Goal: Task Accomplishment & Management: Manage account settings

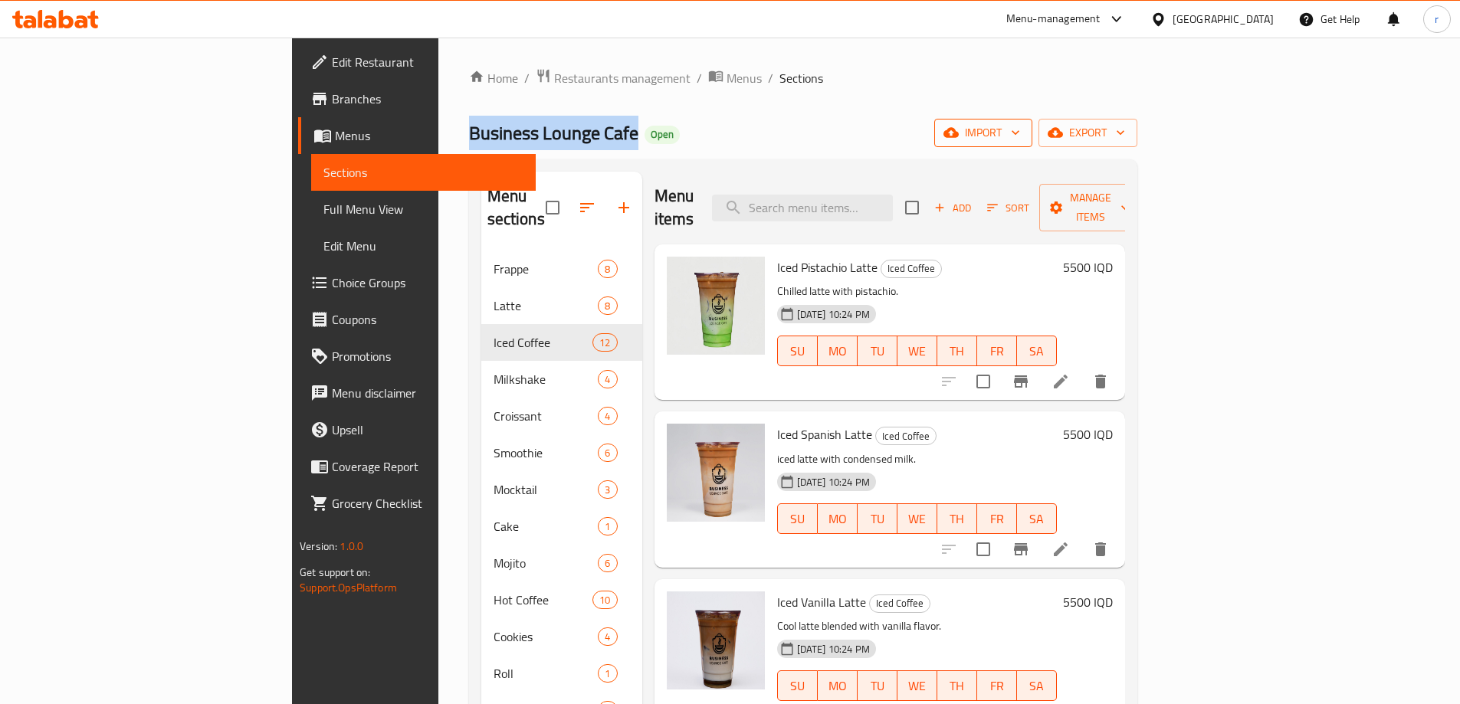
click at [1020, 135] on span "import" at bounding box center [983, 132] width 74 height 19
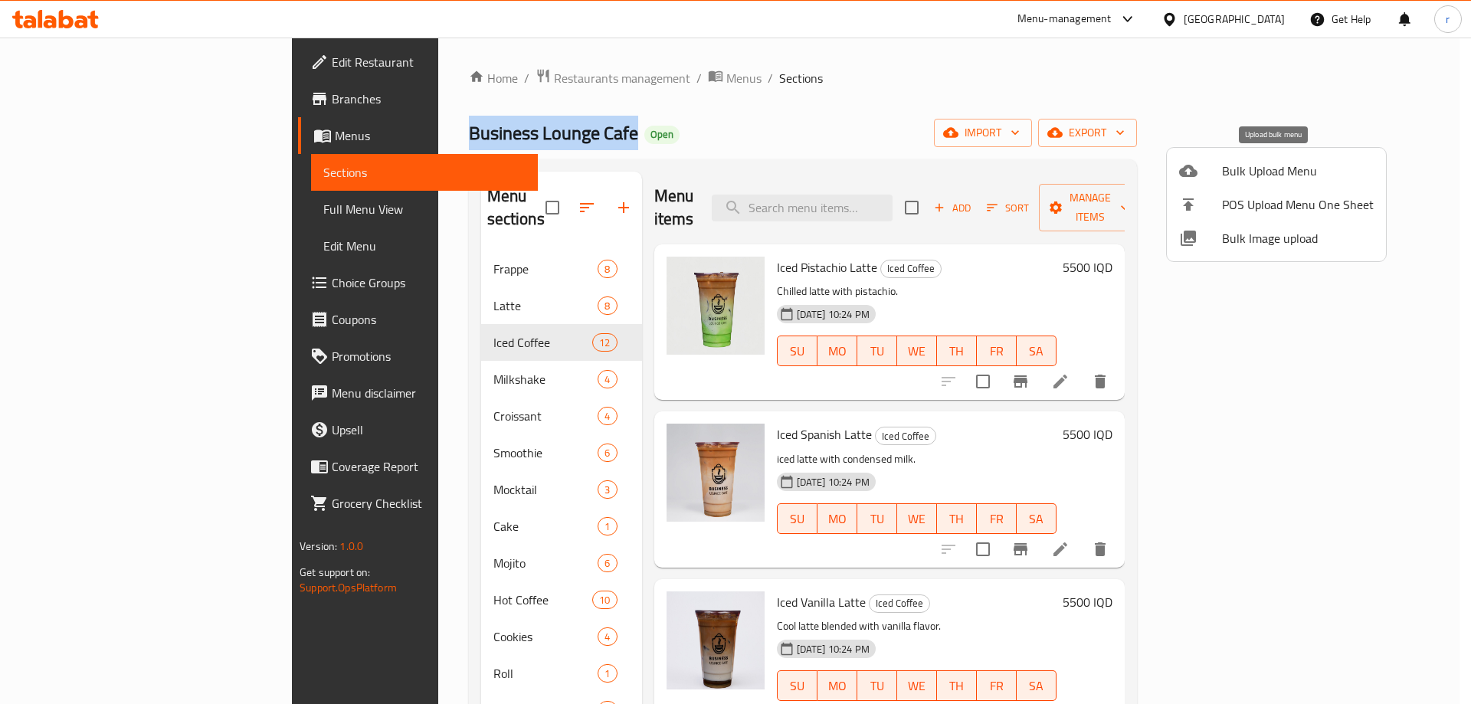
click at [1263, 172] on span "Bulk Upload Menu" at bounding box center [1298, 171] width 152 height 18
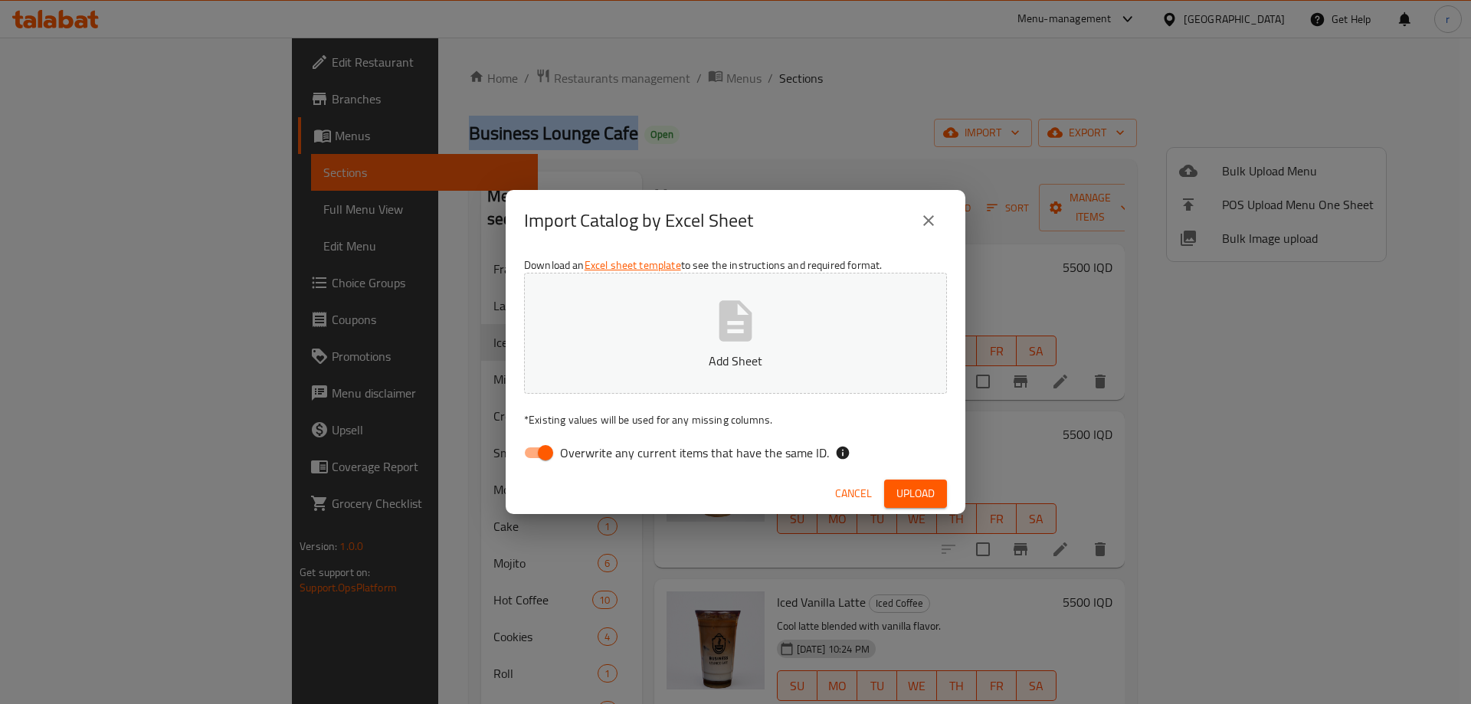
click at [540, 444] on input "Overwrite any current items that have the same ID." at bounding box center [545, 452] width 87 height 29
checkbox input "false"
click at [623, 365] on p "Add Sheet" at bounding box center [736, 361] width 376 height 18
click at [926, 505] on button "Upload" at bounding box center [915, 494] width 63 height 28
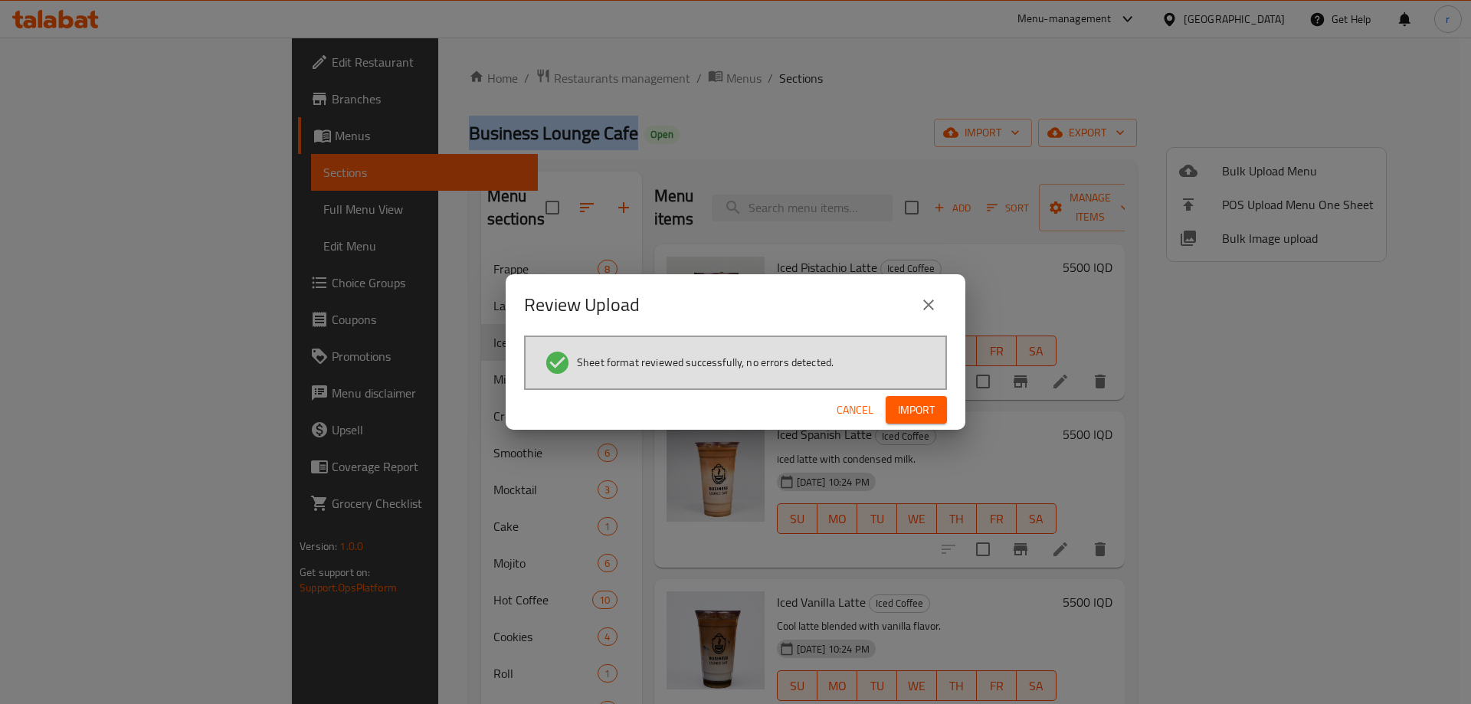
click at [923, 425] on div "Cancel Import" at bounding box center [736, 410] width 460 height 41
click at [915, 424] on button "Import" at bounding box center [916, 410] width 61 height 28
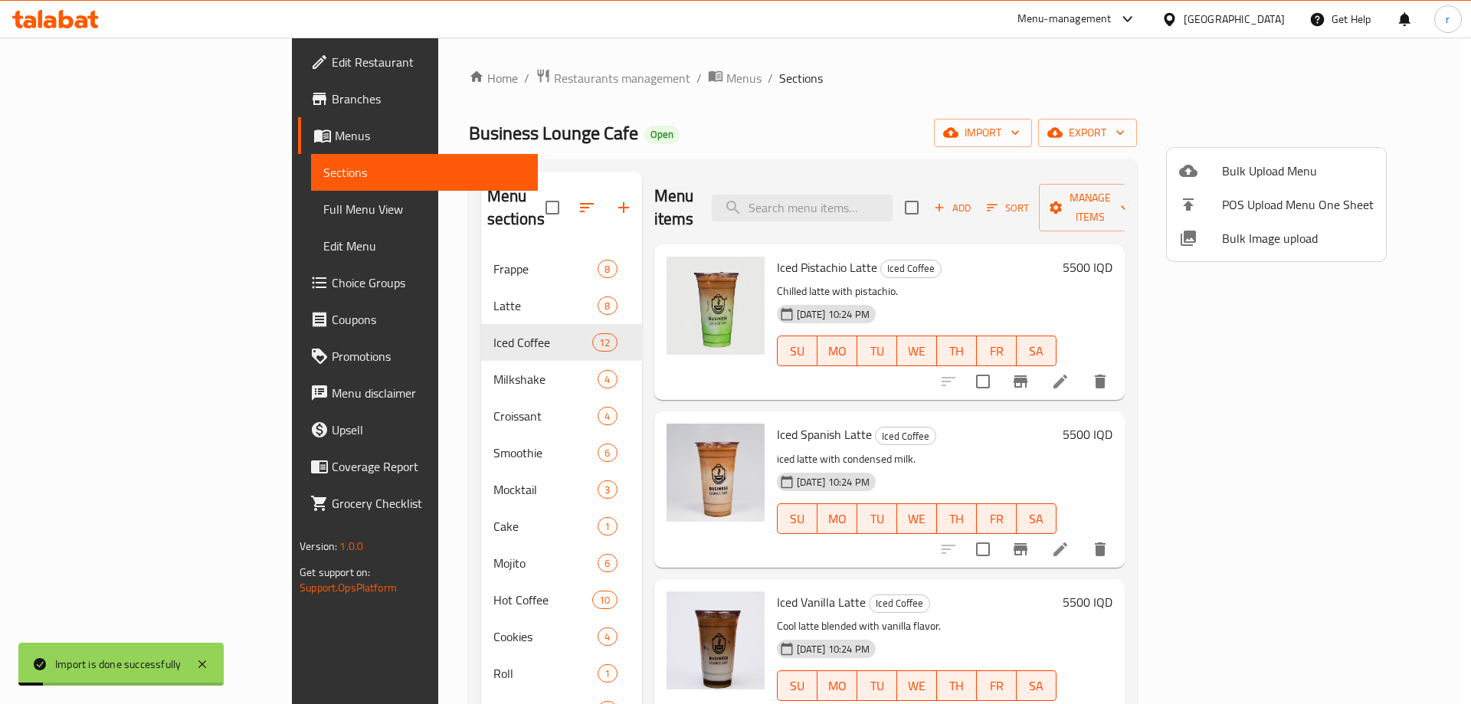
click at [97, 208] on div at bounding box center [735, 352] width 1471 height 704
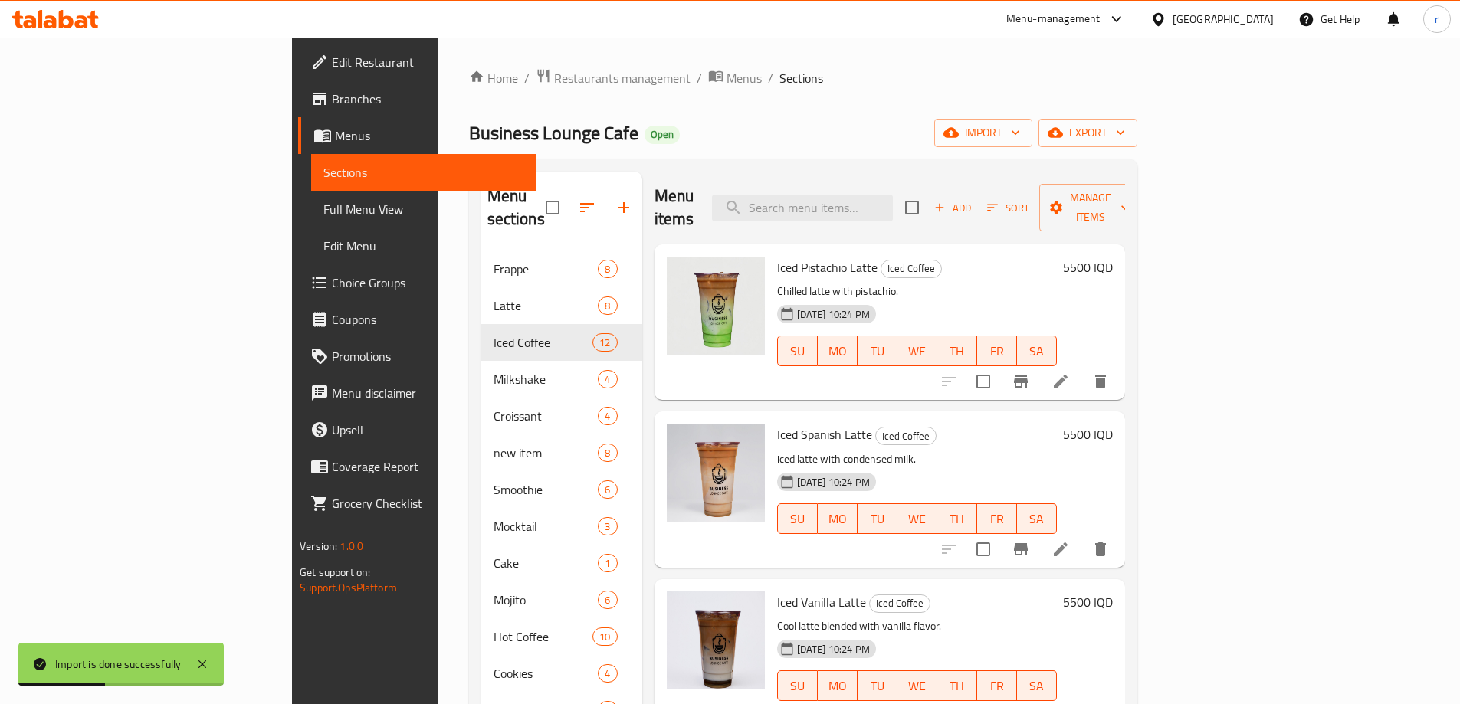
click at [323, 208] on span "Full Menu View" at bounding box center [423, 209] width 200 height 18
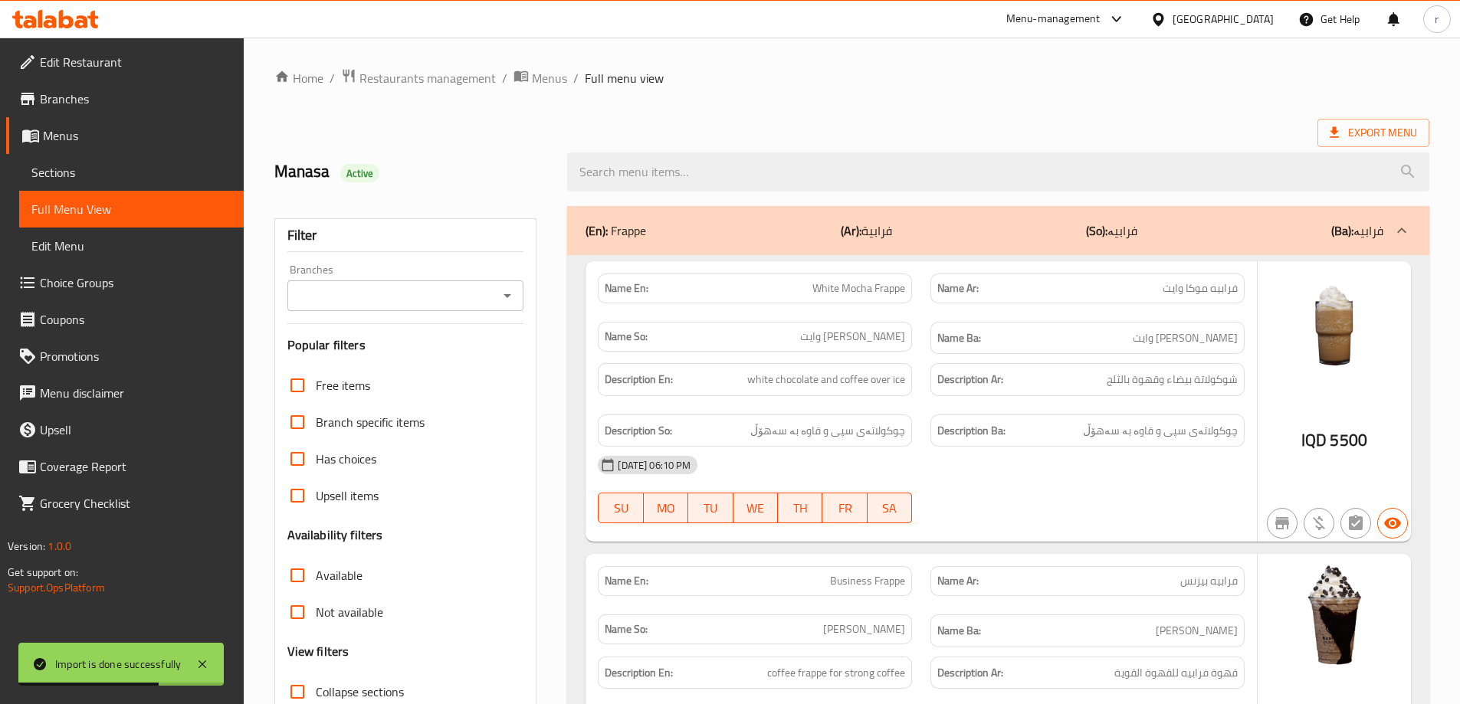
click at [346, 301] on input "Branches" at bounding box center [393, 295] width 202 height 21
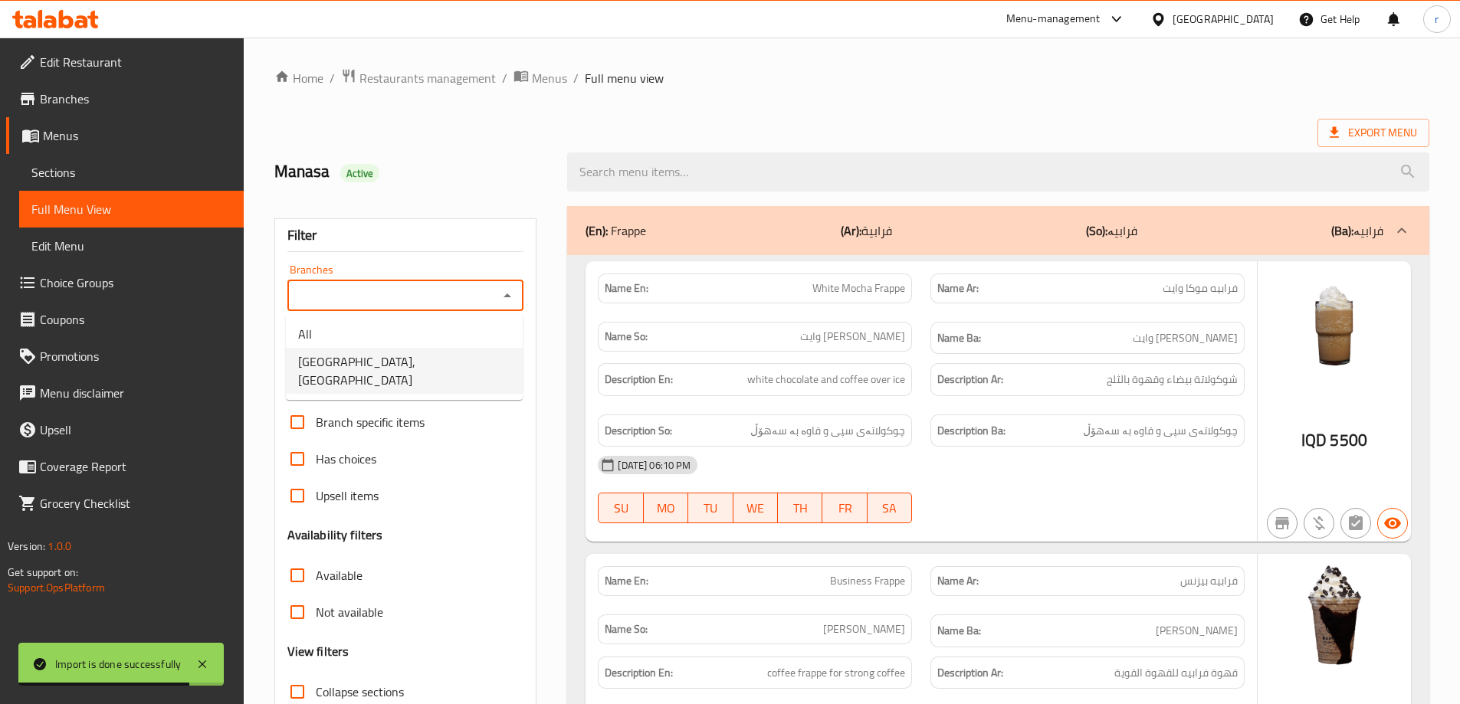
click at [403, 363] on span "Business Lounge Cafe, Malta Street" at bounding box center [404, 371] width 212 height 37
type input "Business Lounge Cafe, Malta Street"
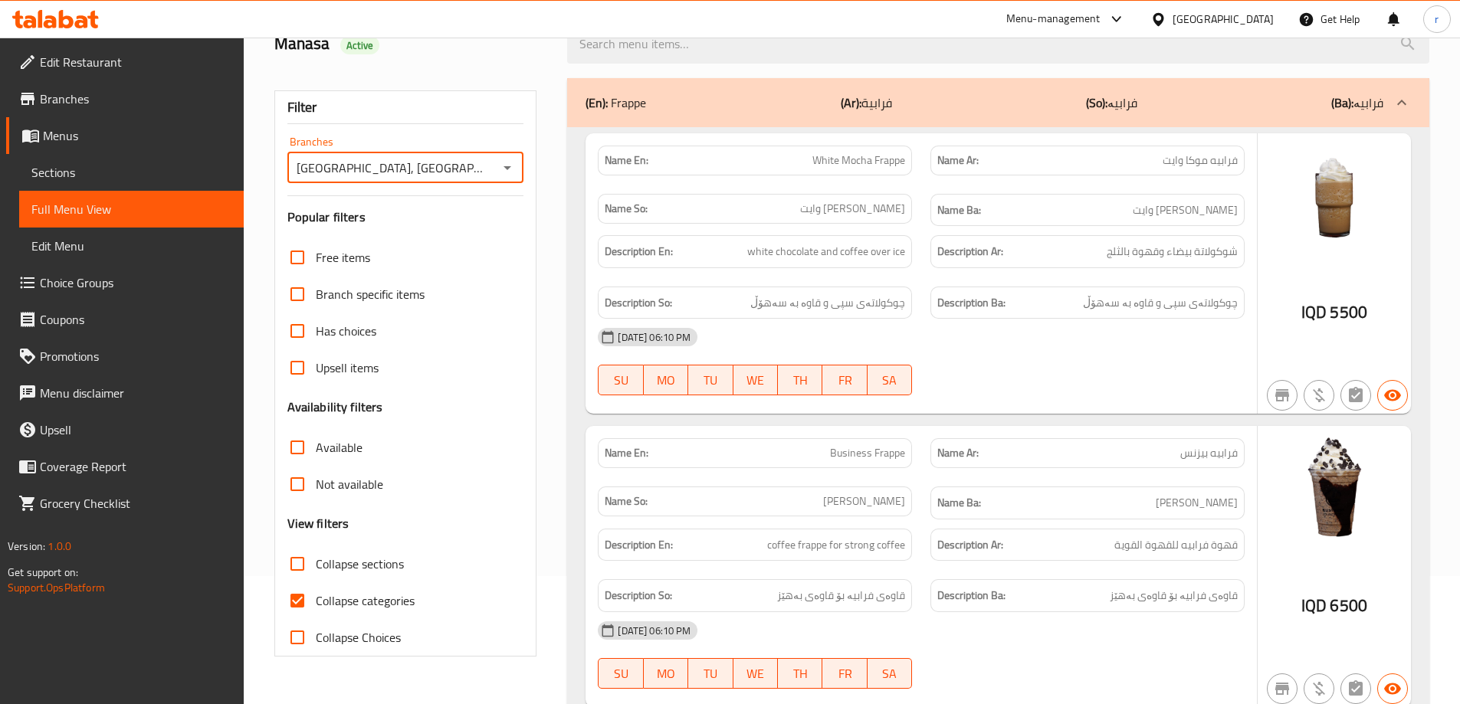
click at [349, 603] on span "Collapse categories" at bounding box center [365, 601] width 99 height 18
click at [316, 603] on input "Collapse categories" at bounding box center [297, 600] width 37 height 37
checkbox input "false"
click at [356, 555] on span "Collapse sections" at bounding box center [360, 564] width 88 height 18
click at [316, 555] on input "Collapse sections" at bounding box center [297, 564] width 37 height 37
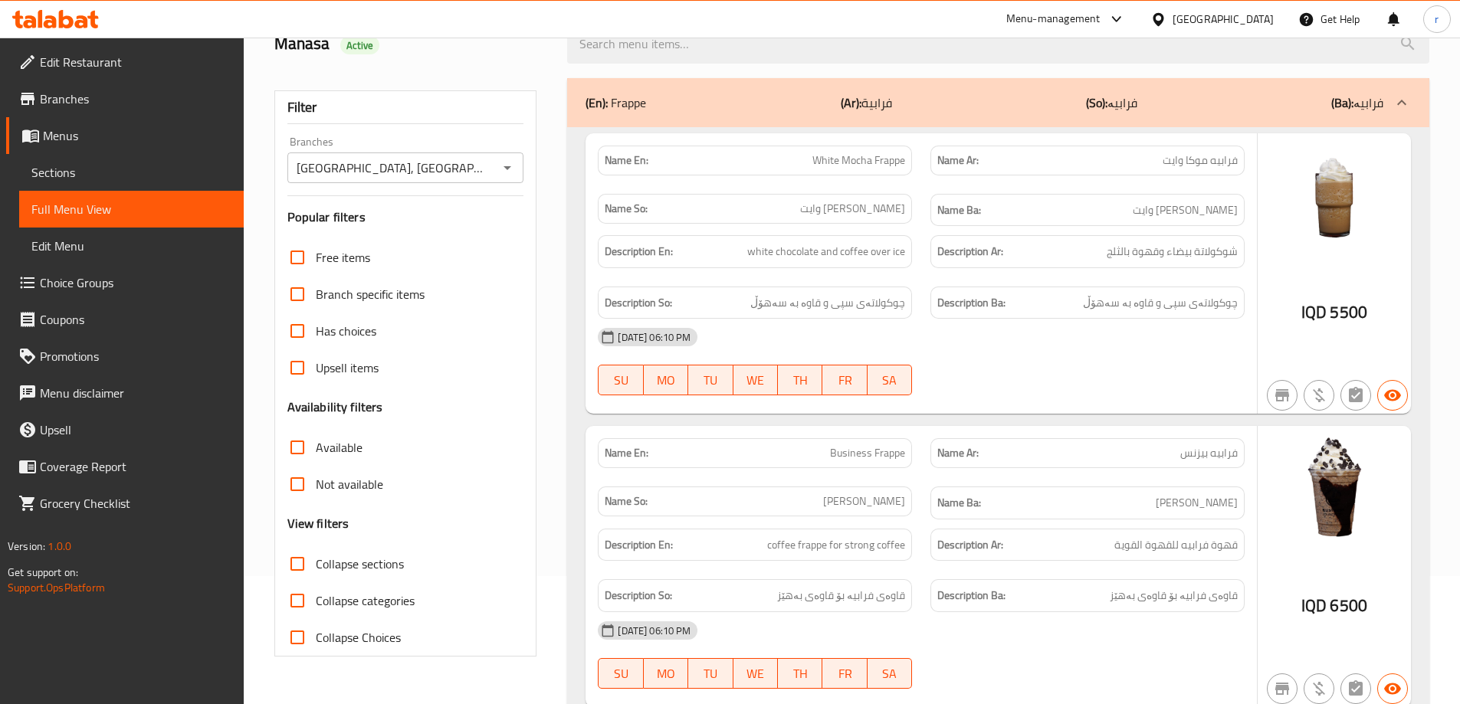
checkbox input "true"
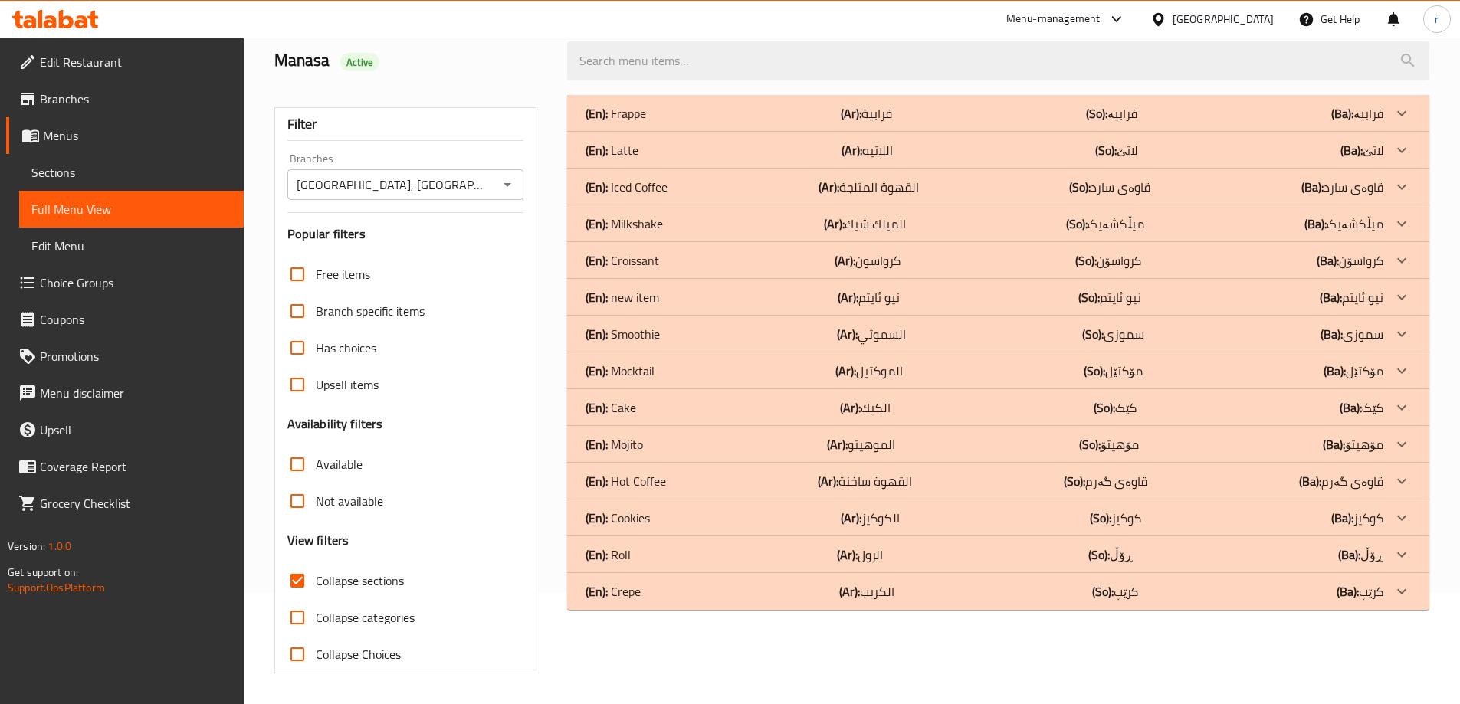
scroll to position [111, 0]
click at [646, 123] on p "(En): new item" at bounding box center [615, 113] width 61 height 18
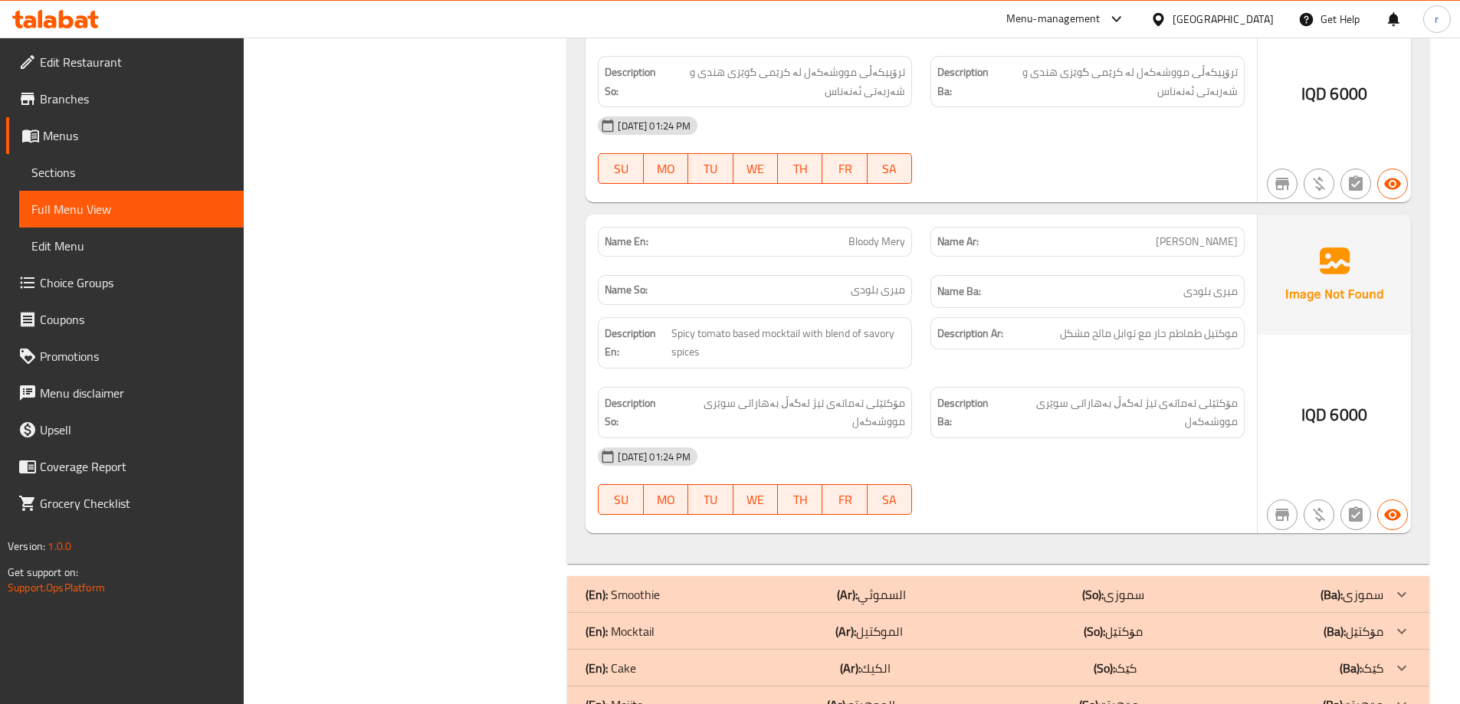
scroll to position [2022, 0]
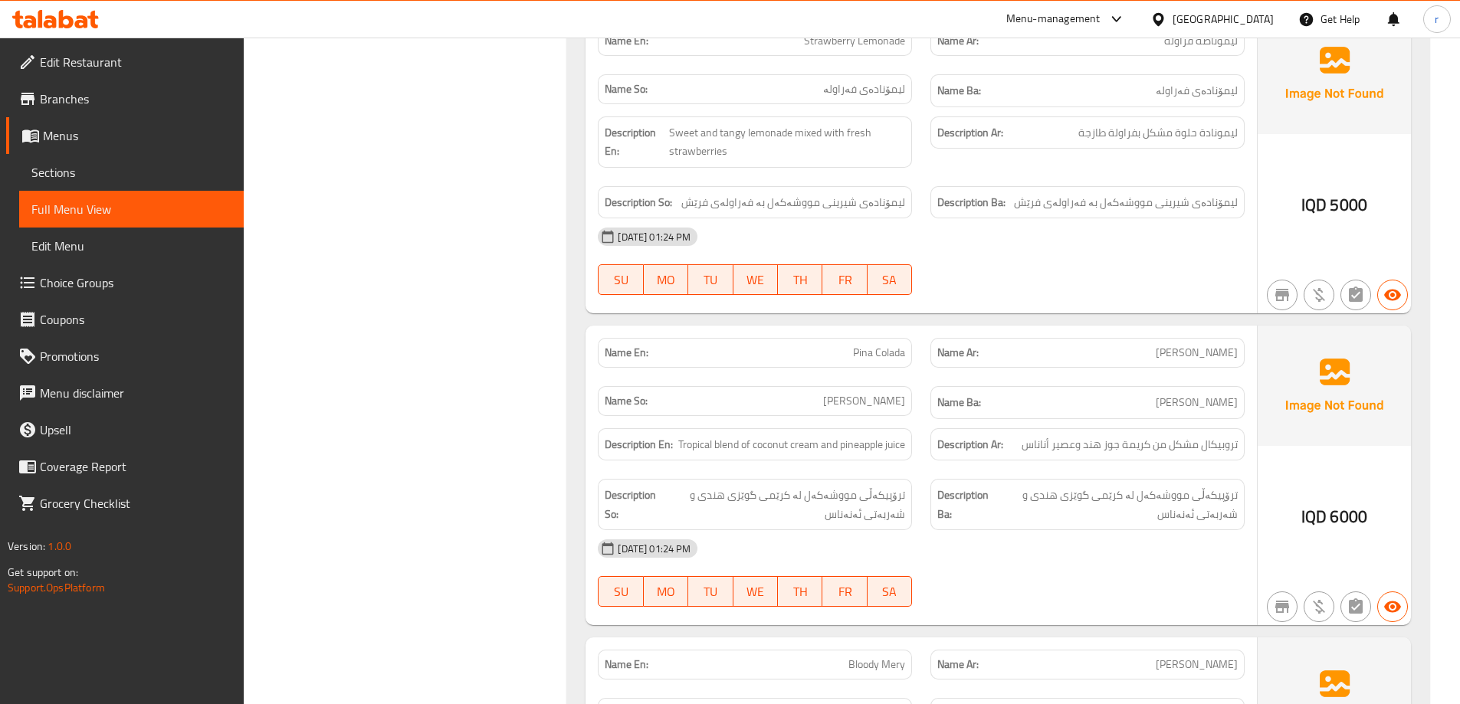
click at [88, 179] on span "Sections" at bounding box center [131, 172] width 200 height 18
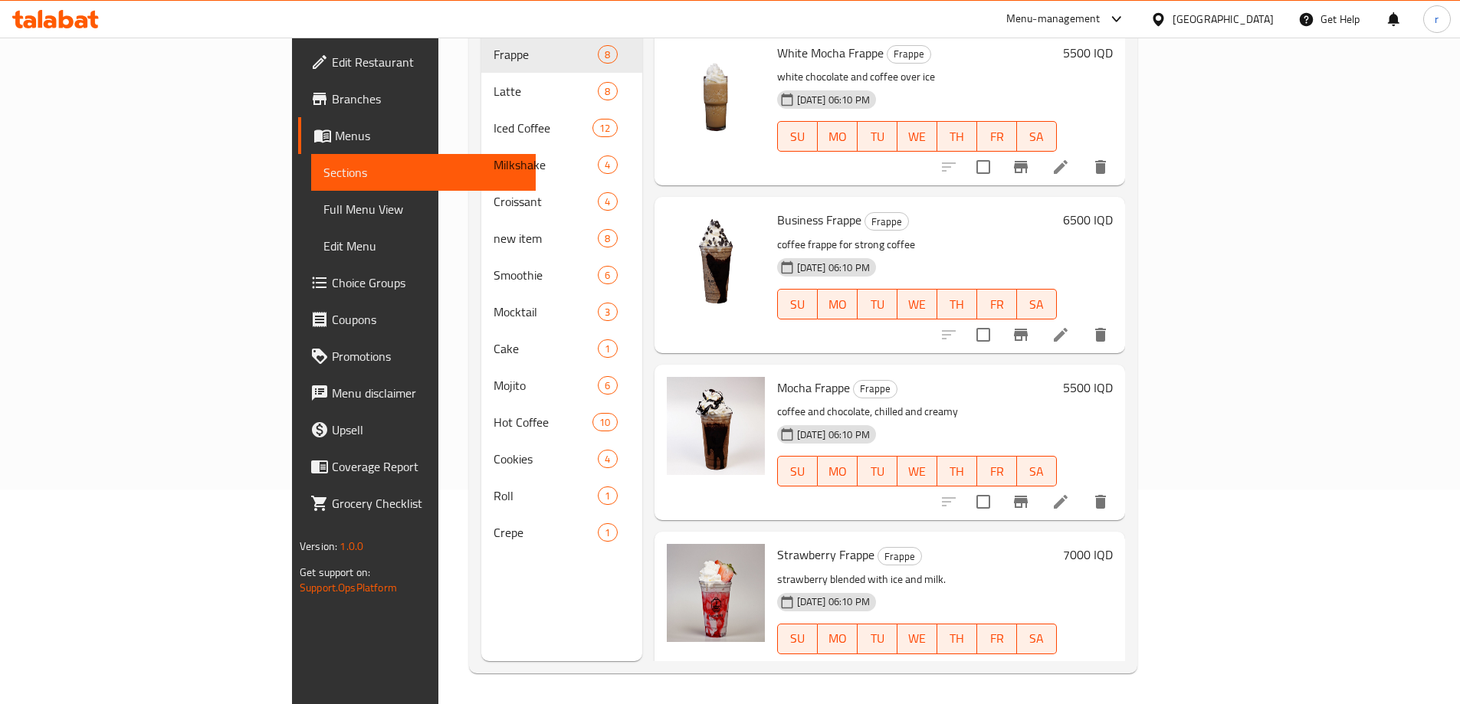
scroll to position [215, 0]
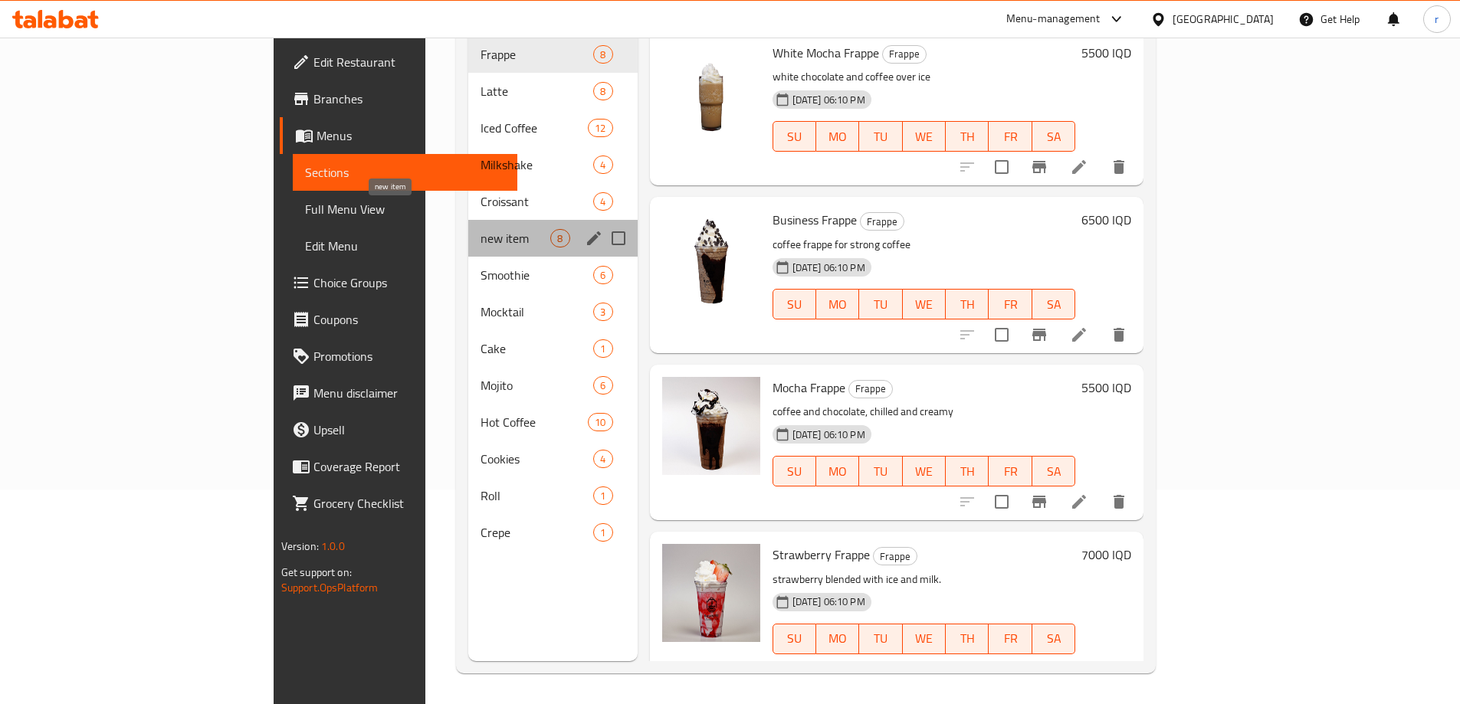
click at [480, 229] on span "new item" at bounding box center [515, 238] width 70 height 18
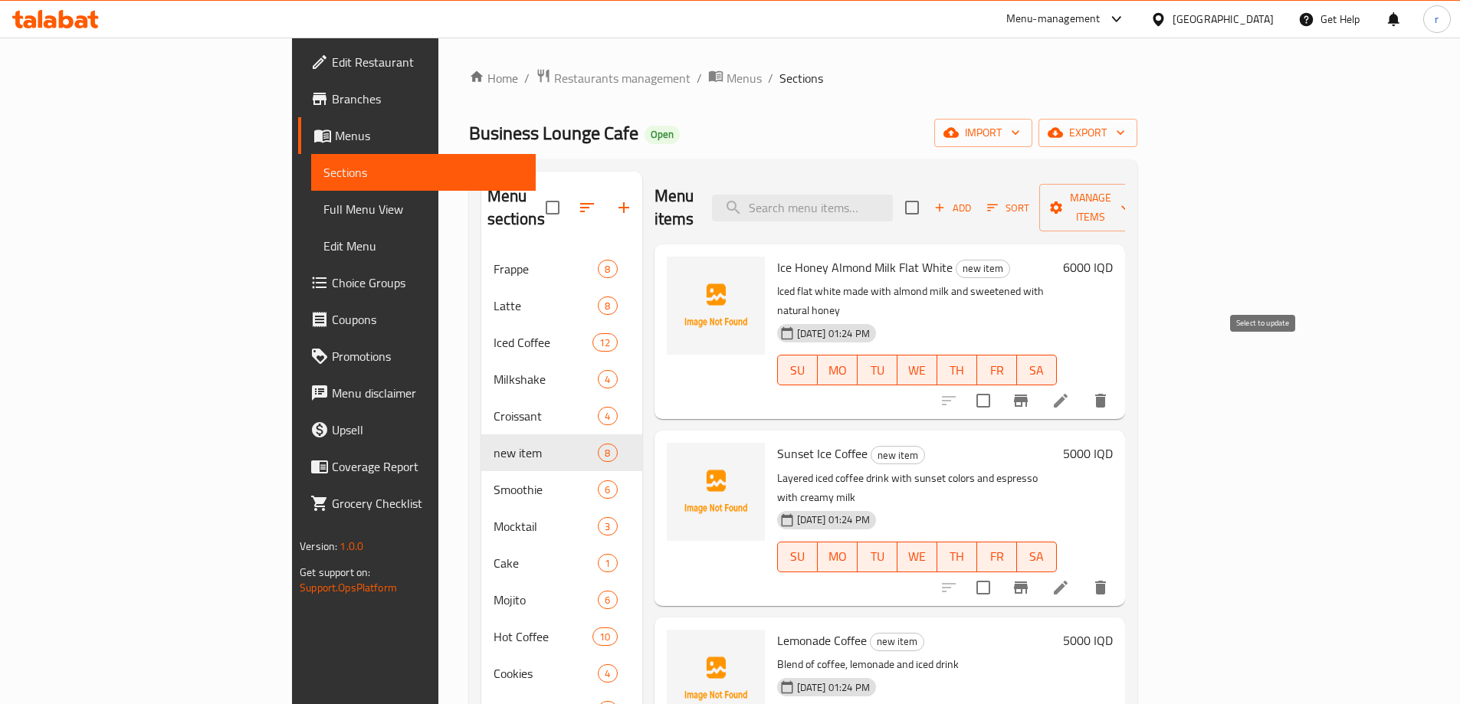
click at [999, 385] on input "checkbox" at bounding box center [983, 401] width 32 height 32
checkbox input "true"
click at [999, 572] on input "checkbox" at bounding box center [983, 588] width 32 height 32
checkbox input "true"
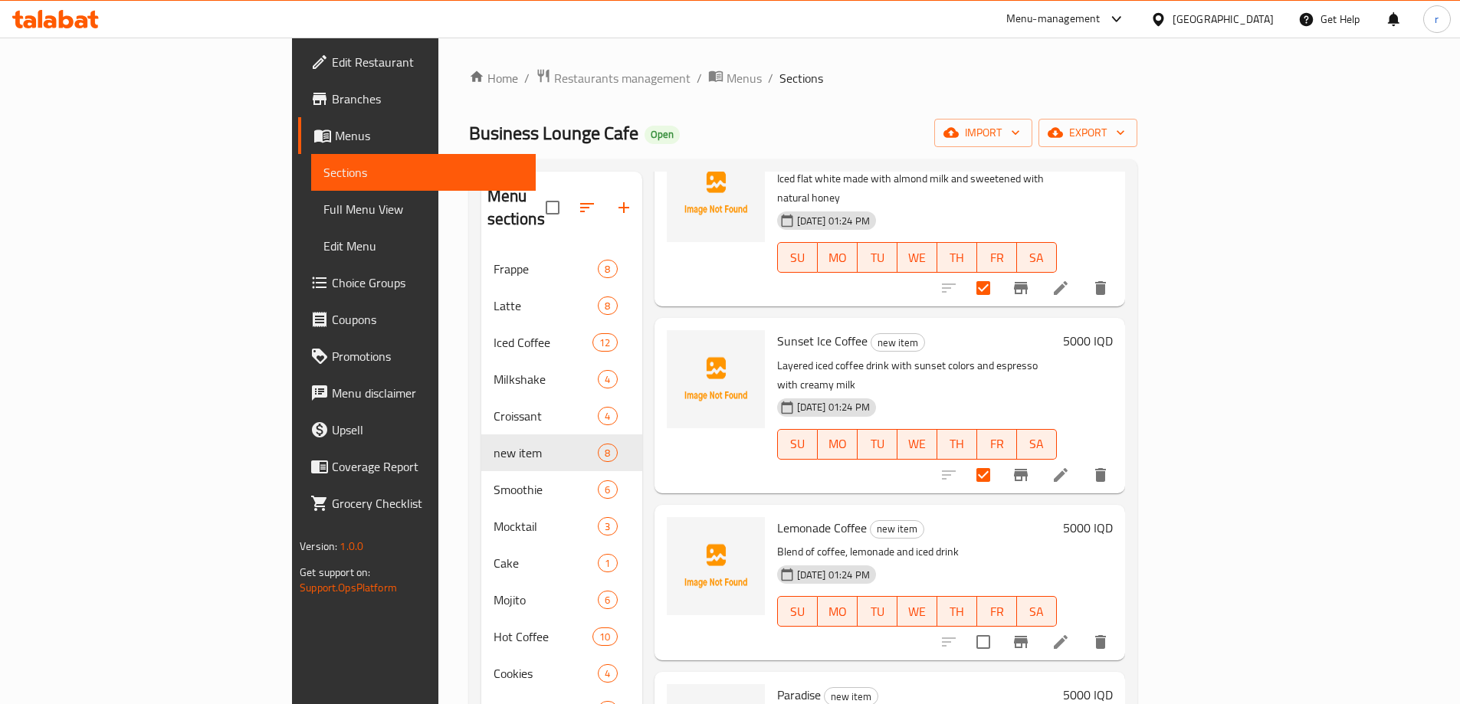
scroll to position [255, 0]
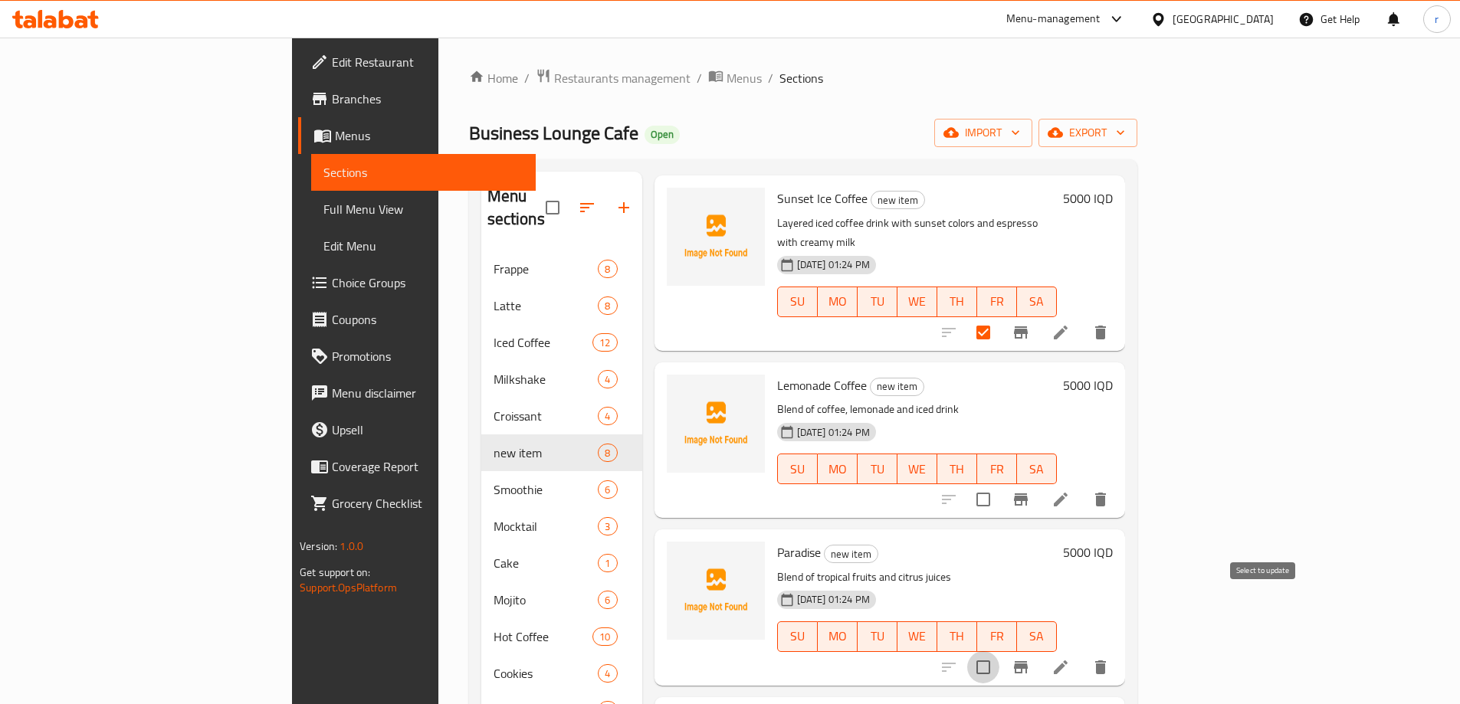
click at [999, 651] on input "checkbox" at bounding box center [983, 667] width 32 height 32
checkbox input "true"
click at [1063, 128] on icon "button" at bounding box center [1055, 132] width 15 height 15
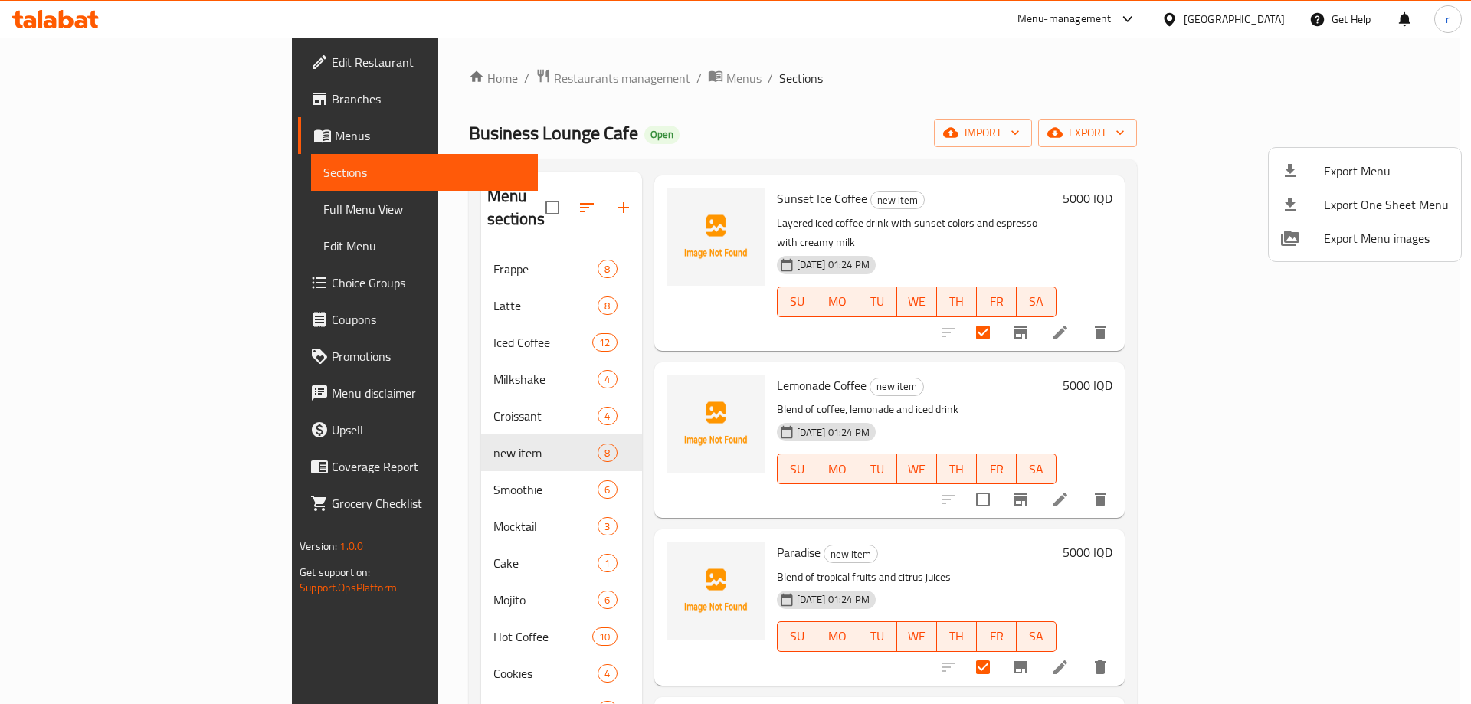
click at [1141, 120] on div at bounding box center [735, 352] width 1471 height 704
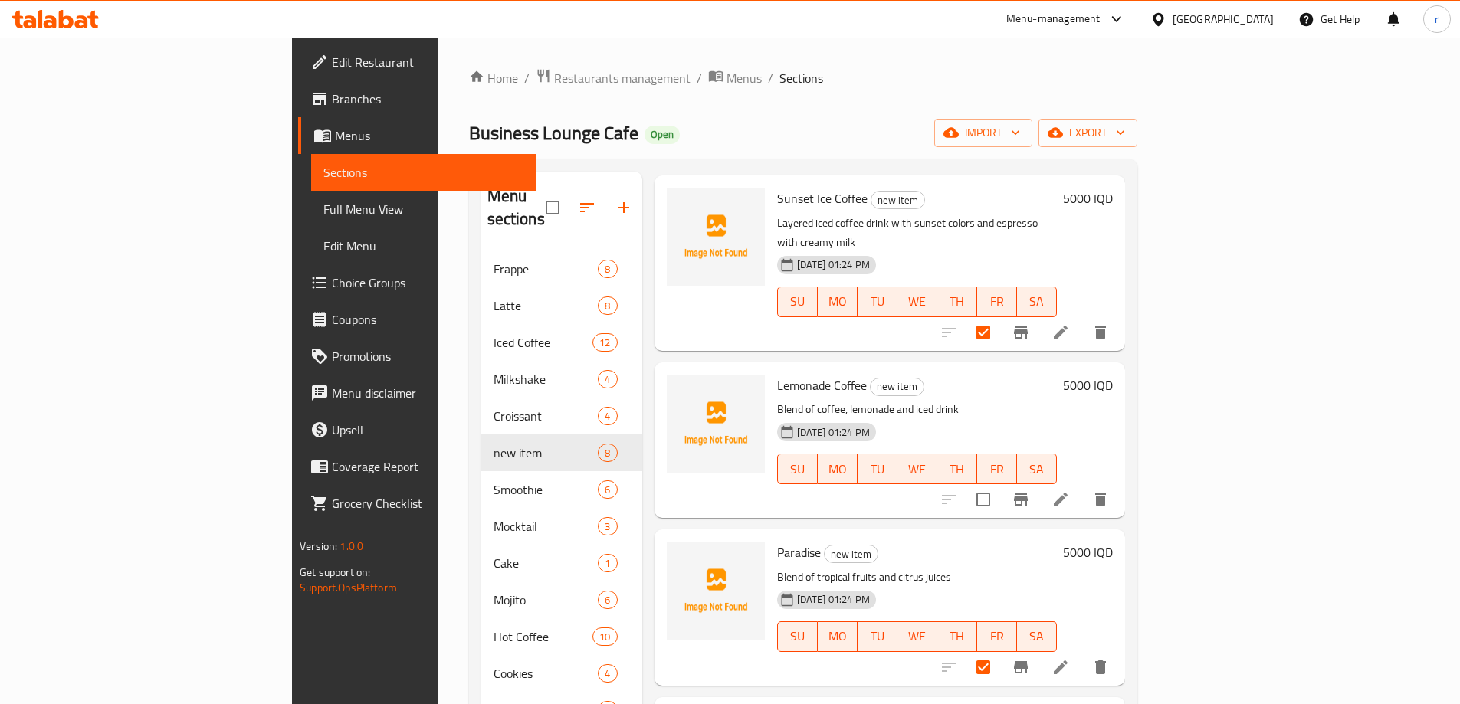
scroll to position [0, 0]
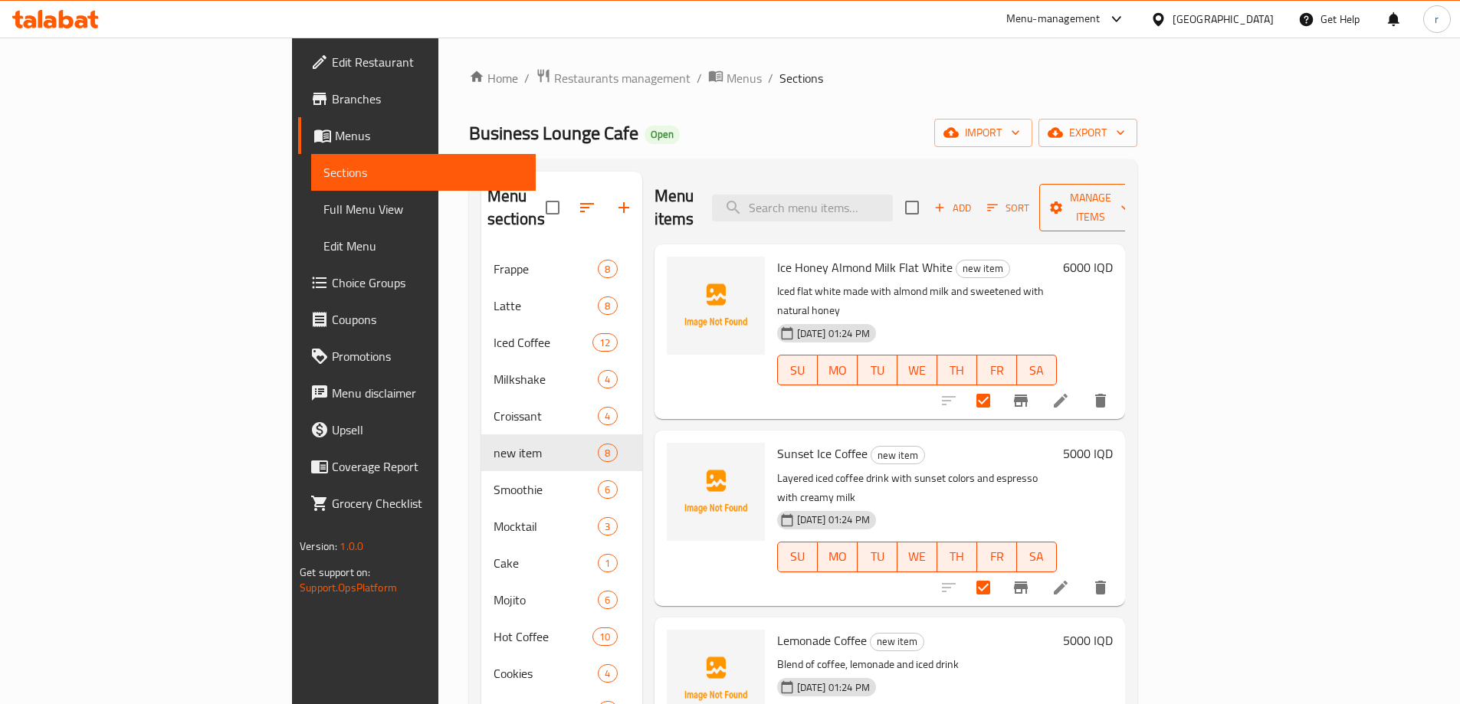
click at [1064, 204] on icon "button" at bounding box center [1055, 207] width 15 height 15
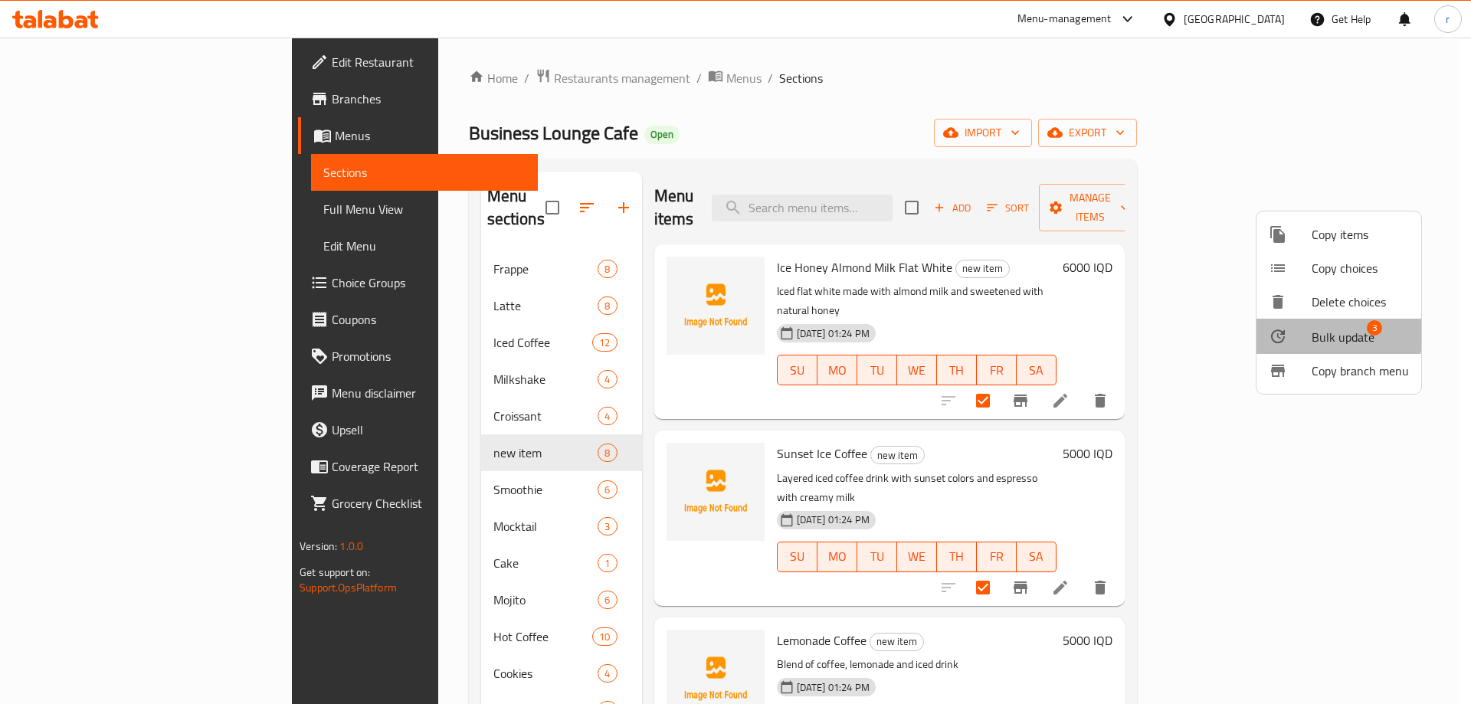
click at [1308, 332] on div at bounding box center [1290, 336] width 43 height 18
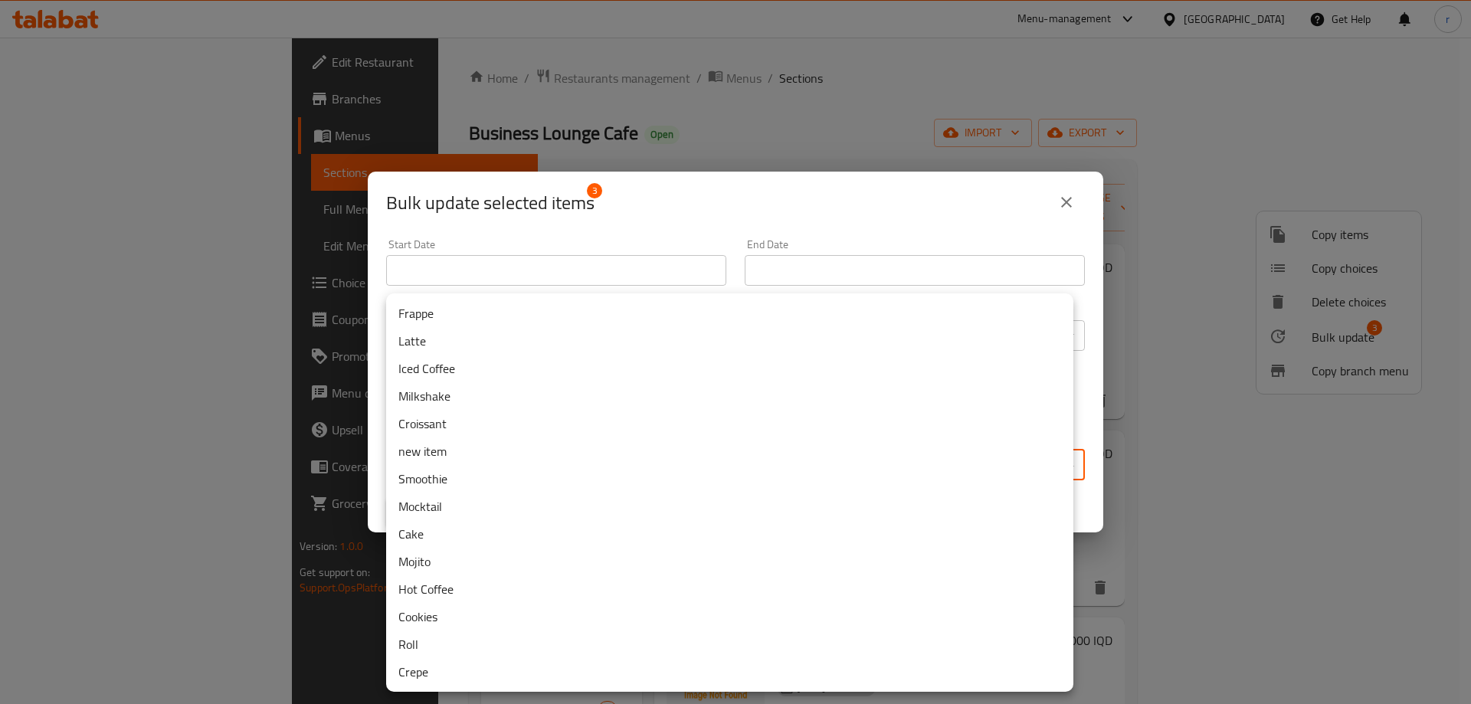
click at [572, 460] on body "​ Menu-management Iraq Get Help r Edit Restaurant Branches Menus Sections Full …" at bounding box center [735, 371] width 1471 height 667
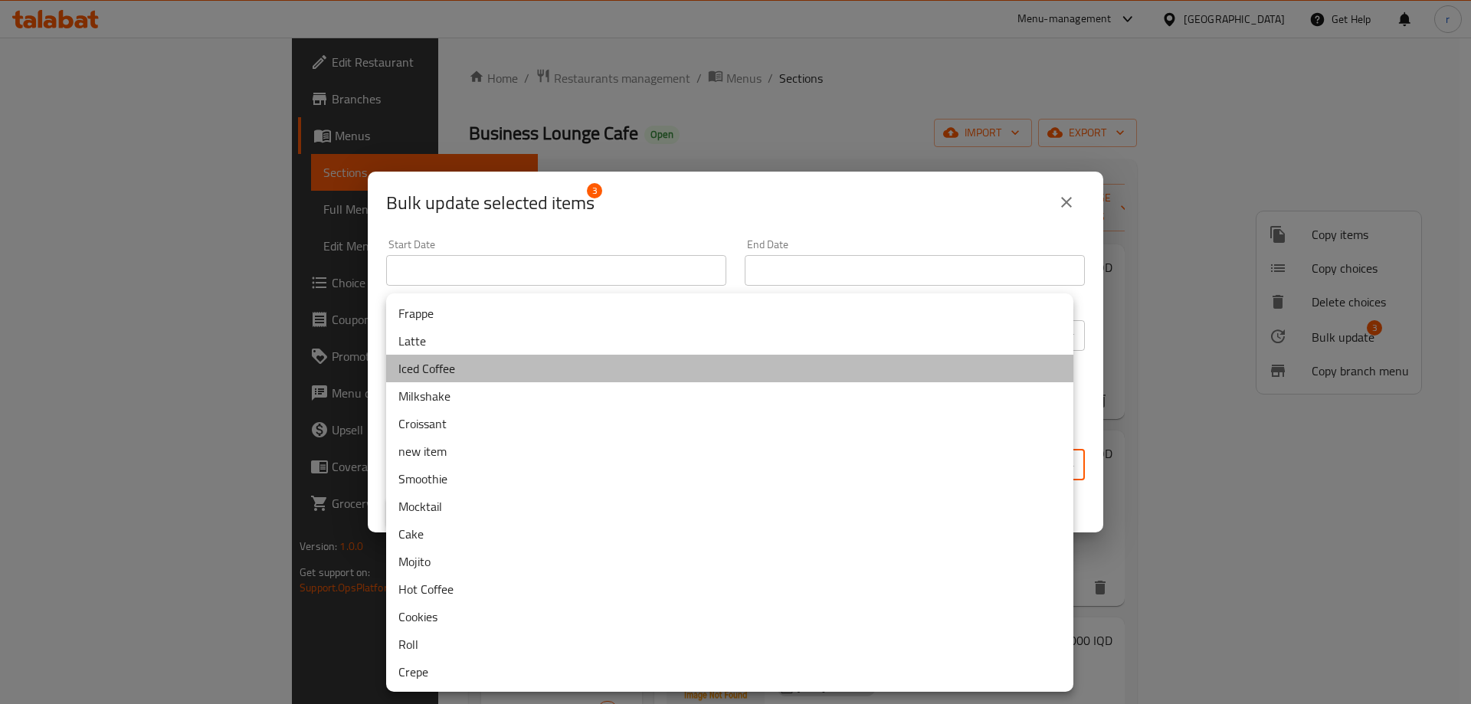
click at [465, 362] on li "Iced Coffee" at bounding box center [729, 369] width 687 height 28
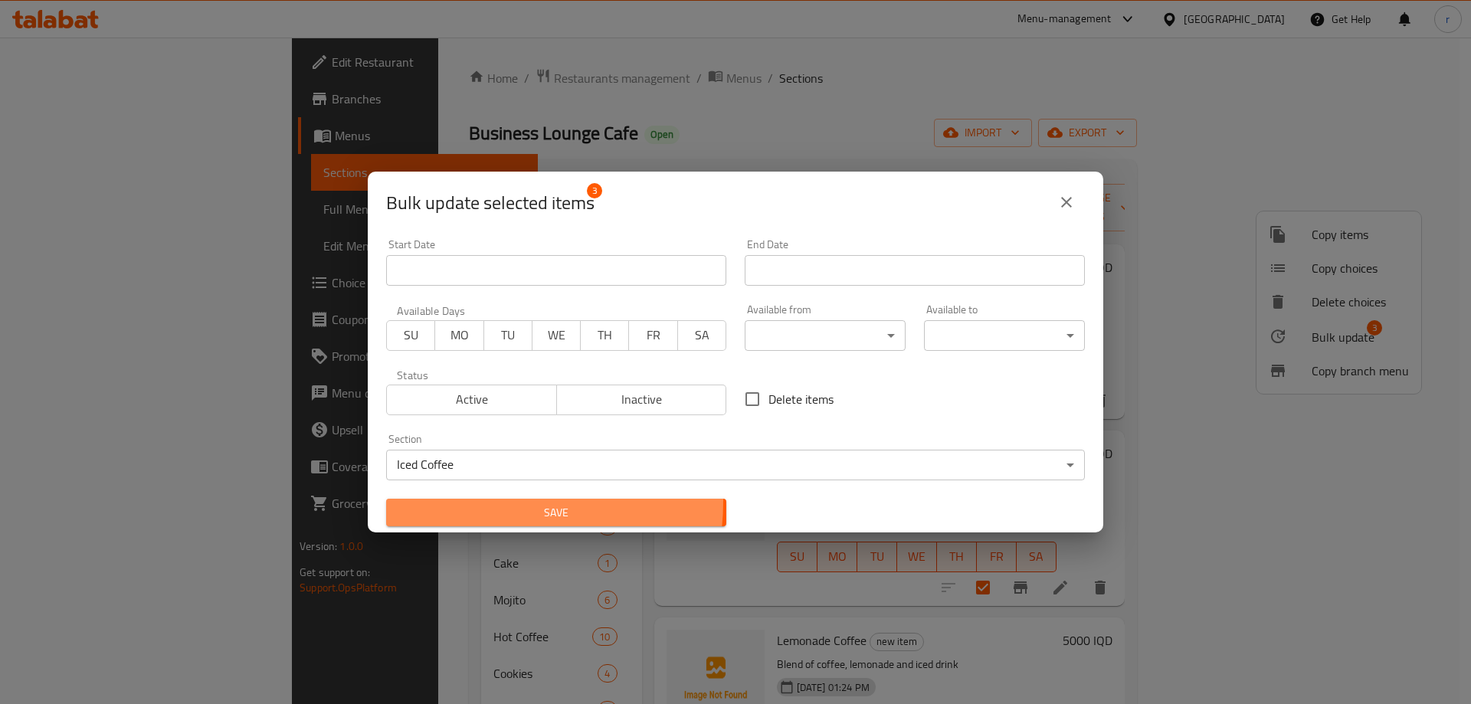
click at [472, 501] on button "Save" at bounding box center [556, 513] width 340 height 28
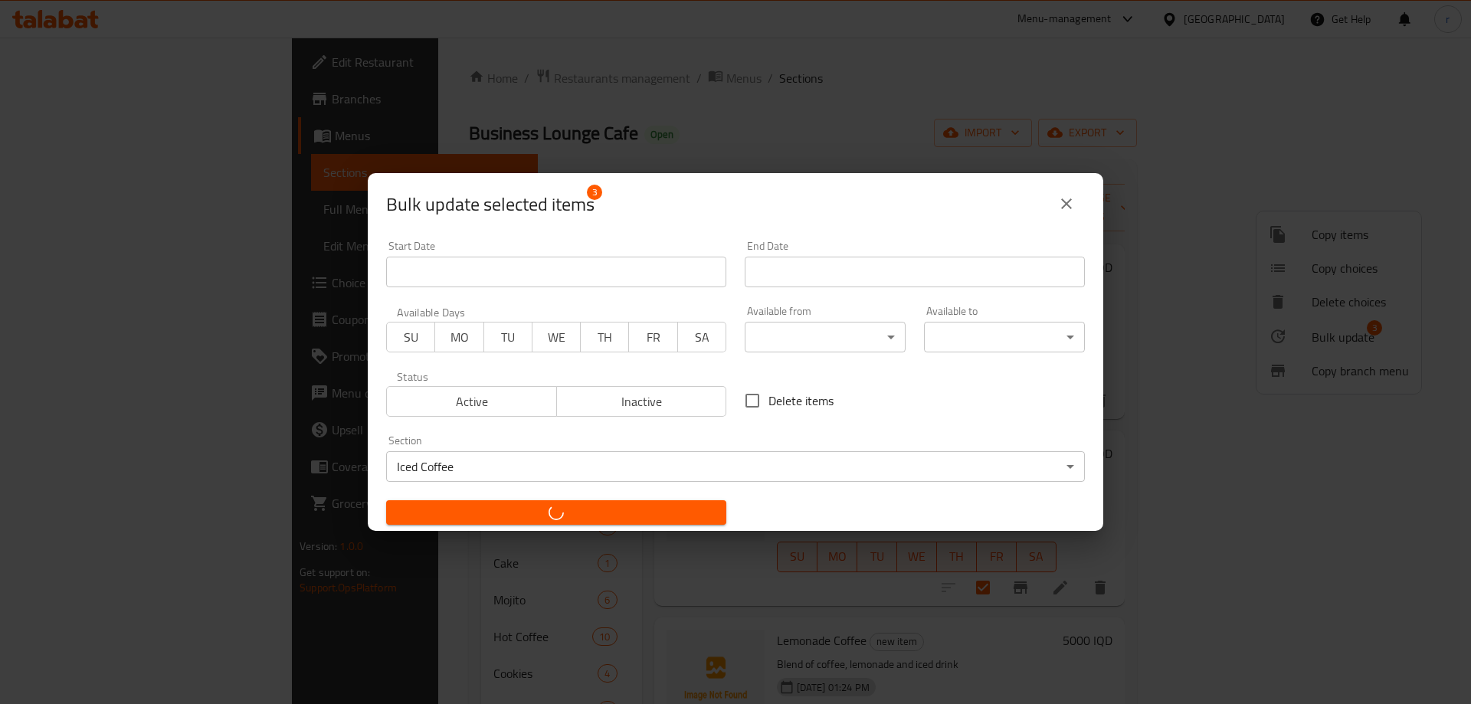
checkbox input "false"
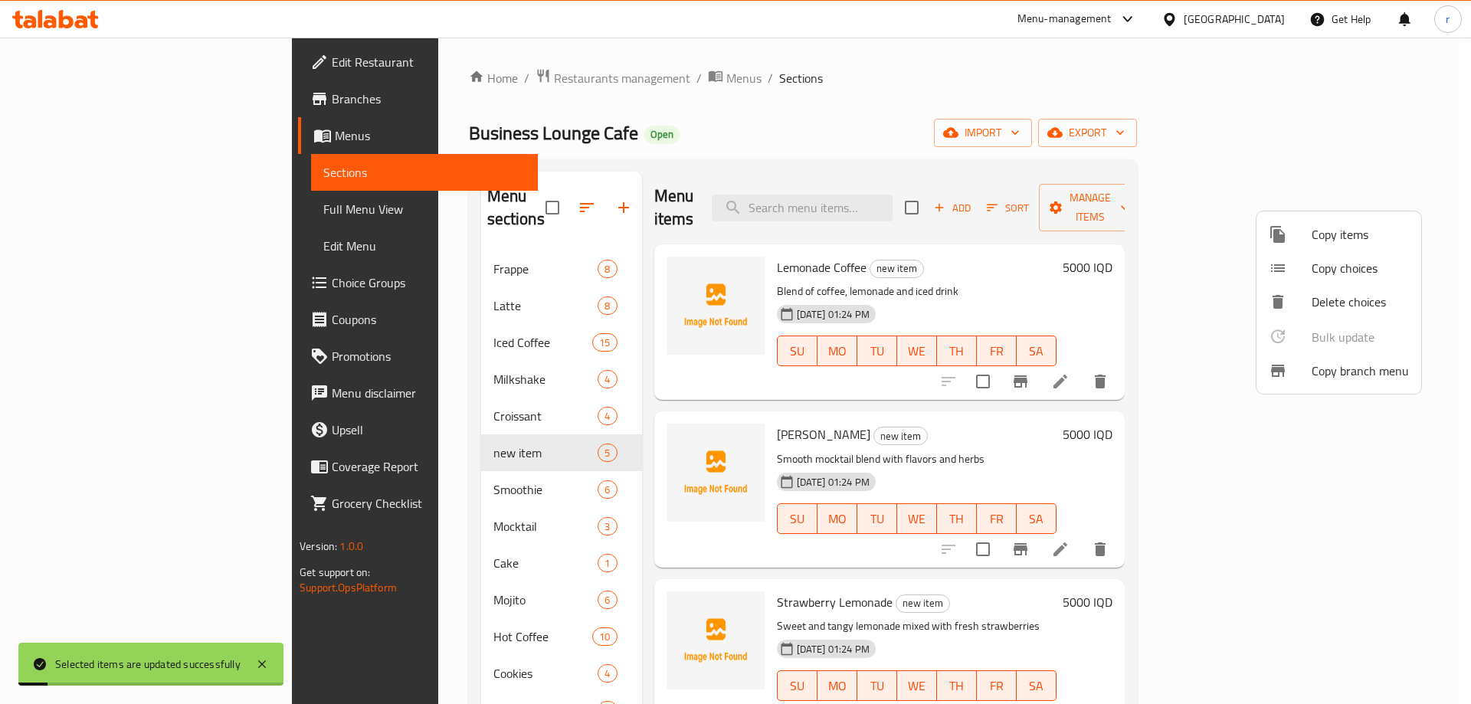
click at [737, 101] on div at bounding box center [735, 352] width 1471 height 704
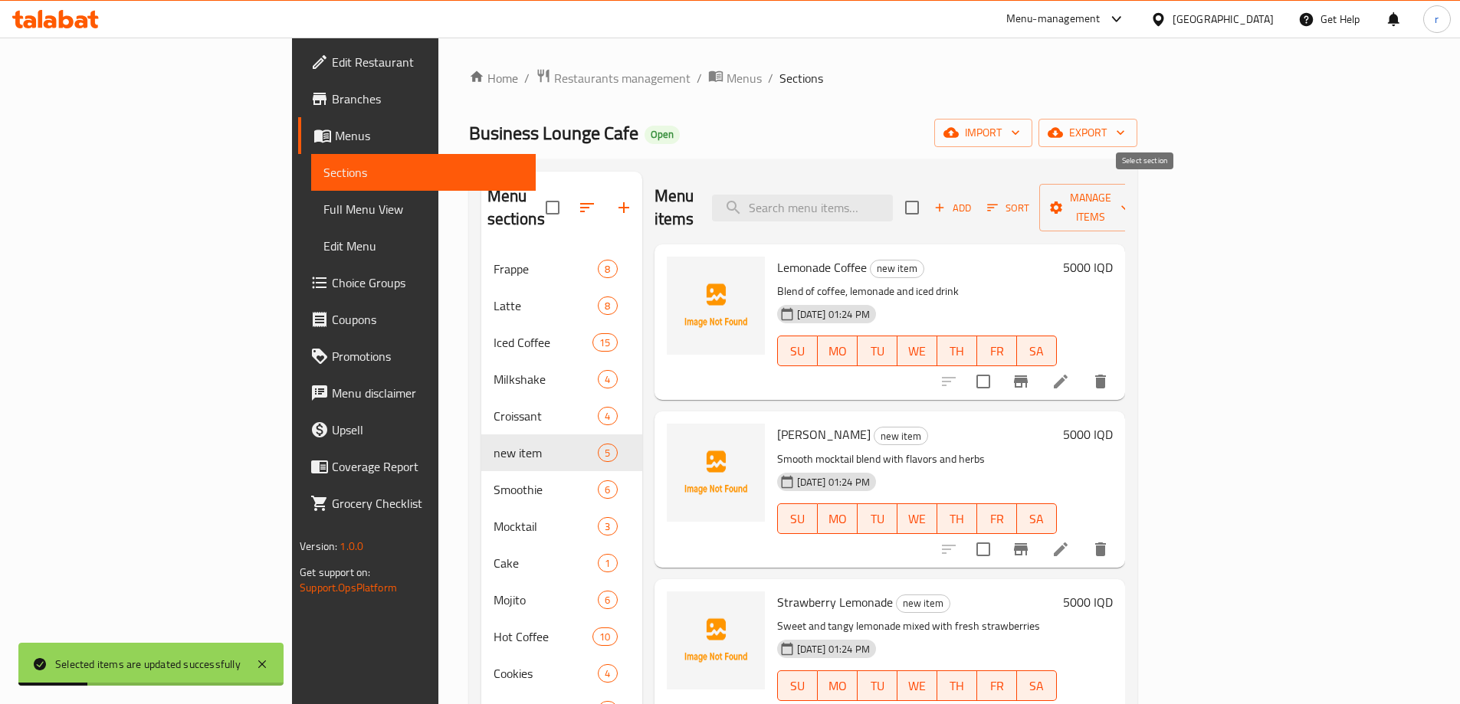
click at [928, 192] on input "checkbox" at bounding box center [912, 208] width 32 height 32
checkbox input "true"
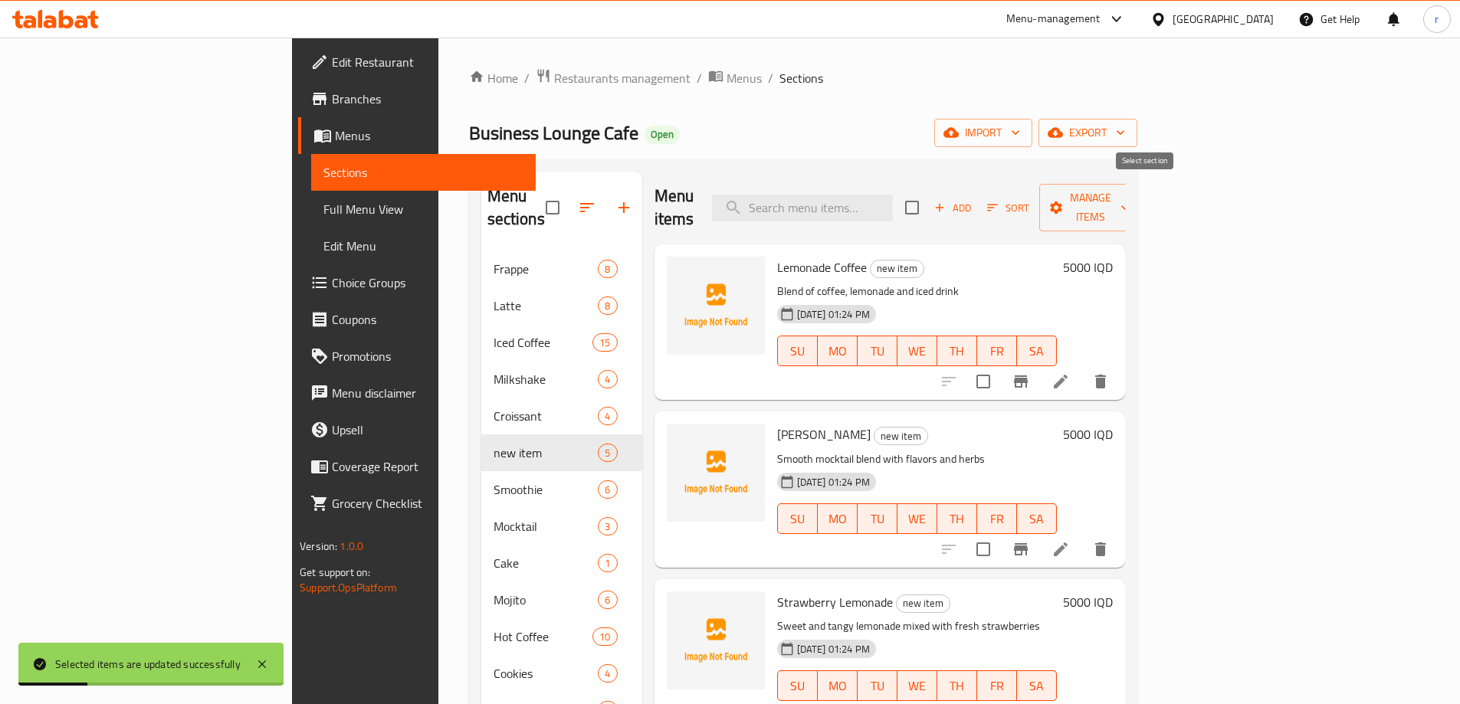
checkbox input "true"
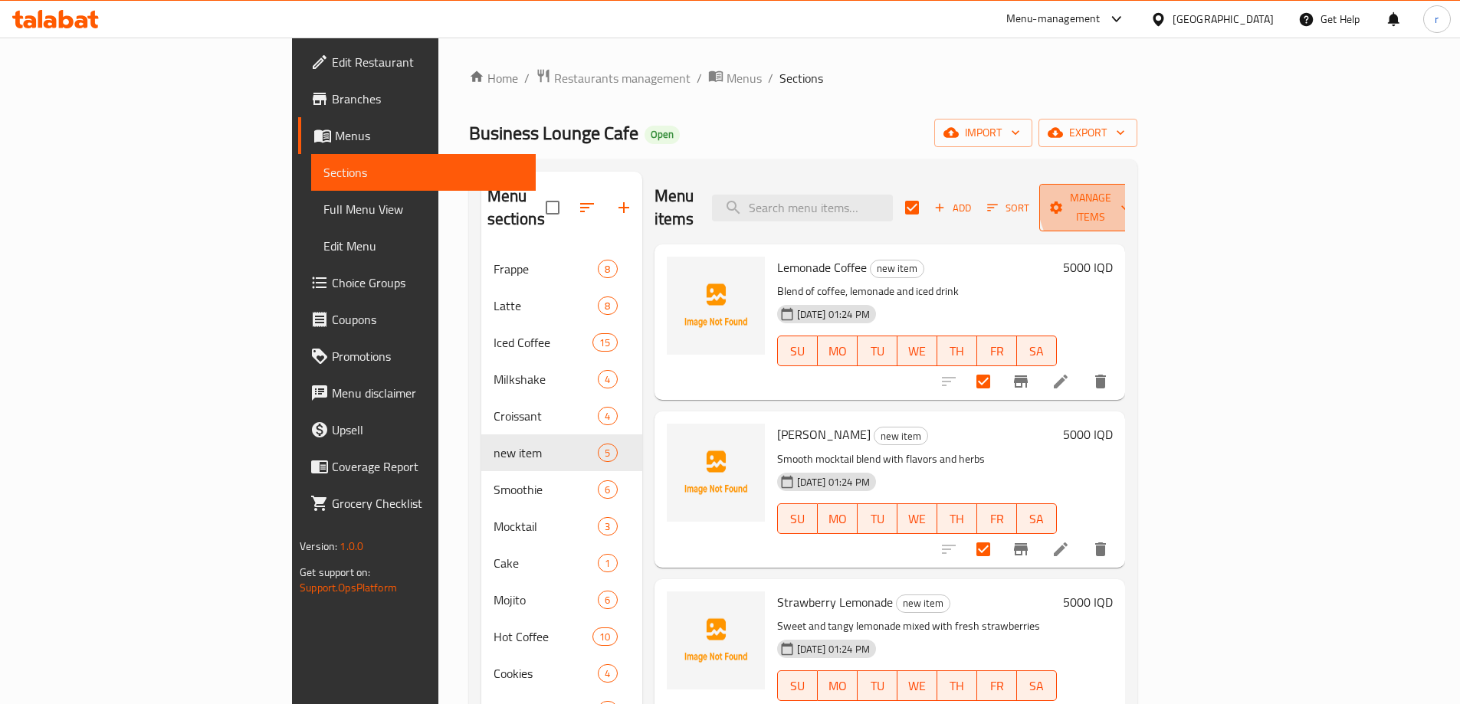
click at [1130, 198] on span "Manage items" at bounding box center [1090, 208] width 78 height 38
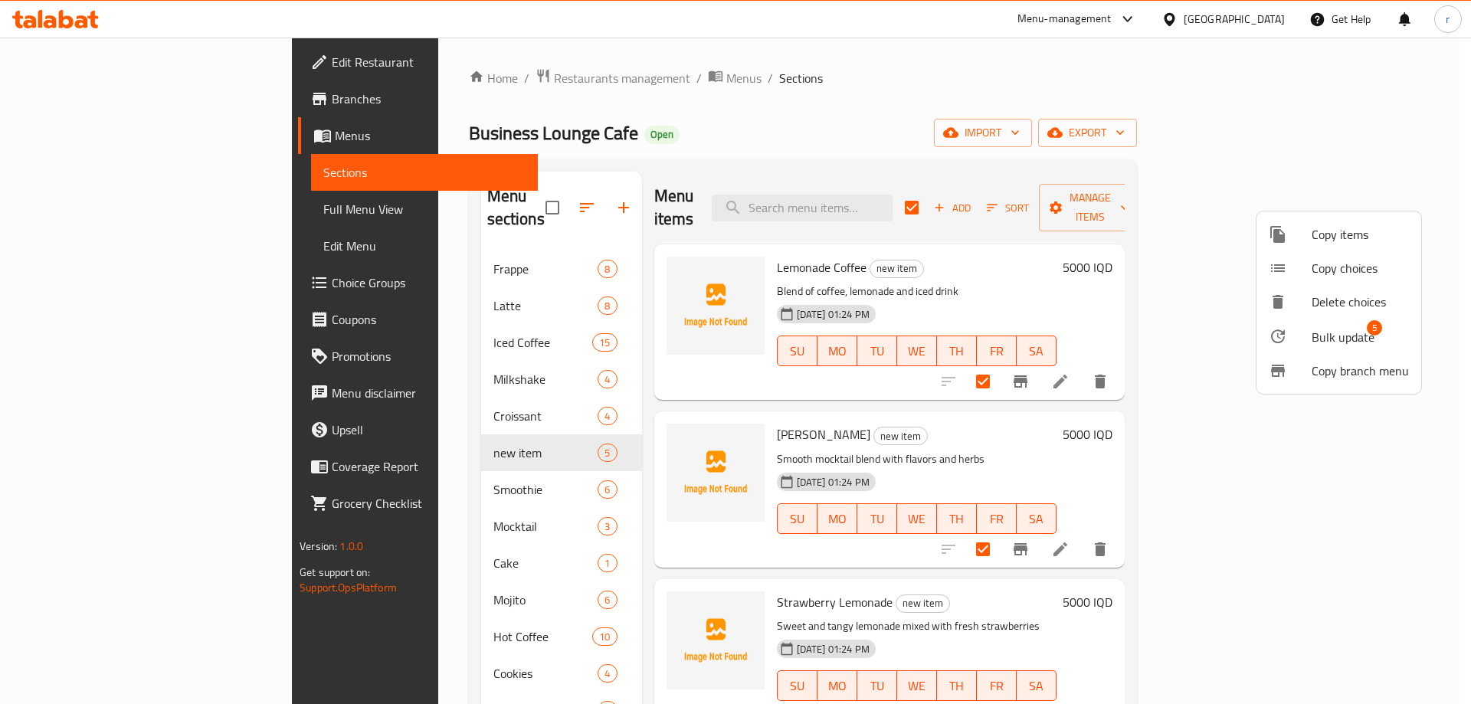
click at [1304, 330] on div at bounding box center [1290, 336] width 43 height 18
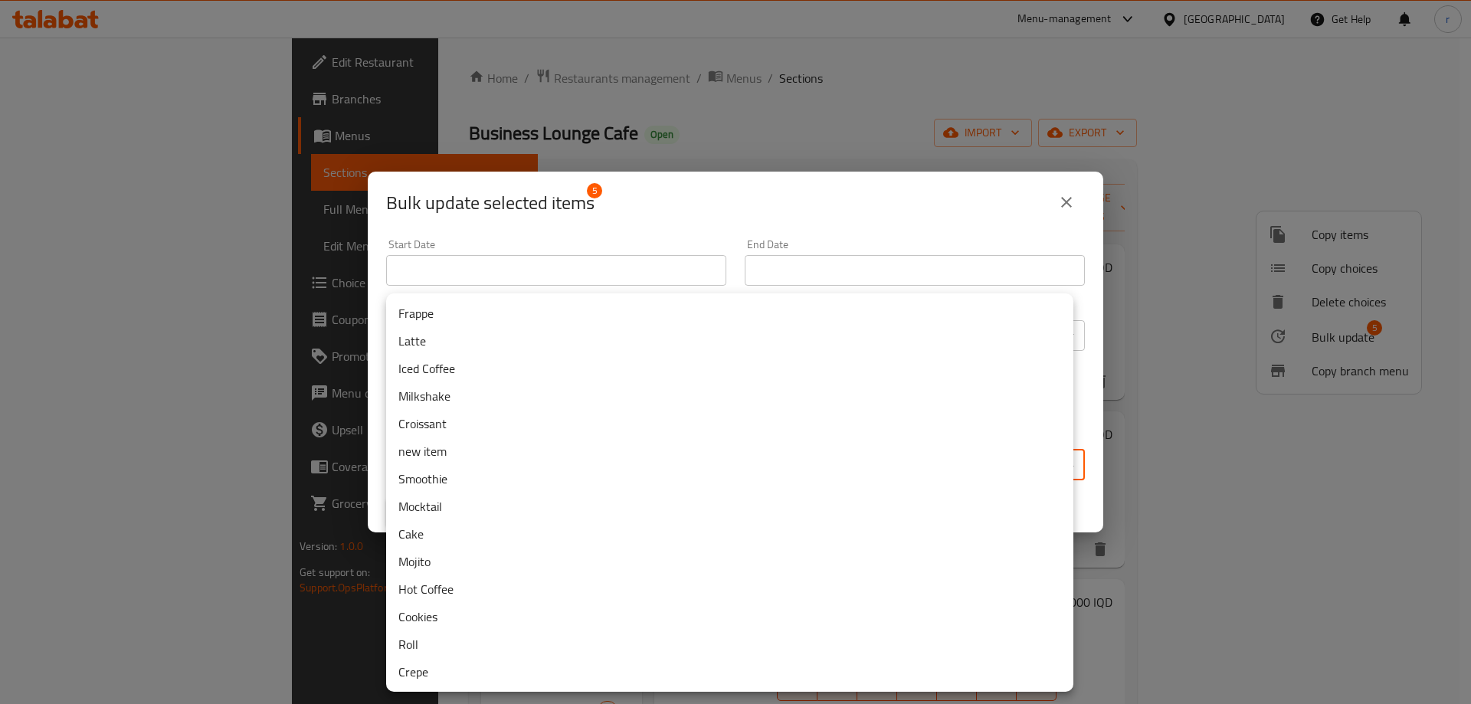
click at [785, 460] on body "​ Menu-management Iraq Get Help r Edit Restaurant Branches Menus Sections Full …" at bounding box center [735, 371] width 1471 height 667
click at [446, 504] on li "Mocktail" at bounding box center [729, 507] width 687 height 28
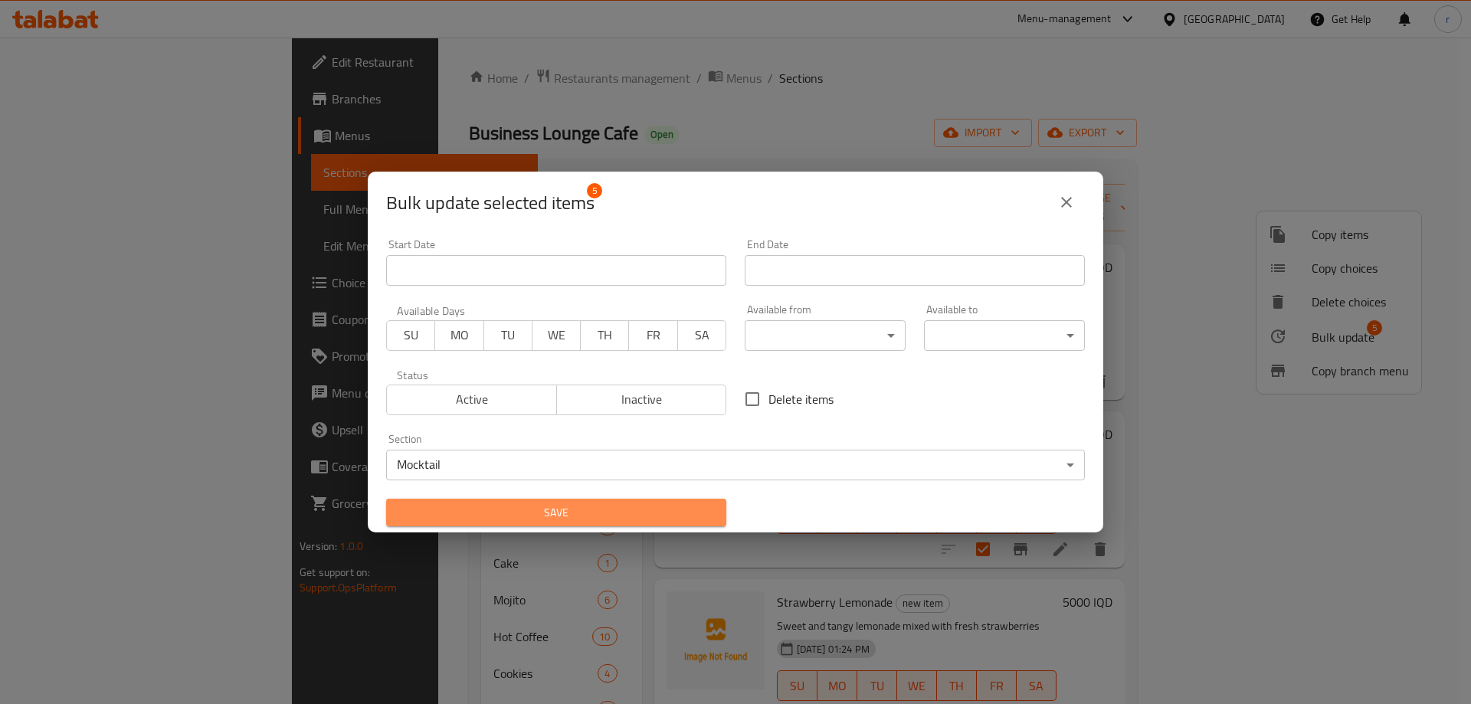
click at [559, 510] on span "Save" at bounding box center [556, 512] width 316 height 19
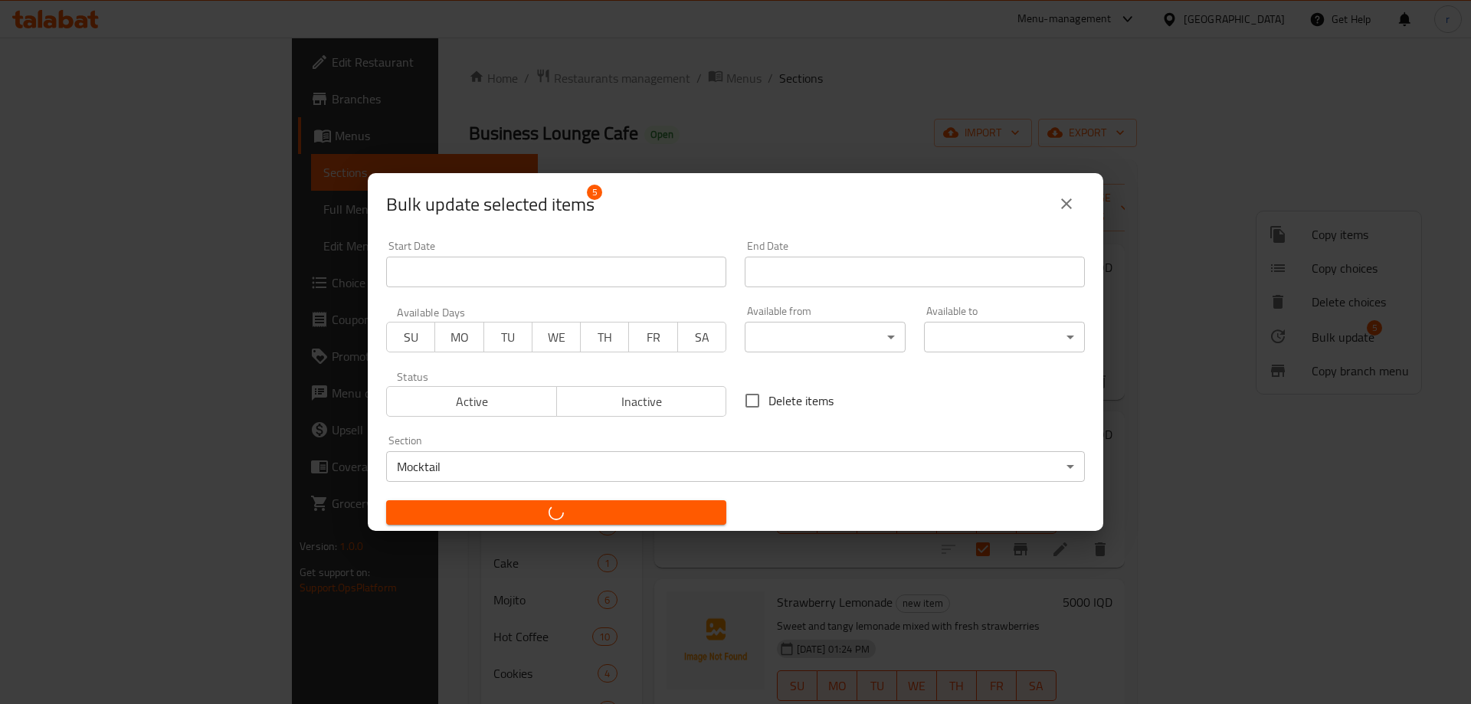
checkbox input "false"
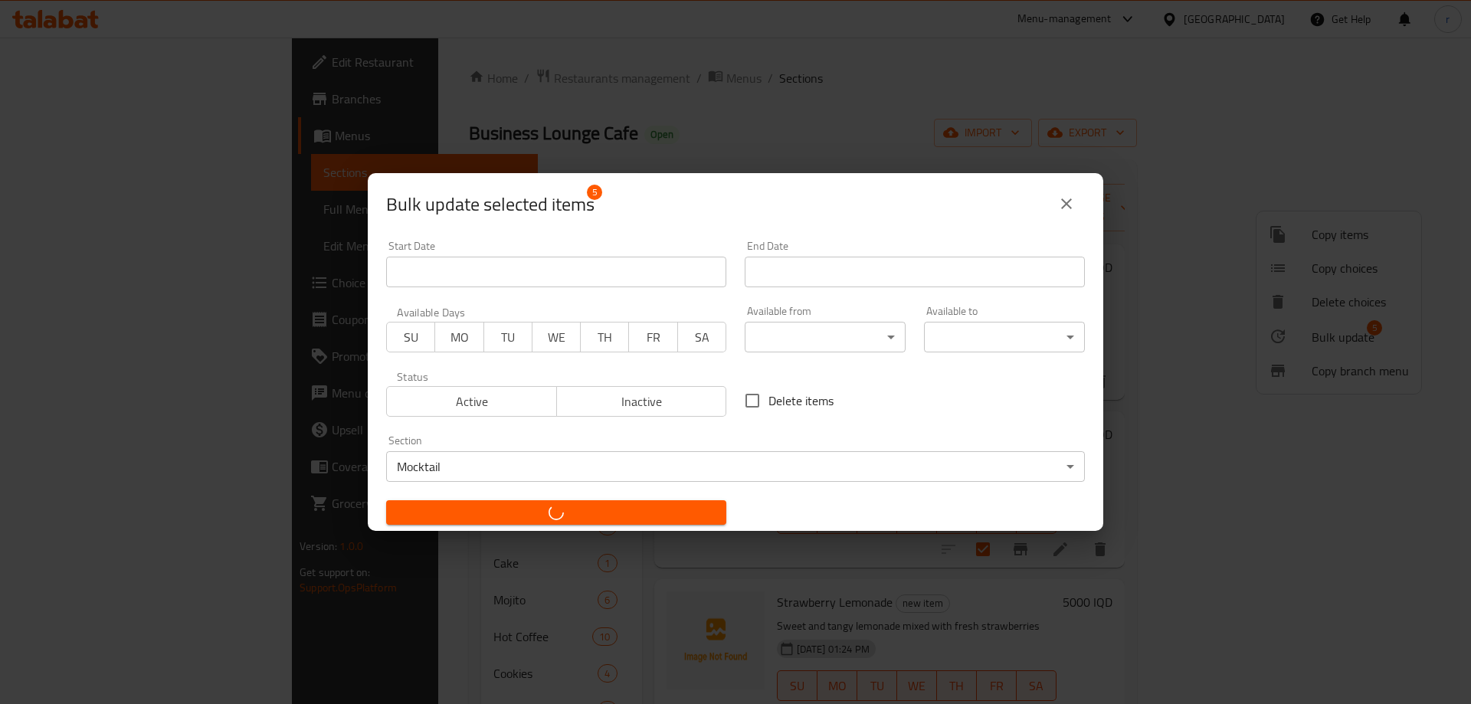
checkbox input "false"
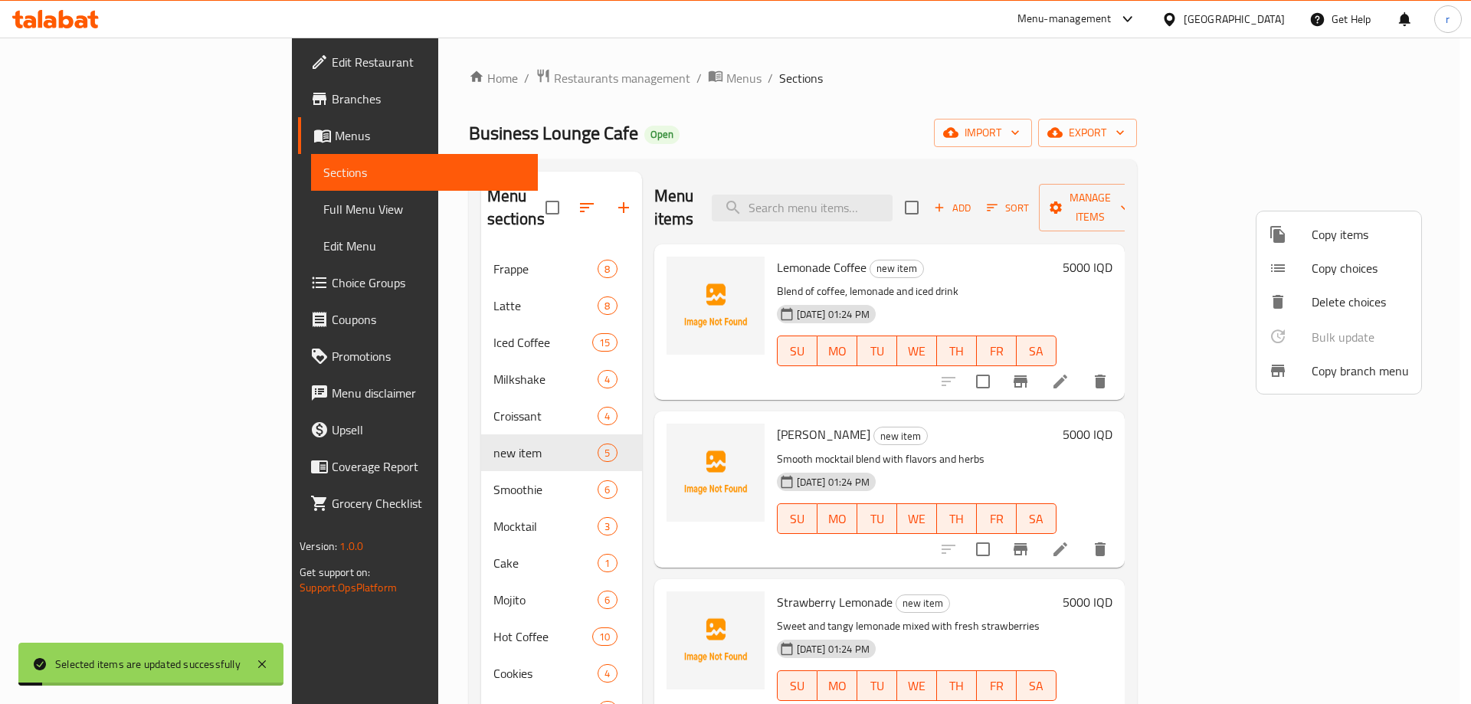
click at [740, 135] on div at bounding box center [735, 352] width 1471 height 704
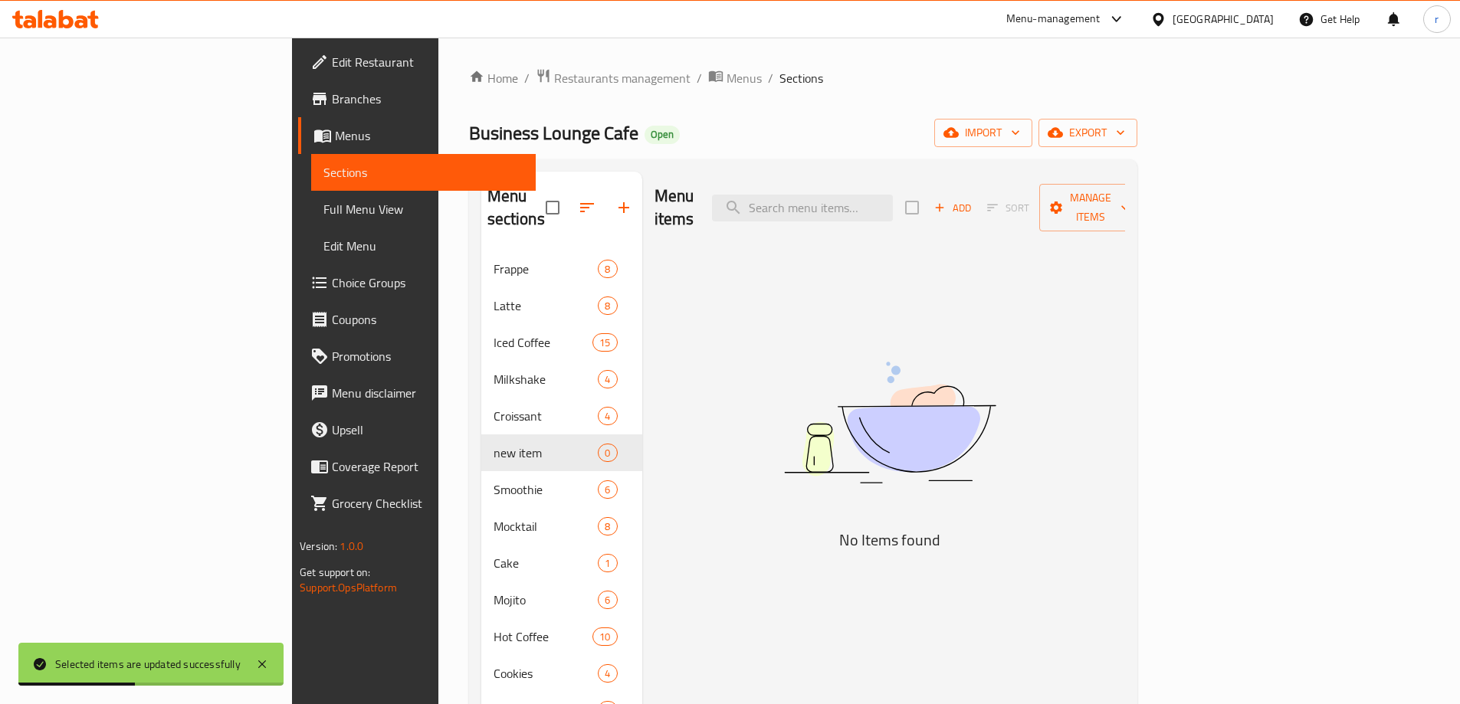
click at [642, 142] on div "Business Lounge Cafe Open import export" at bounding box center [803, 133] width 668 height 28
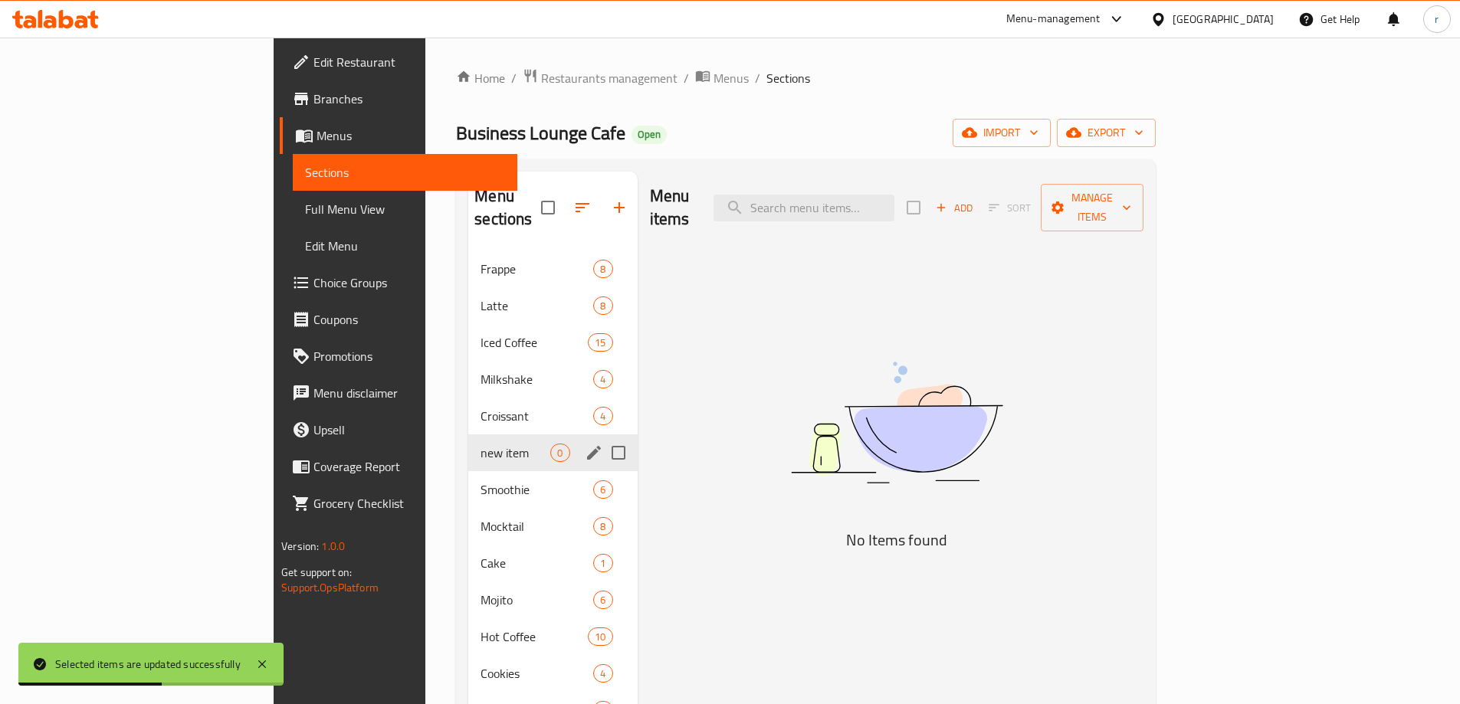
click at [602, 437] on input "Menu sections" at bounding box center [618, 453] width 32 height 32
checkbox input "true"
click at [564, 200] on icon "button" at bounding box center [573, 207] width 18 height 18
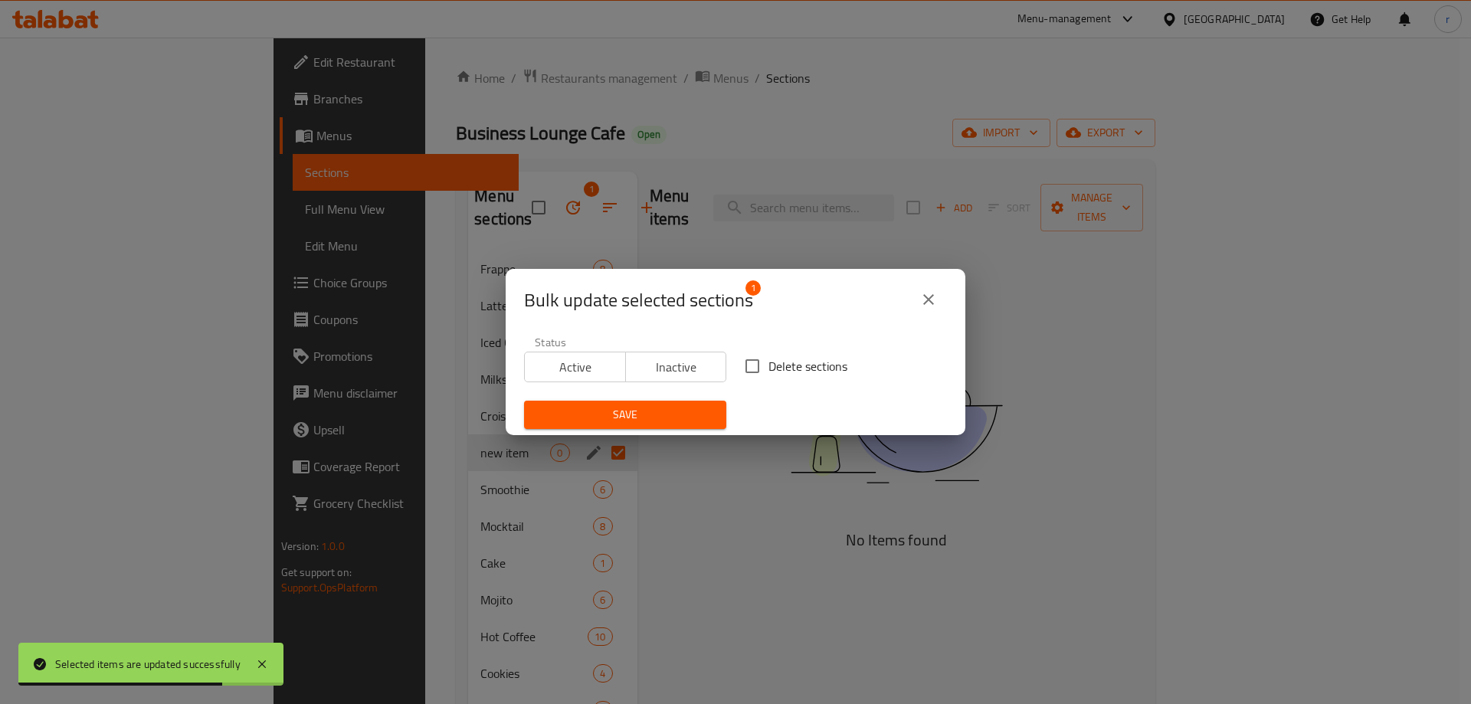
click at [745, 370] on input "Delete sections" at bounding box center [752, 366] width 32 height 32
checkbox input "true"
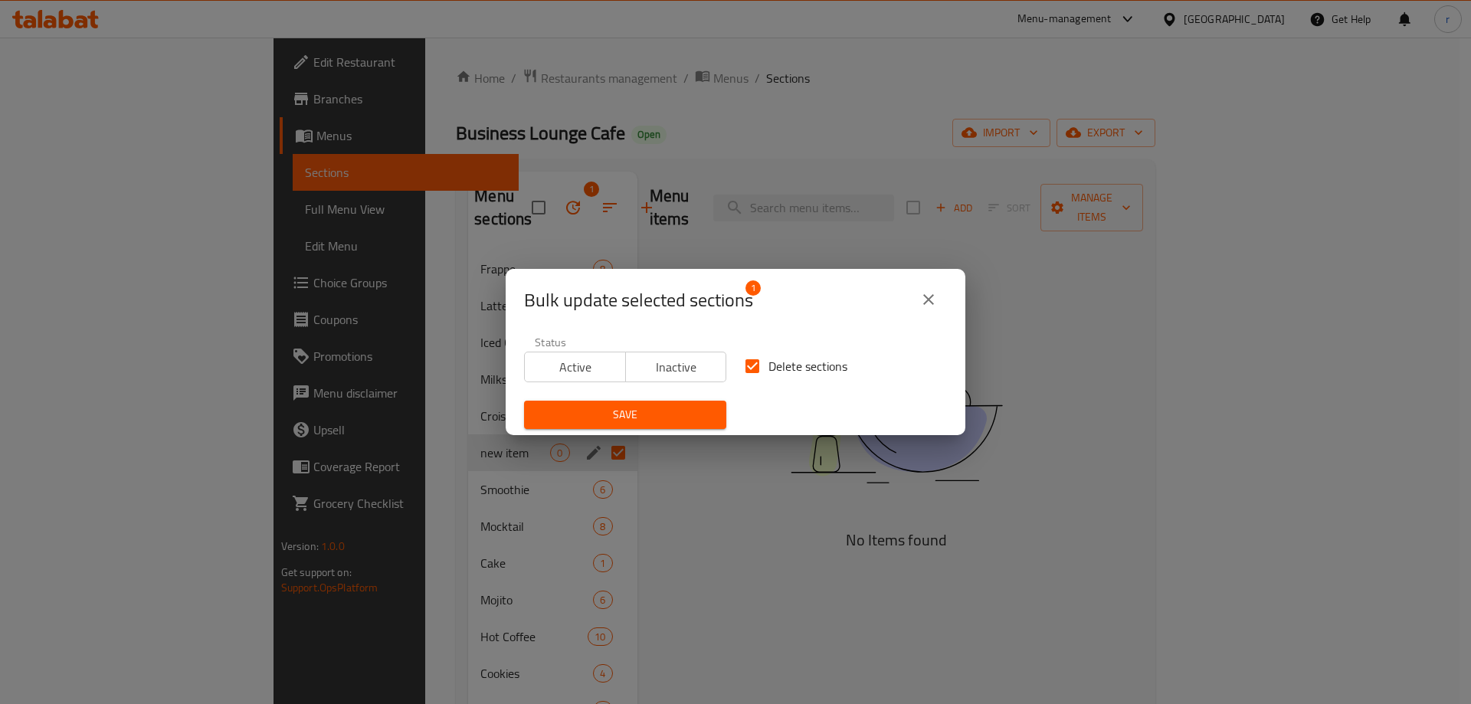
click at [682, 403] on button "Save" at bounding box center [625, 415] width 202 height 28
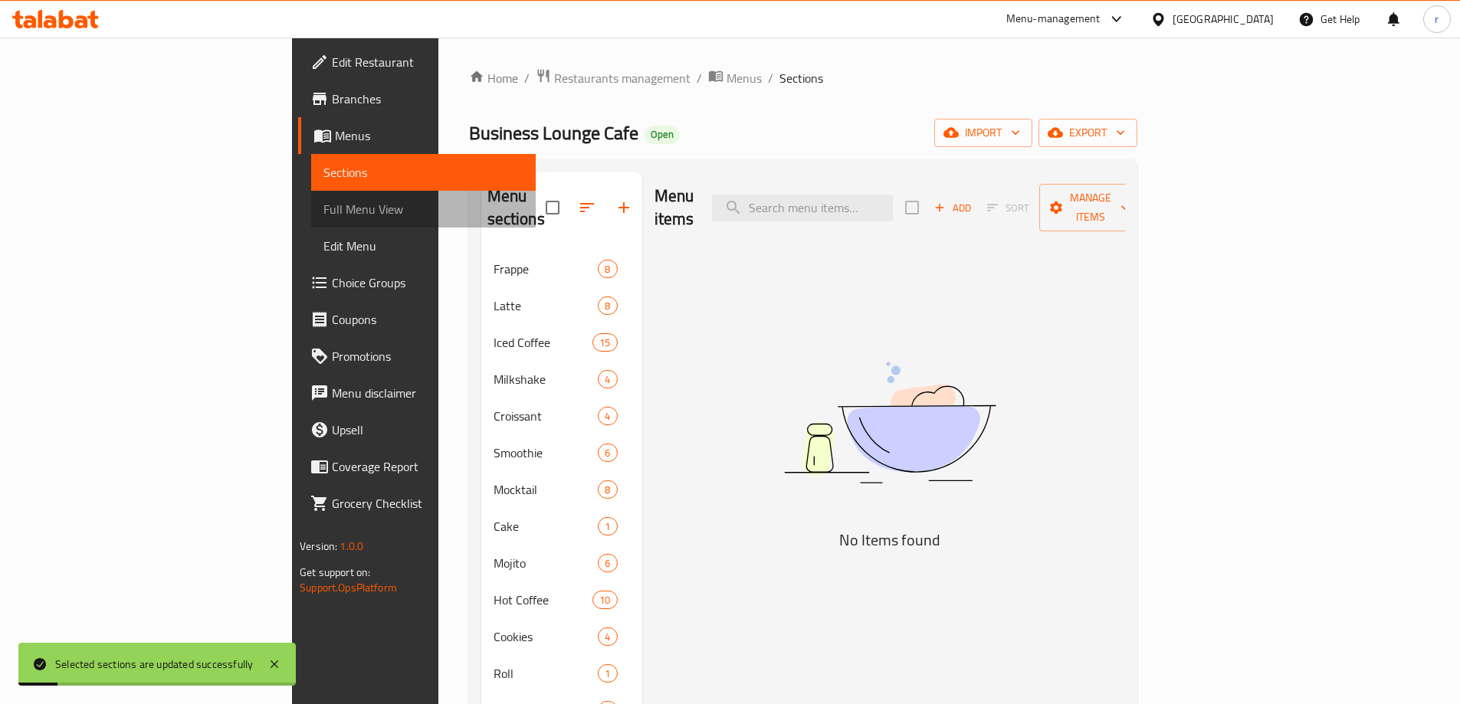
click at [323, 216] on span "Full Menu View" at bounding box center [423, 209] width 200 height 18
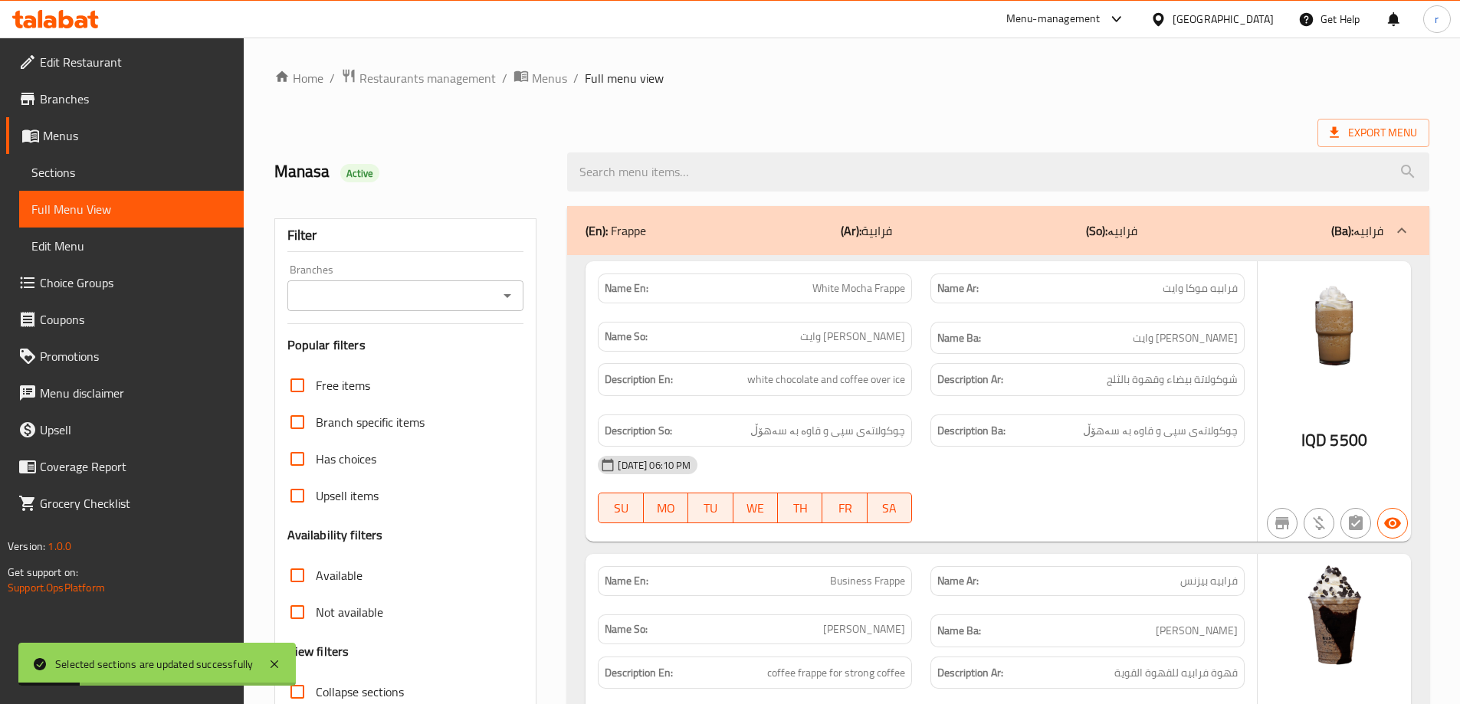
click at [408, 300] on input "Branches" at bounding box center [393, 295] width 202 height 21
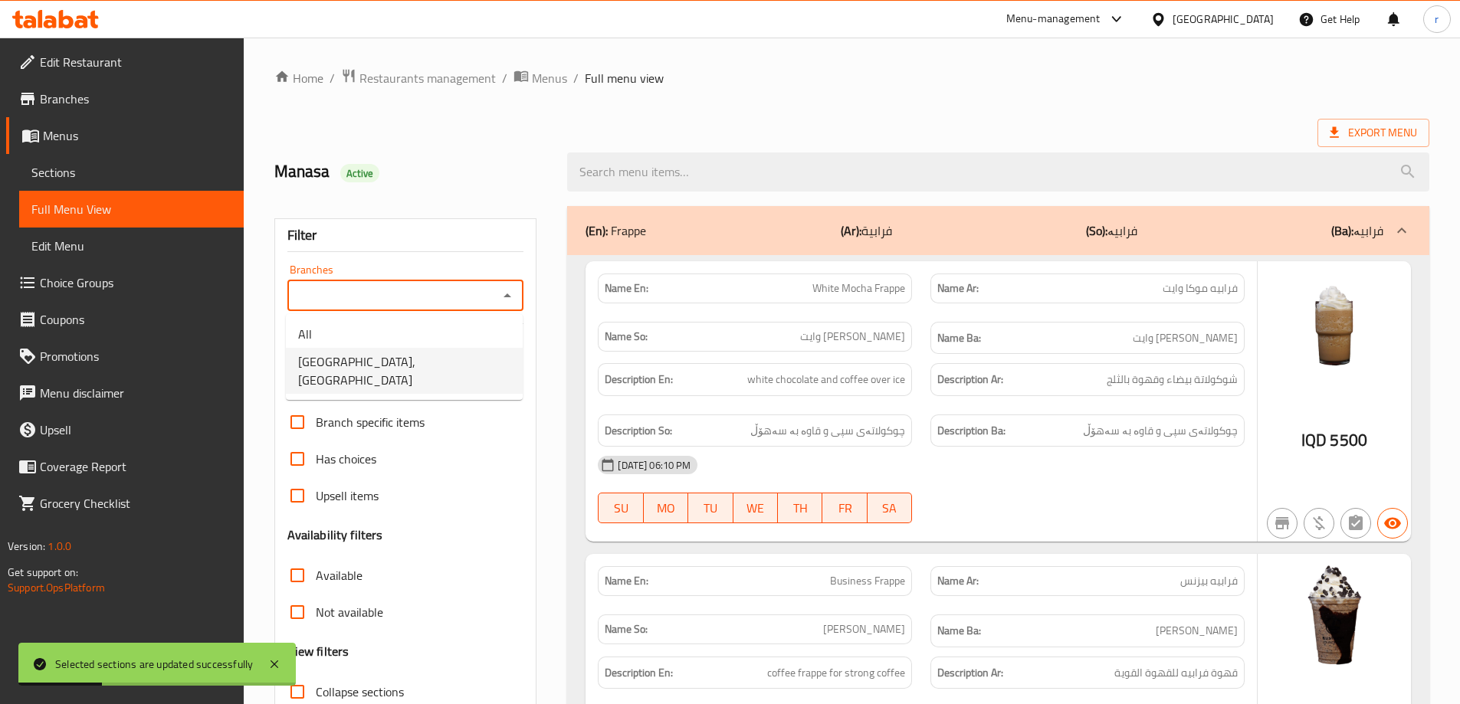
click at [392, 353] on span "Business Lounge Cafe, Malta Street" at bounding box center [404, 371] width 212 height 37
type input "Business Lounge Cafe, Malta Street"
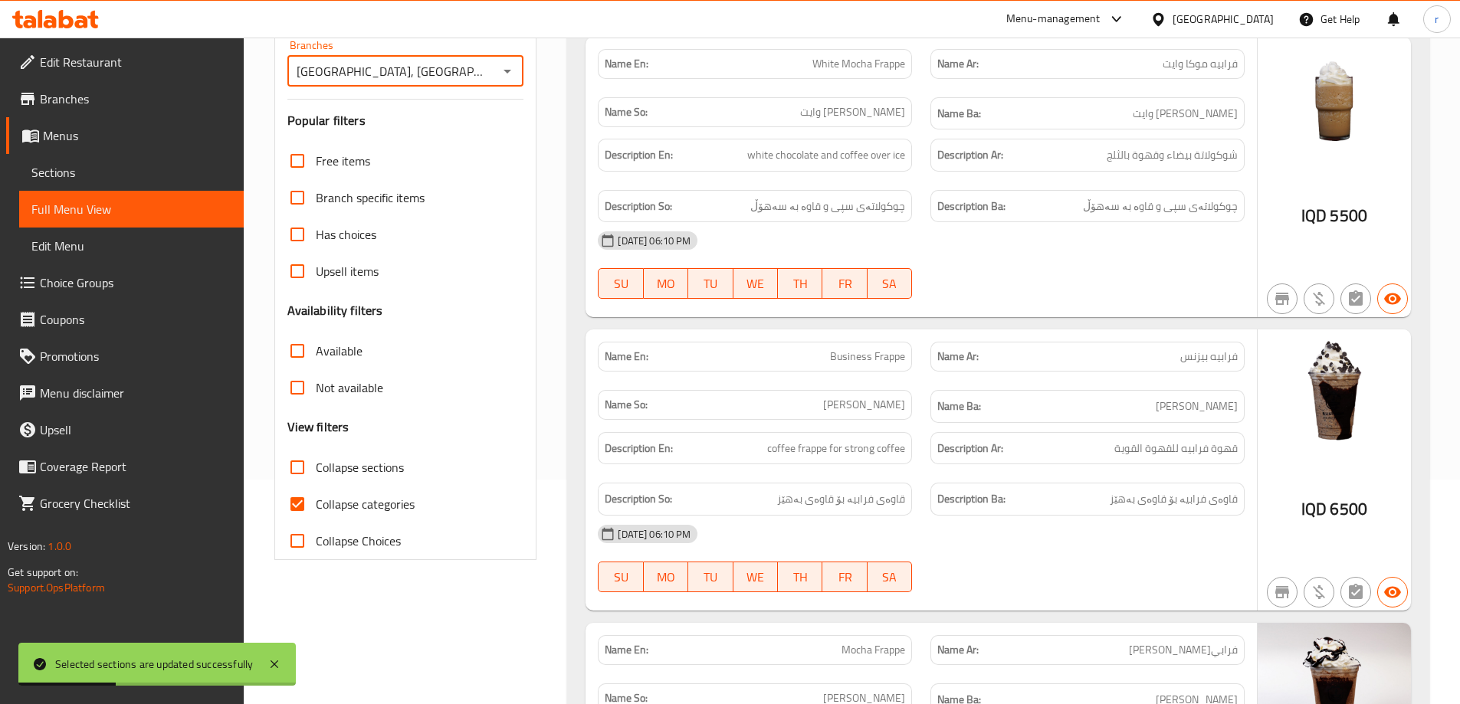
scroll to position [255, 0]
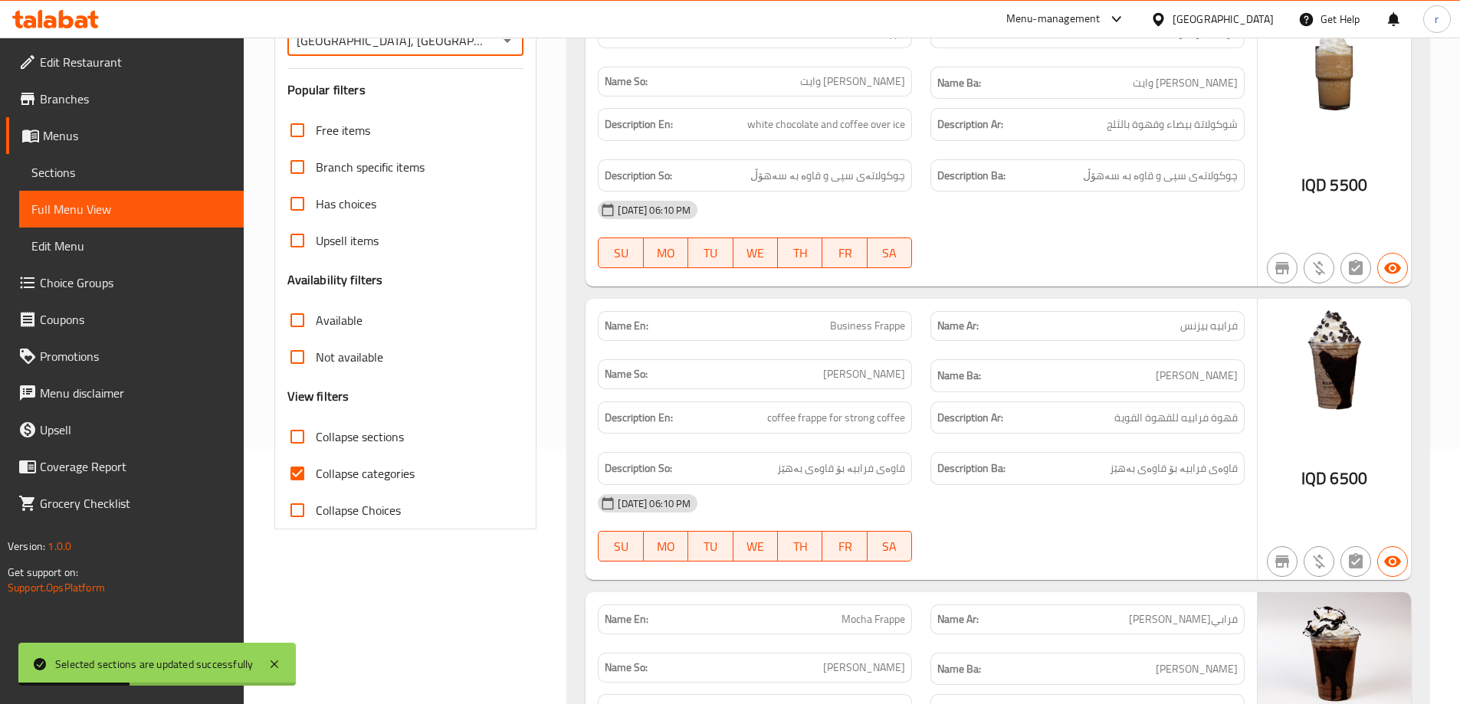
click at [356, 480] on span "Collapse categories" at bounding box center [365, 473] width 99 height 18
click at [316, 480] on input "Collapse categories" at bounding box center [297, 473] width 37 height 37
checkbox input "false"
click at [369, 430] on span "Collapse sections" at bounding box center [360, 437] width 88 height 18
click at [316, 430] on input "Collapse sections" at bounding box center [297, 436] width 37 height 37
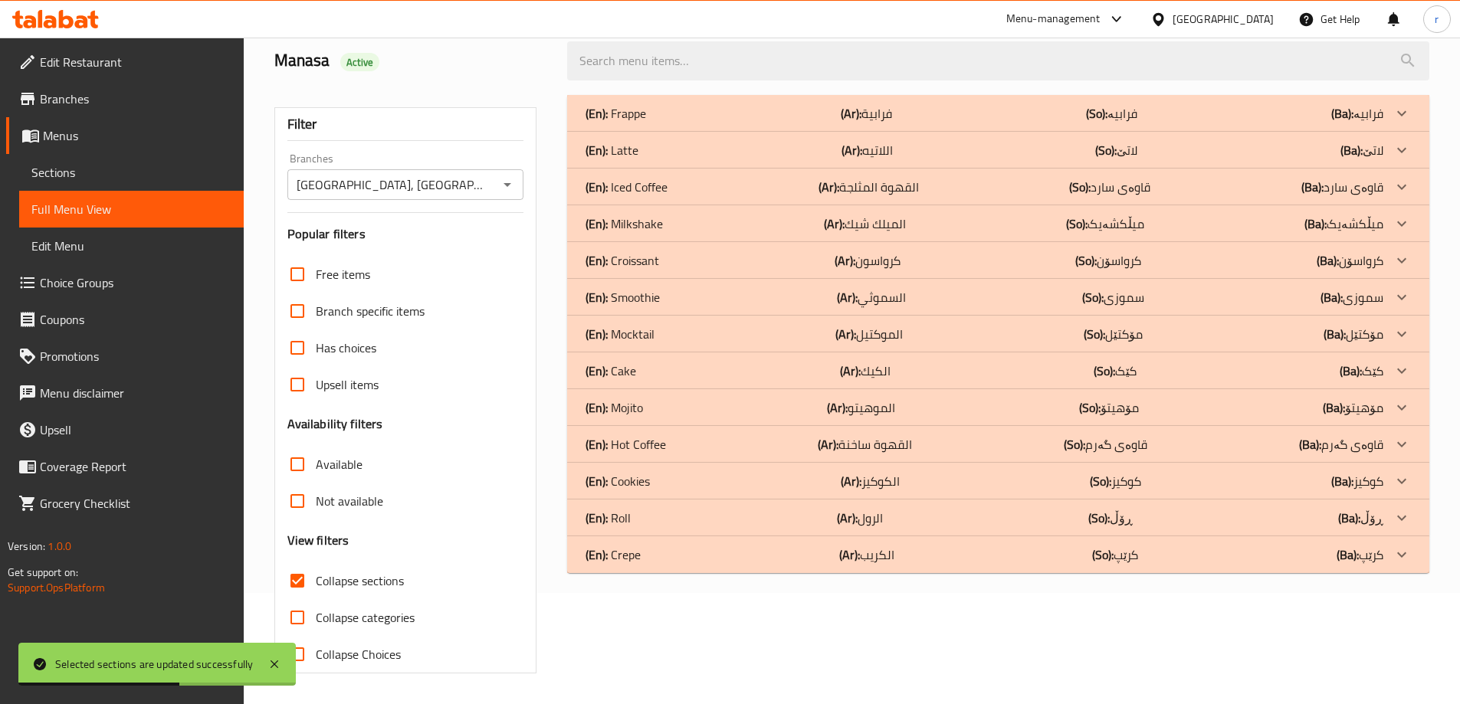
scroll to position [111, 0]
click at [386, 576] on span "Collapse sections" at bounding box center [360, 581] width 88 height 18
click at [316, 576] on input "Collapse sections" at bounding box center [297, 580] width 37 height 37
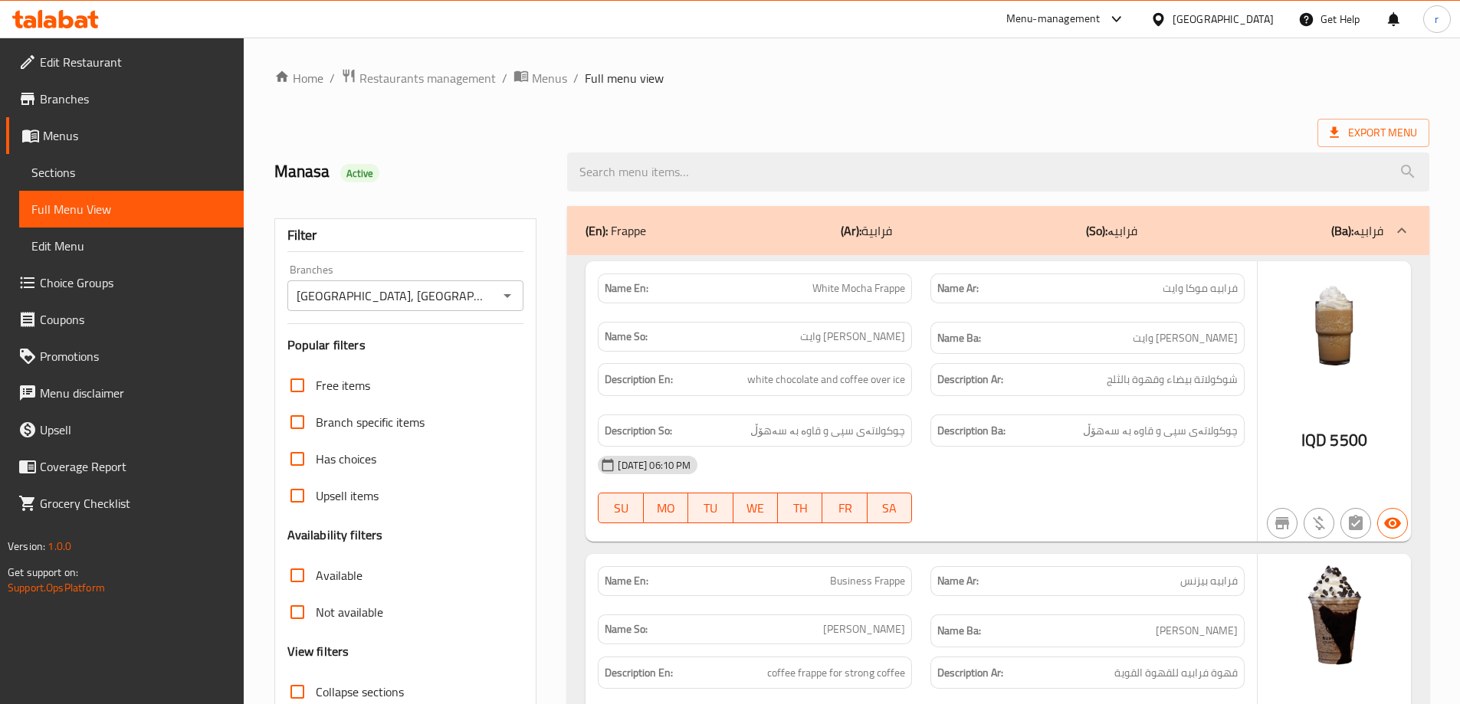
scroll to position [128, 0]
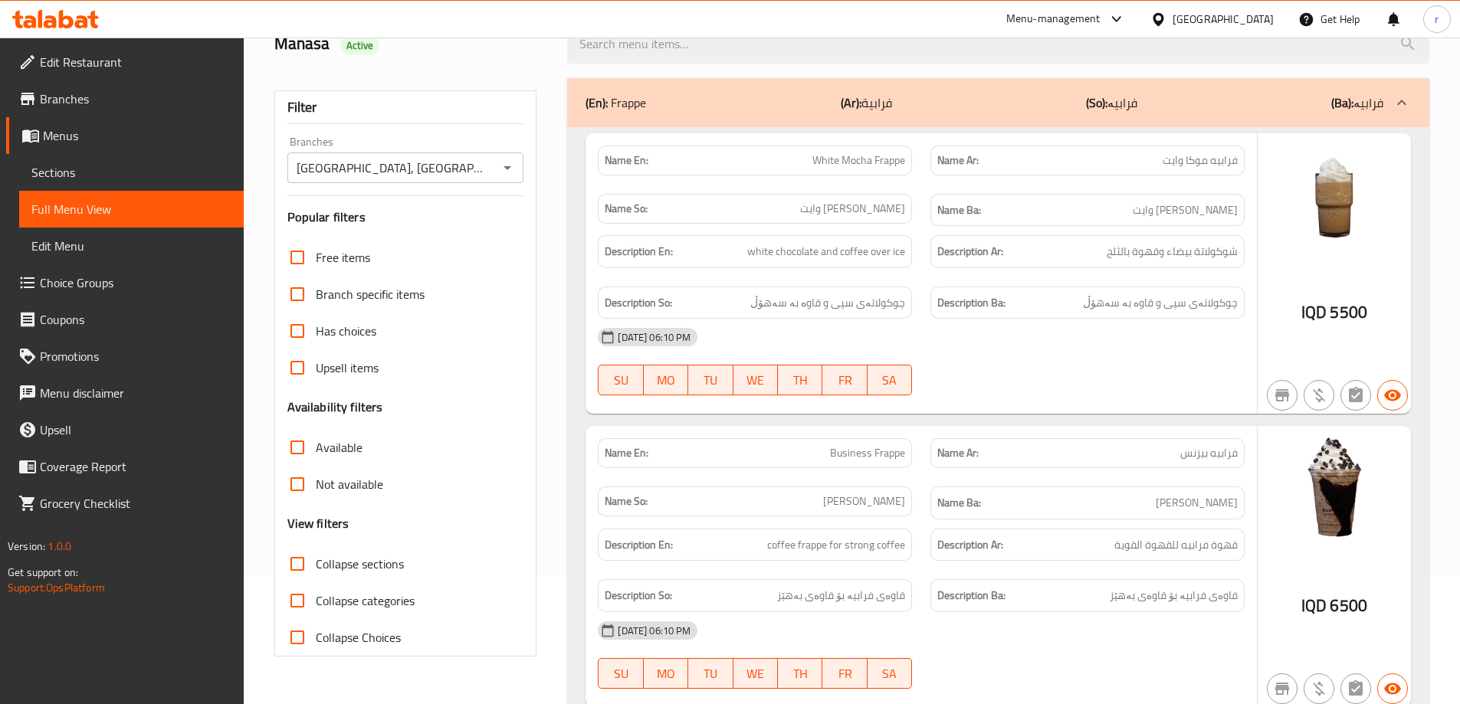
click at [366, 555] on span "Collapse sections" at bounding box center [360, 564] width 88 height 18
click at [316, 546] on input "Collapse sections" at bounding box center [297, 564] width 37 height 37
click at [349, 555] on span "Collapse sections" at bounding box center [360, 564] width 88 height 18
click at [316, 546] on input "Collapse sections" at bounding box center [297, 564] width 37 height 37
click at [293, 546] on input "Collapse sections" at bounding box center [297, 564] width 37 height 37
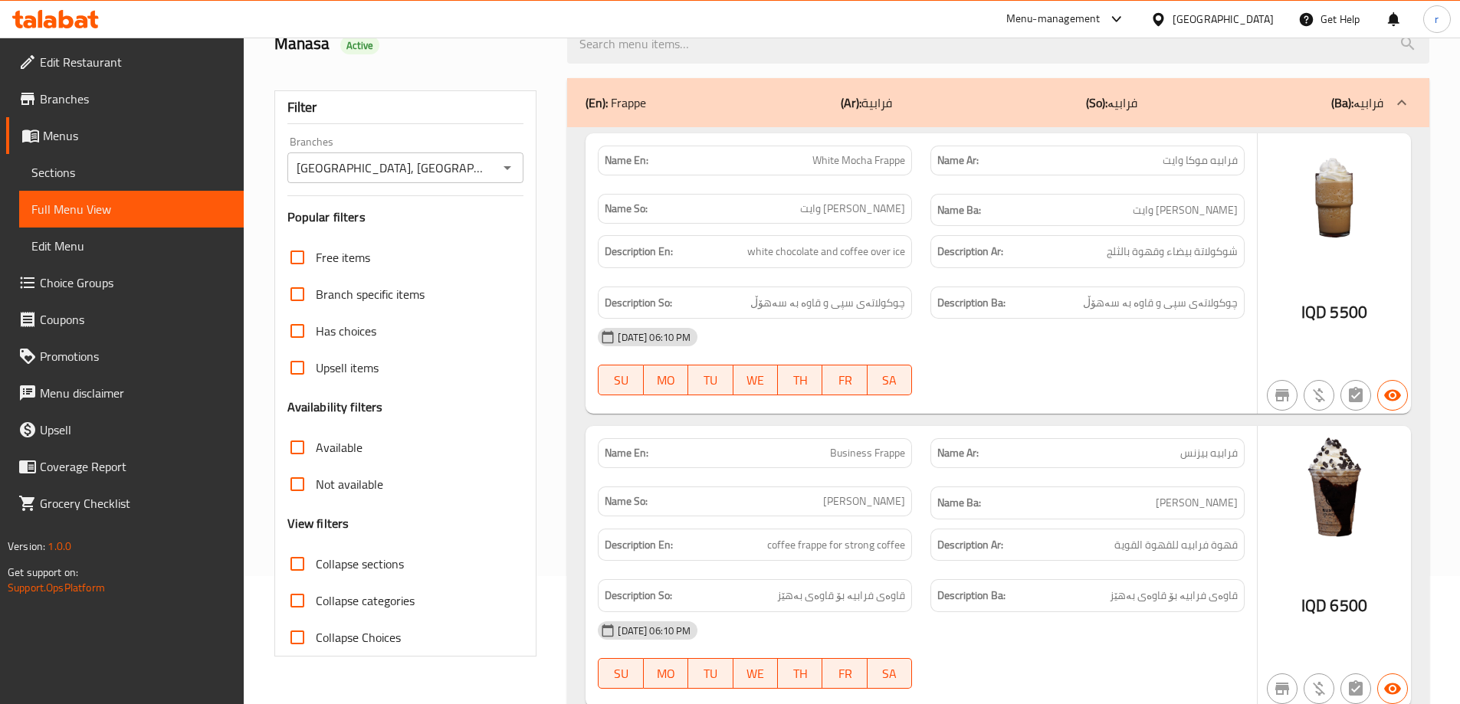
checkbox input "true"
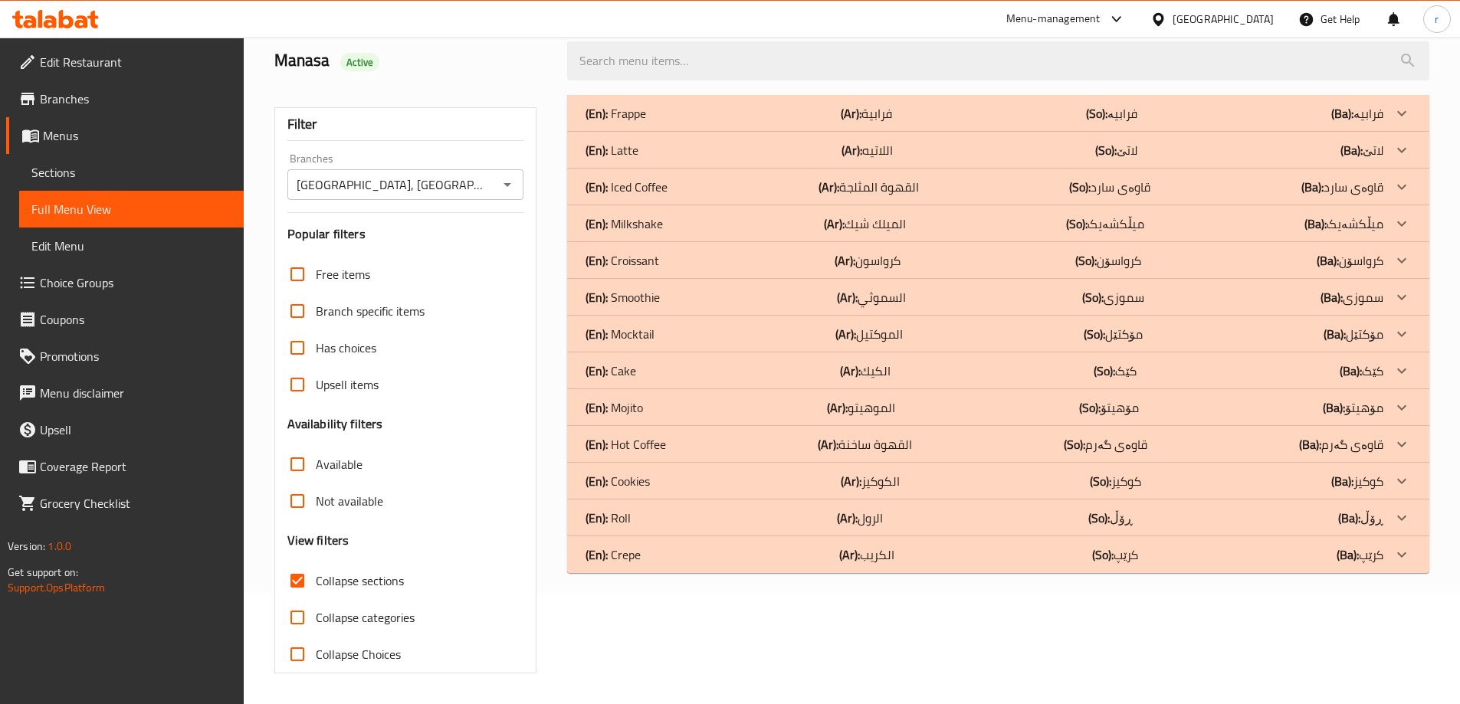
scroll to position [111, 0]
click at [680, 123] on div "(En): Mocktail (Ar): الموكتيل (So): مۆكتێل (Ba): مۆكتێل" at bounding box center [984, 113] width 798 height 18
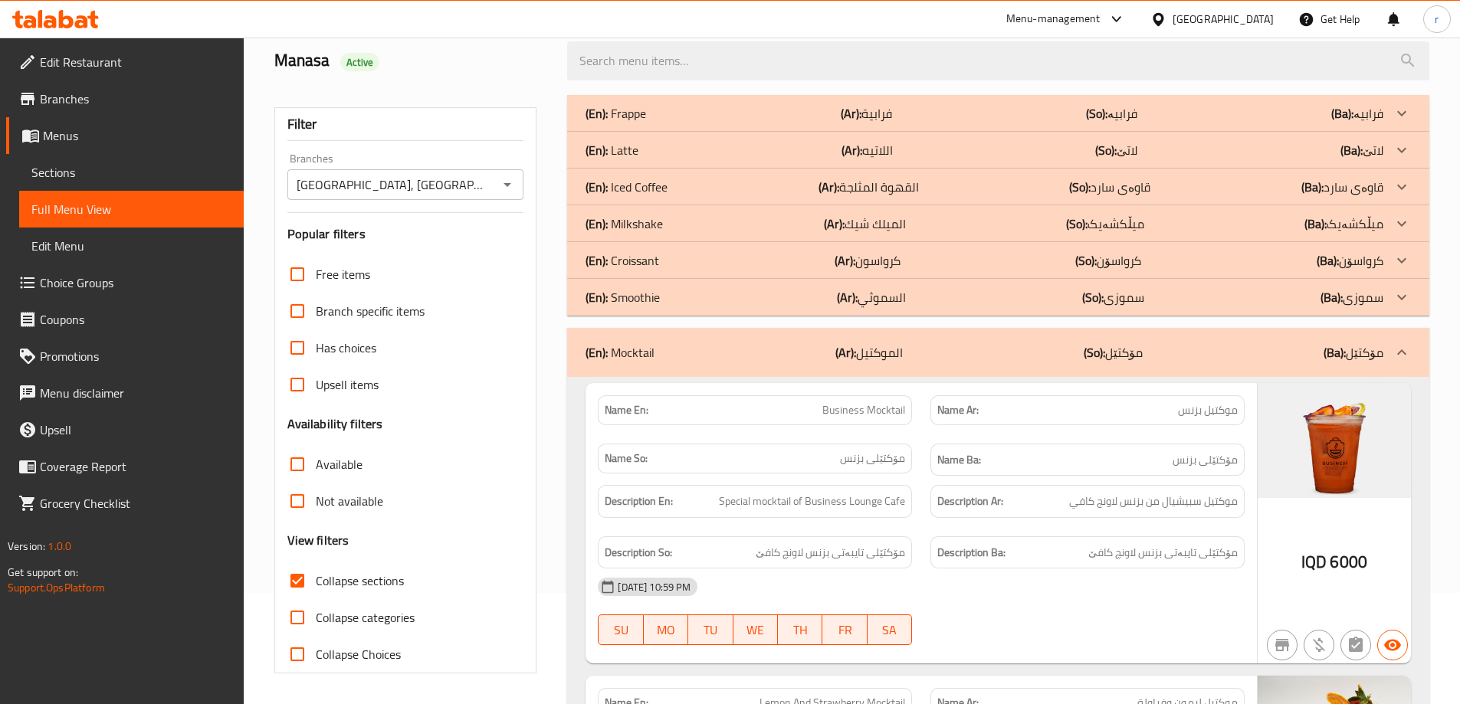
click at [685, 123] on div "(En): Iced Coffee (Ar): القهوة المثلجة (So): قاوەی سارد (Ba): قاوەی سارد" at bounding box center [984, 113] width 798 height 18
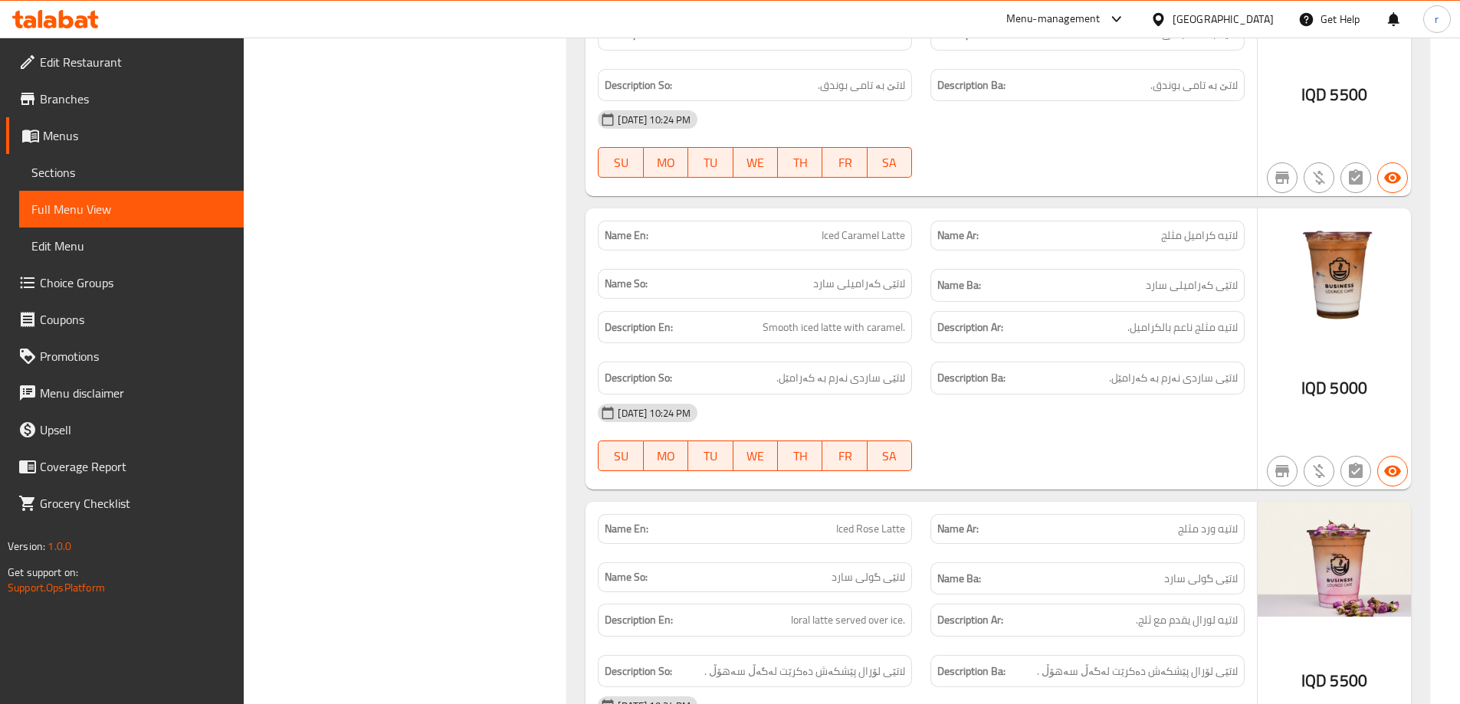
scroll to position [0, 0]
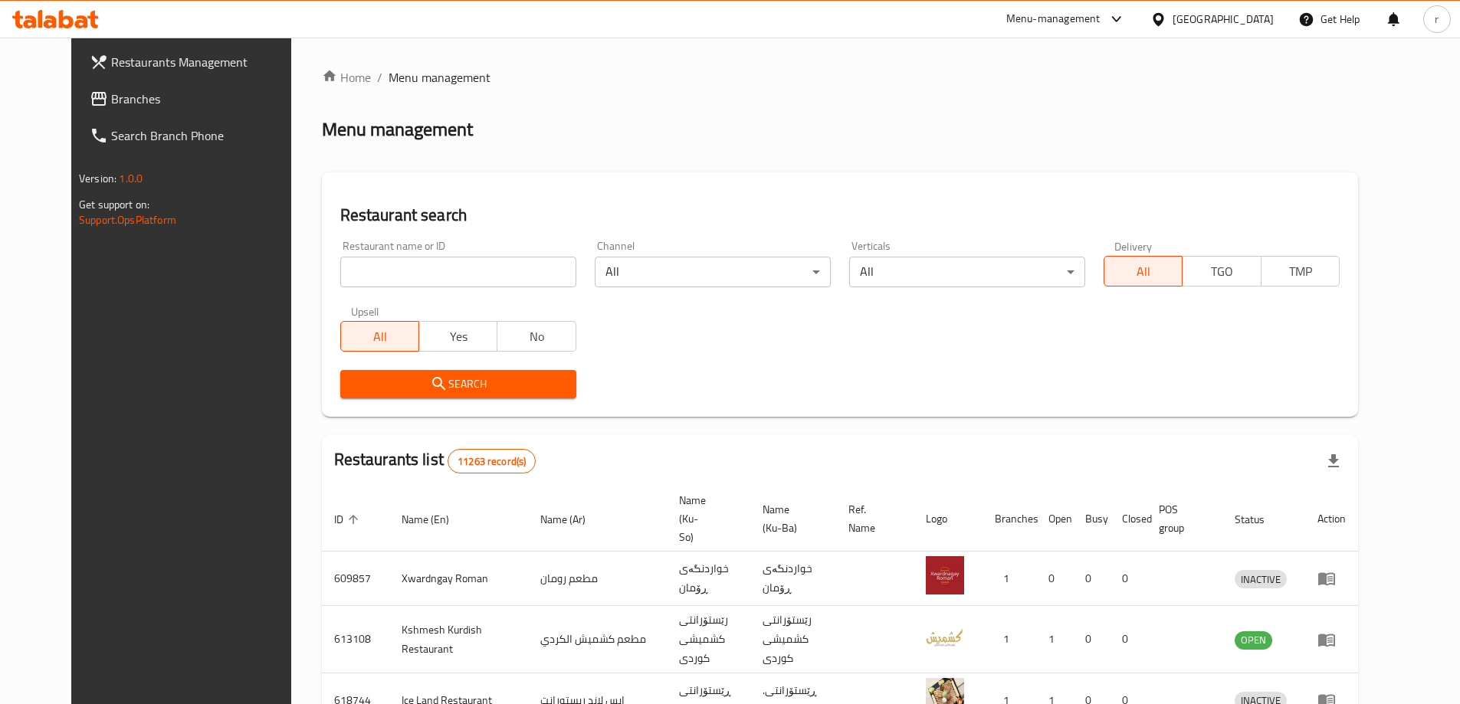
click at [111, 103] on span "Branches" at bounding box center [207, 99] width 192 height 18
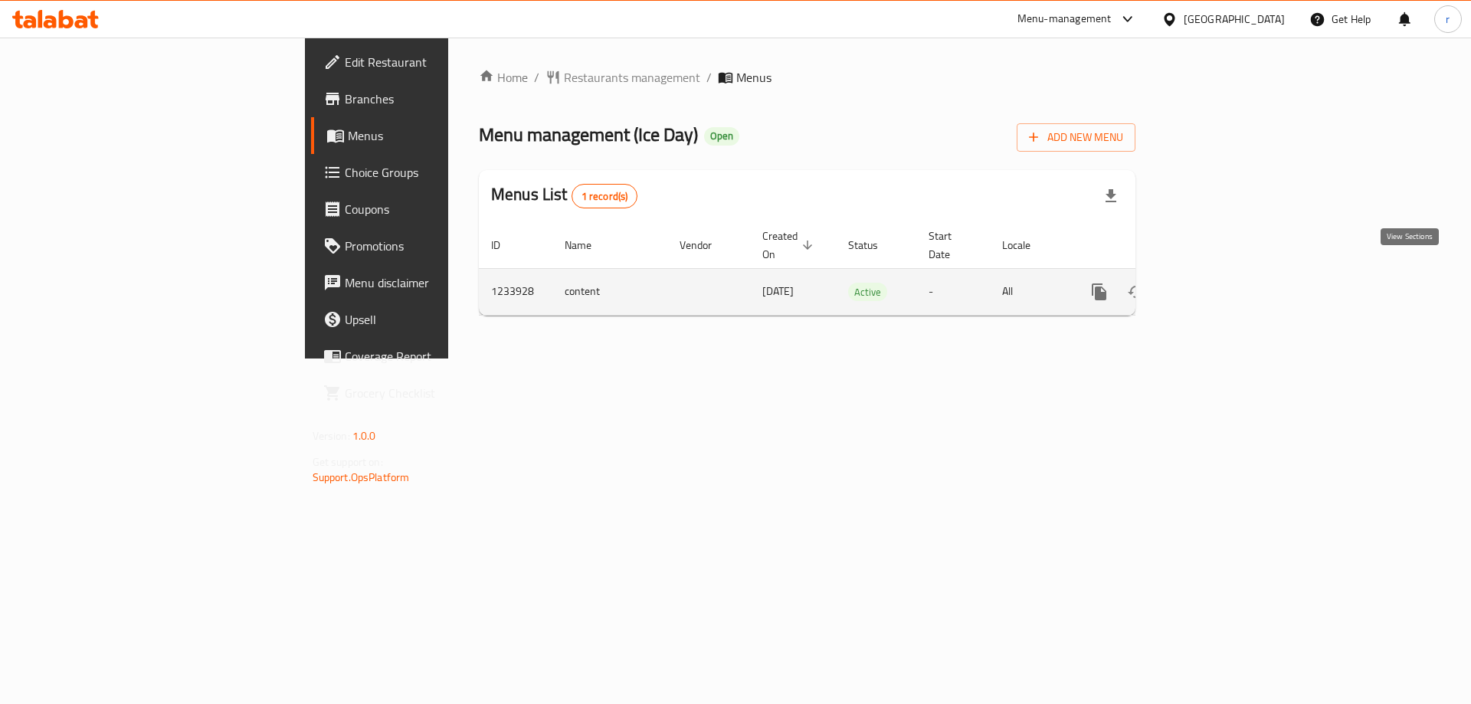
click at [1219, 283] on icon "enhanced table" at bounding box center [1210, 292] width 18 height 18
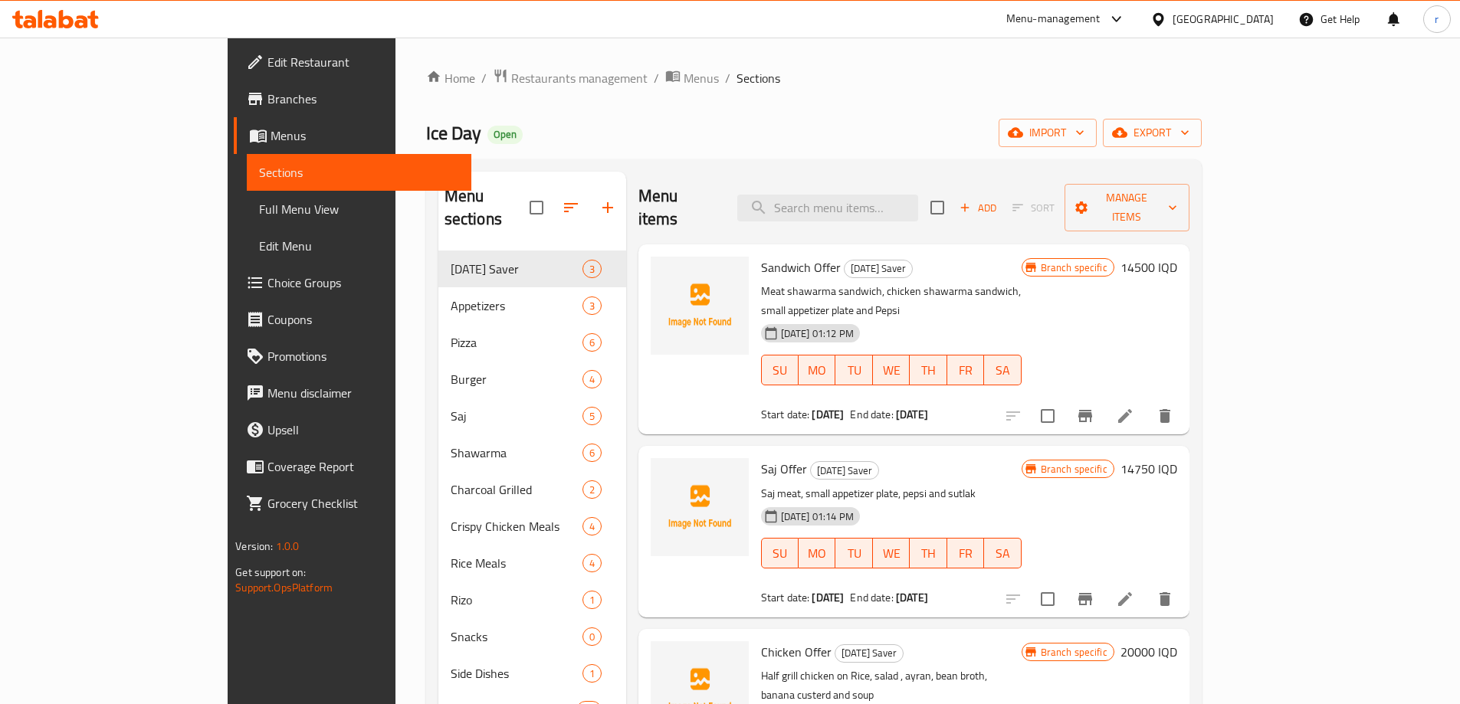
click at [259, 205] on span "Full Menu View" at bounding box center [359, 209] width 200 height 18
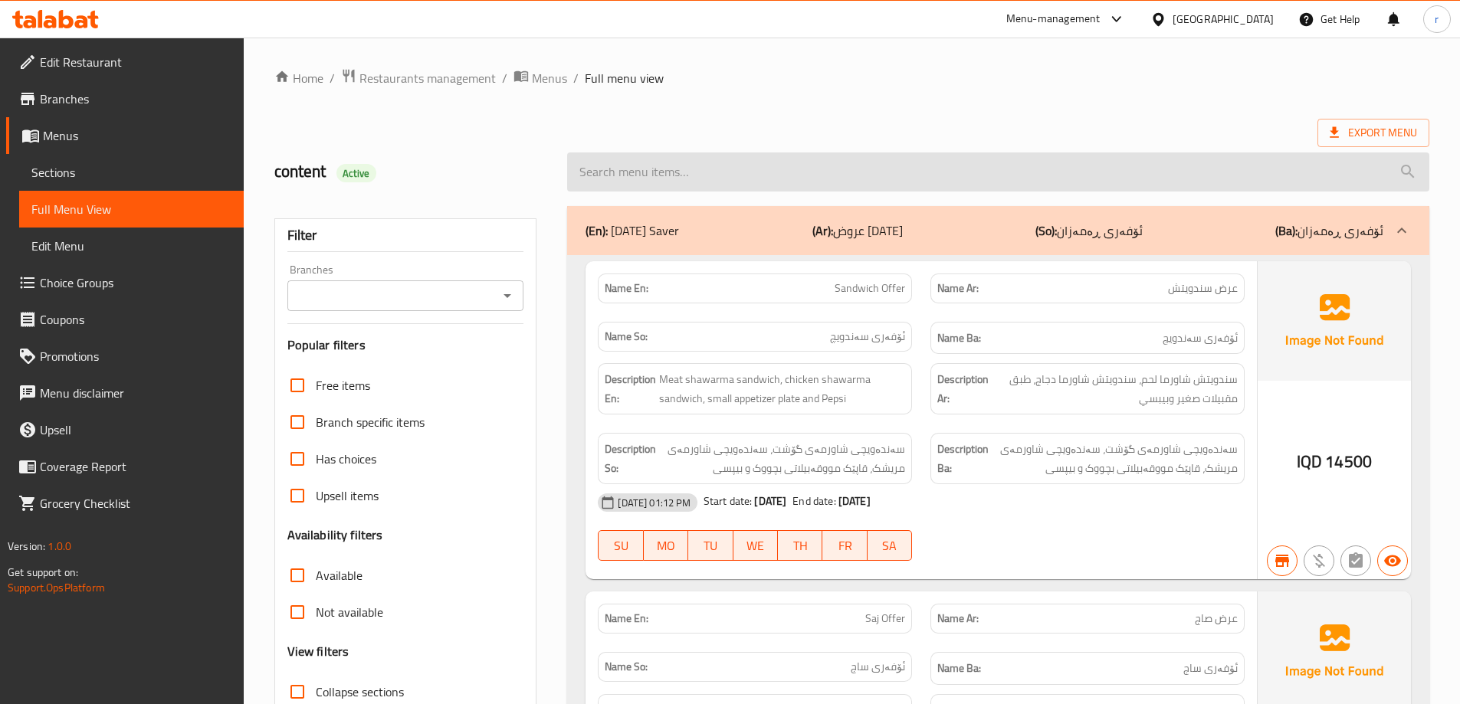
click at [671, 180] on input "search" at bounding box center [998, 171] width 862 height 39
paste input "Chicken Shawarma Sandwich"
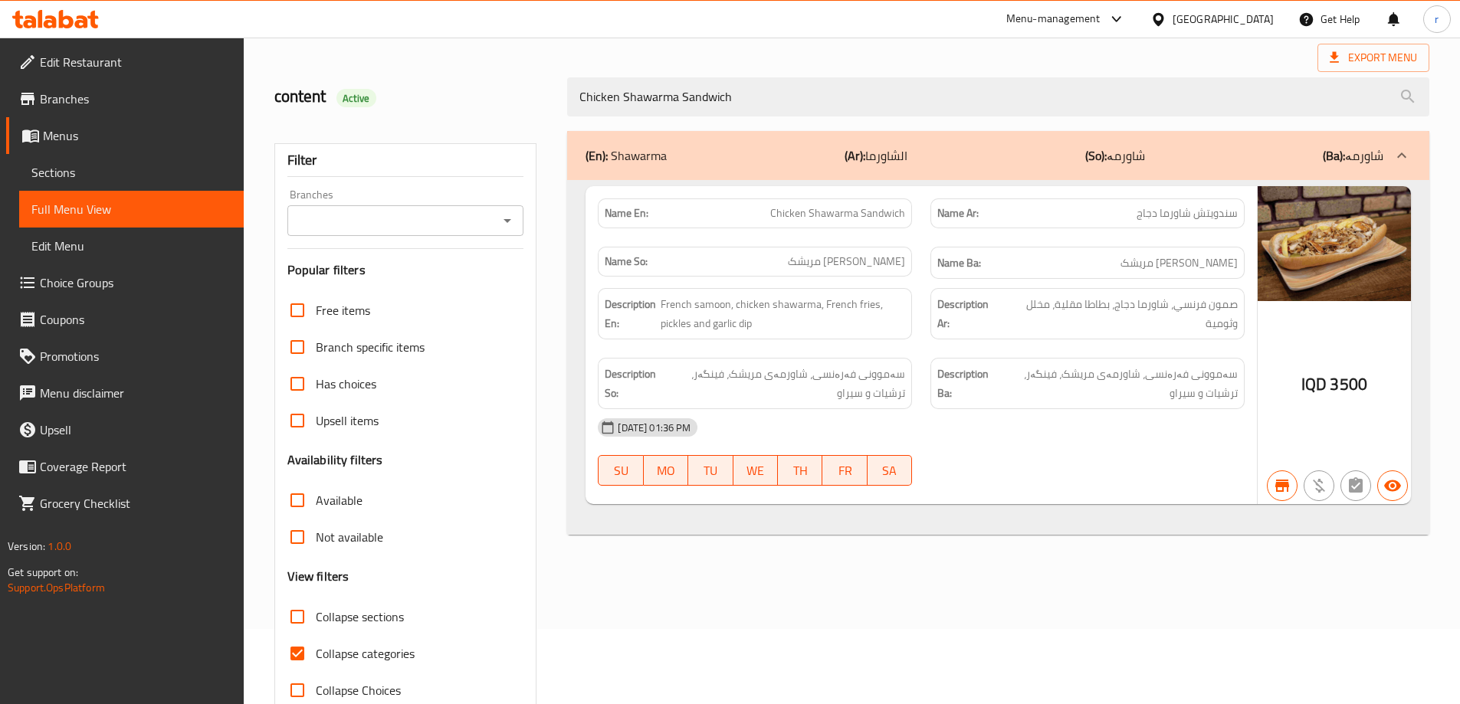
scroll to position [111, 0]
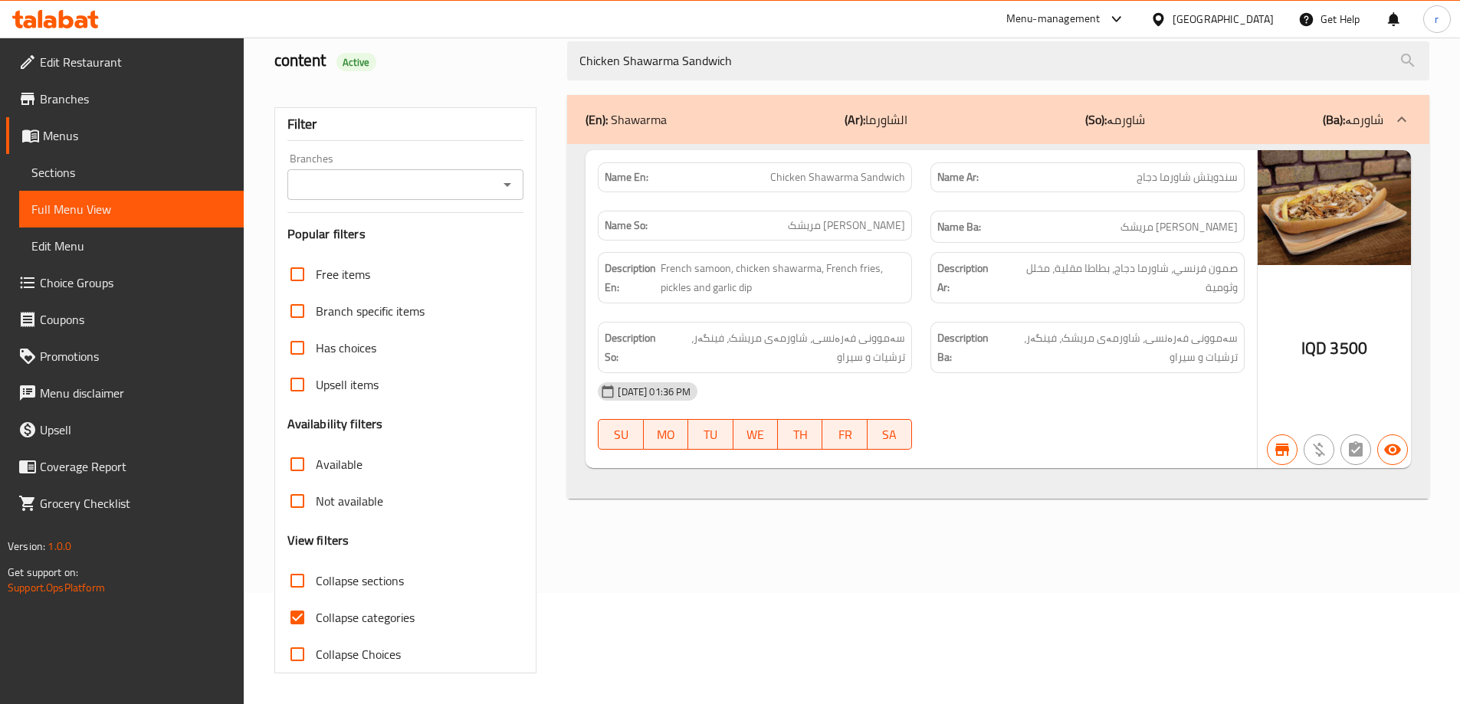
type input "Chicken Shawarma Sandwich"
click at [396, 608] on span "Collapse categories" at bounding box center [365, 617] width 99 height 18
click at [316, 608] on input "Collapse categories" at bounding box center [297, 617] width 37 height 37
checkbox input "false"
click at [338, 179] on input "Branches" at bounding box center [393, 184] width 202 height 21
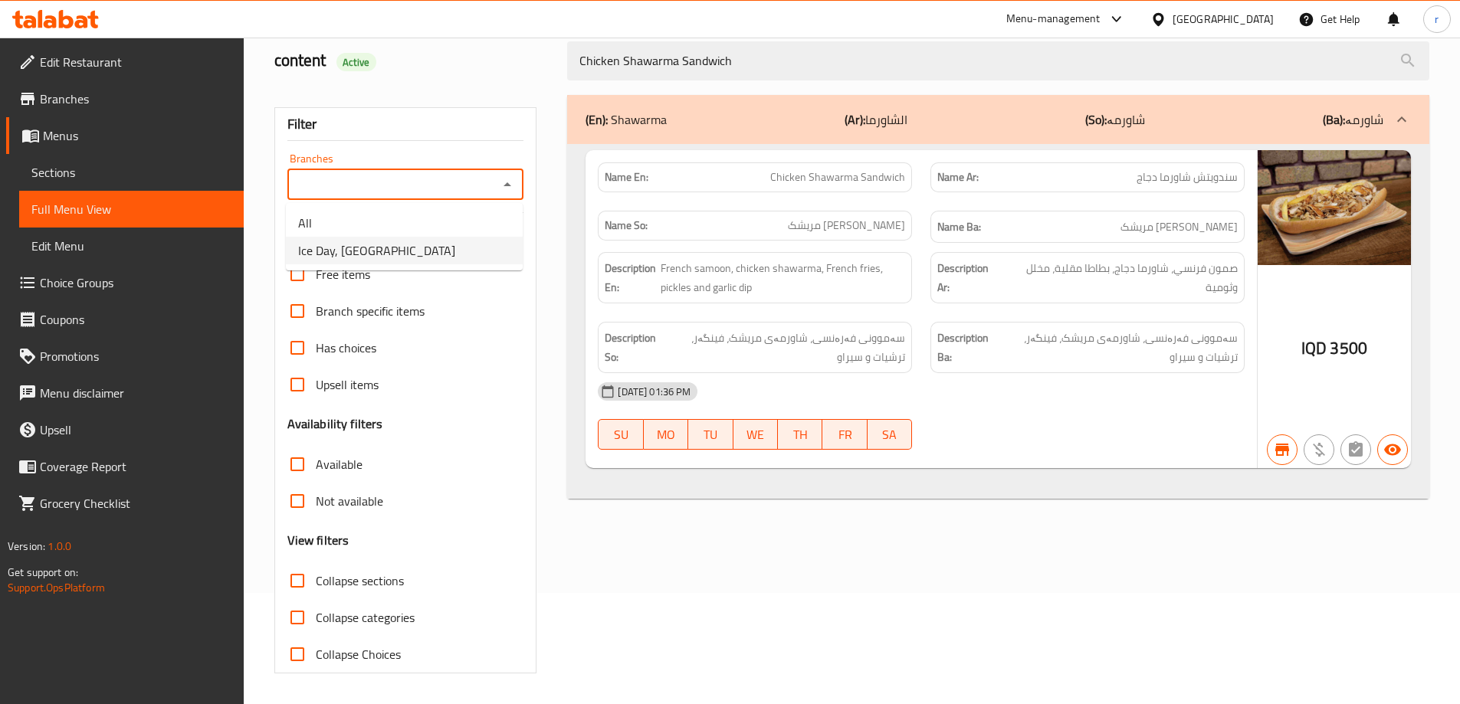
click at [349, 247] on span "Ice Day, Hiwa City" at bounding box center [376, 250] width 157 height 18
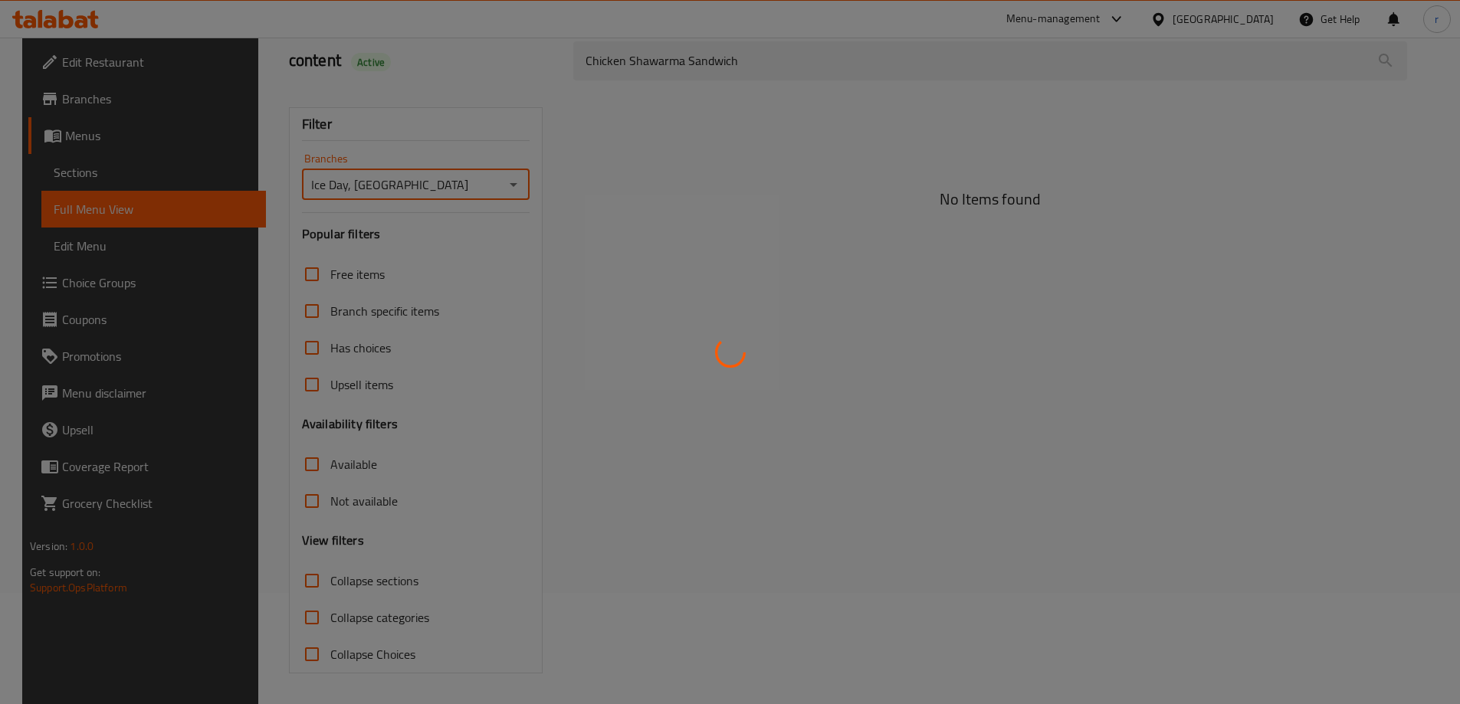
type input "Ice Day, Hiwa City"
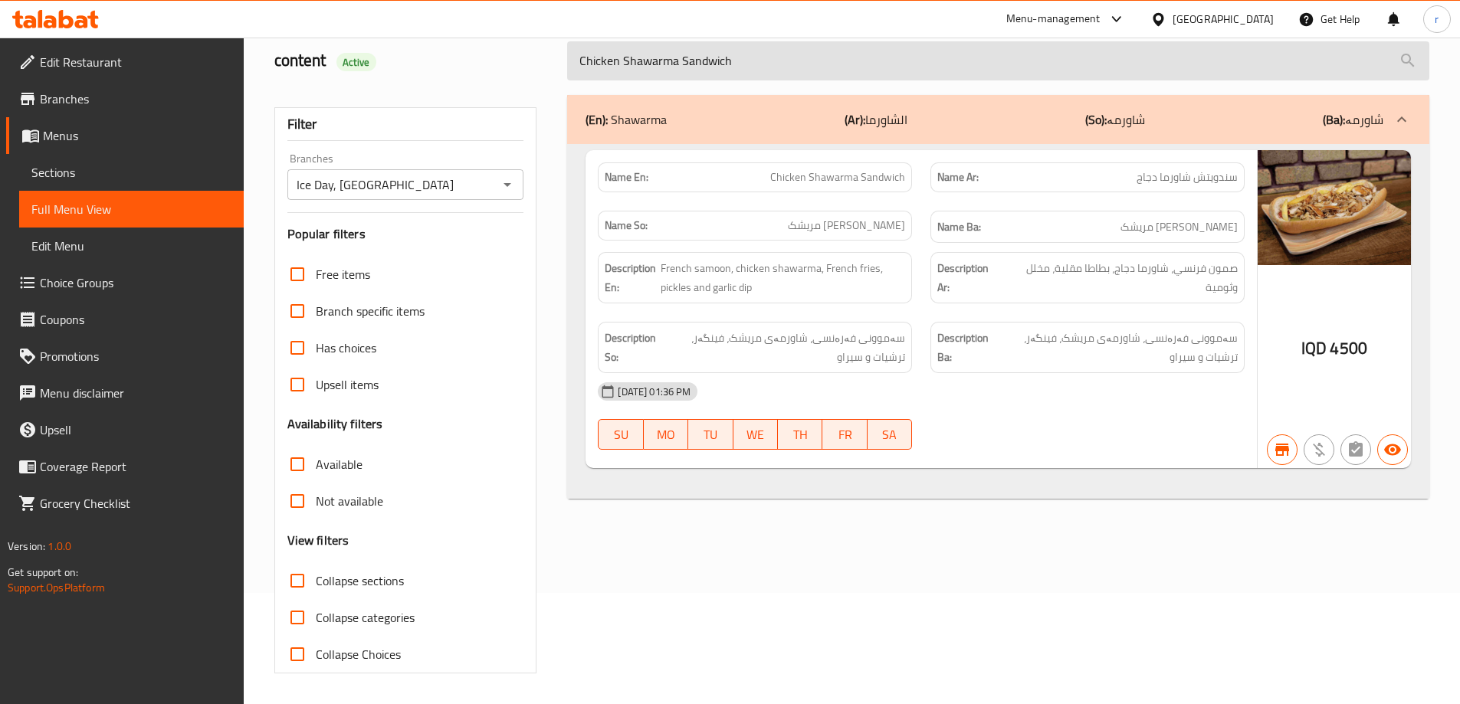
drag, startPoint x: 740, startPoint y: 51, endPoint x: 590, endPoint y: 72, distance: 151.6
click at [590, 72] on input "Chicken Shawarma Sandwich" at bounding box center [998, 60] width 862 height 39
click at [601, 72] on input "Chicken Shawarma Sandwich" at bounding box center [998, 60] width 862 height 39
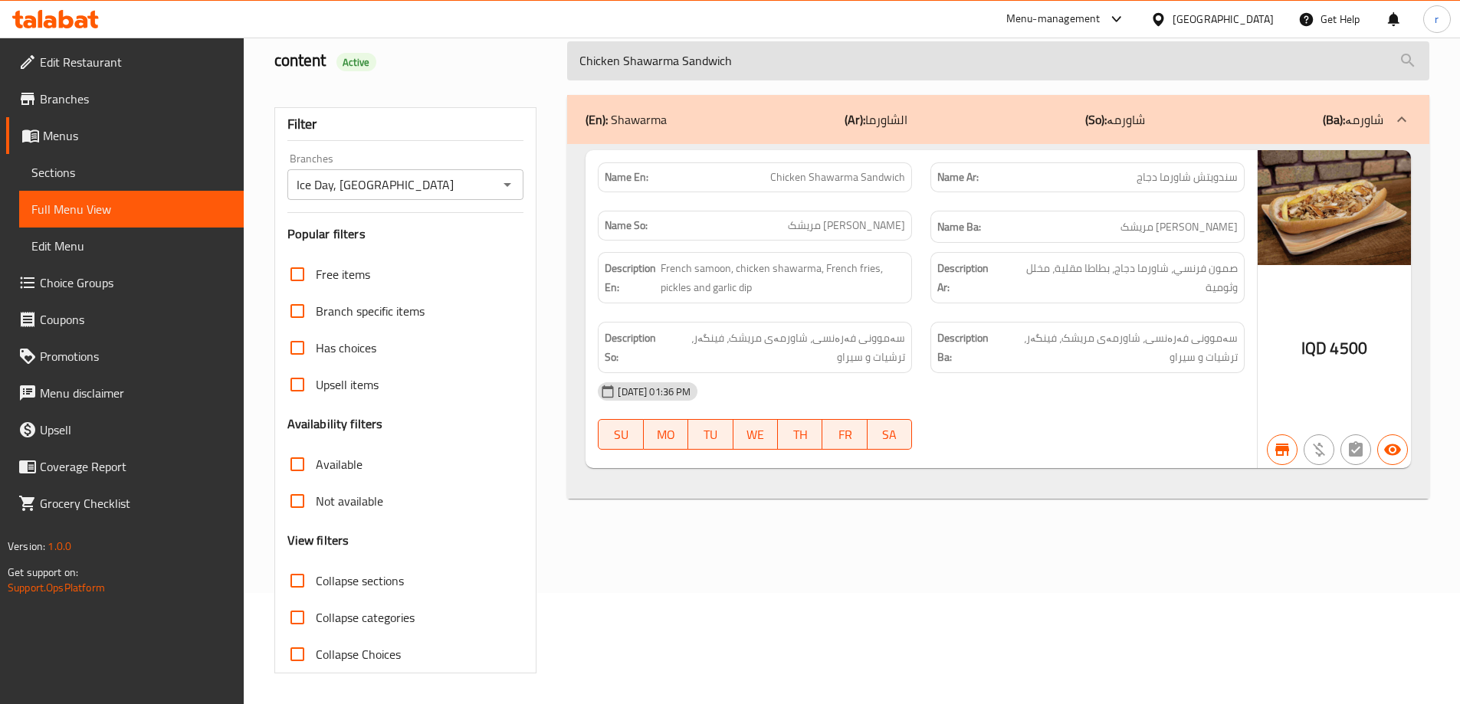
paste input "Burger Saj"
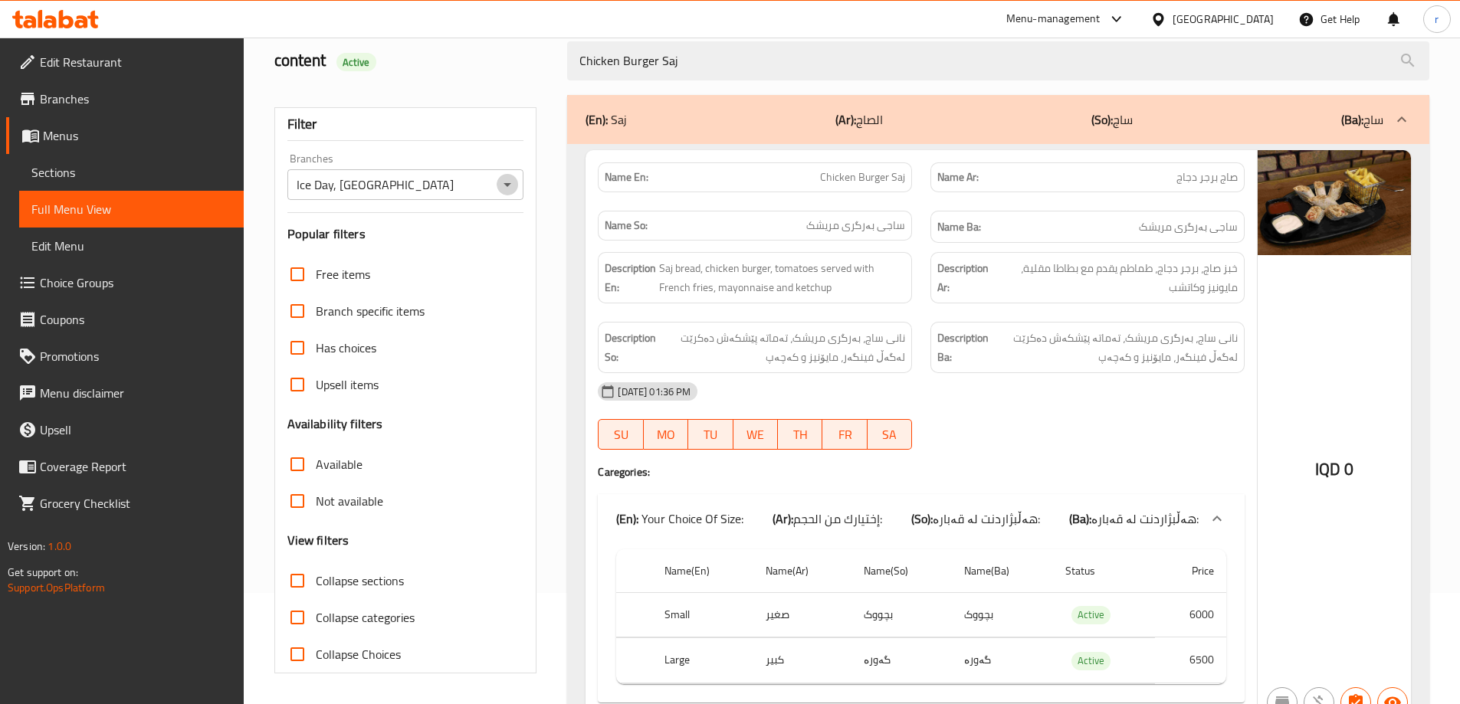
click at [508, 186] on icon "Open" at bounding box center [507, 184] width 18 height 18
type input "Chicken Burger Saj"
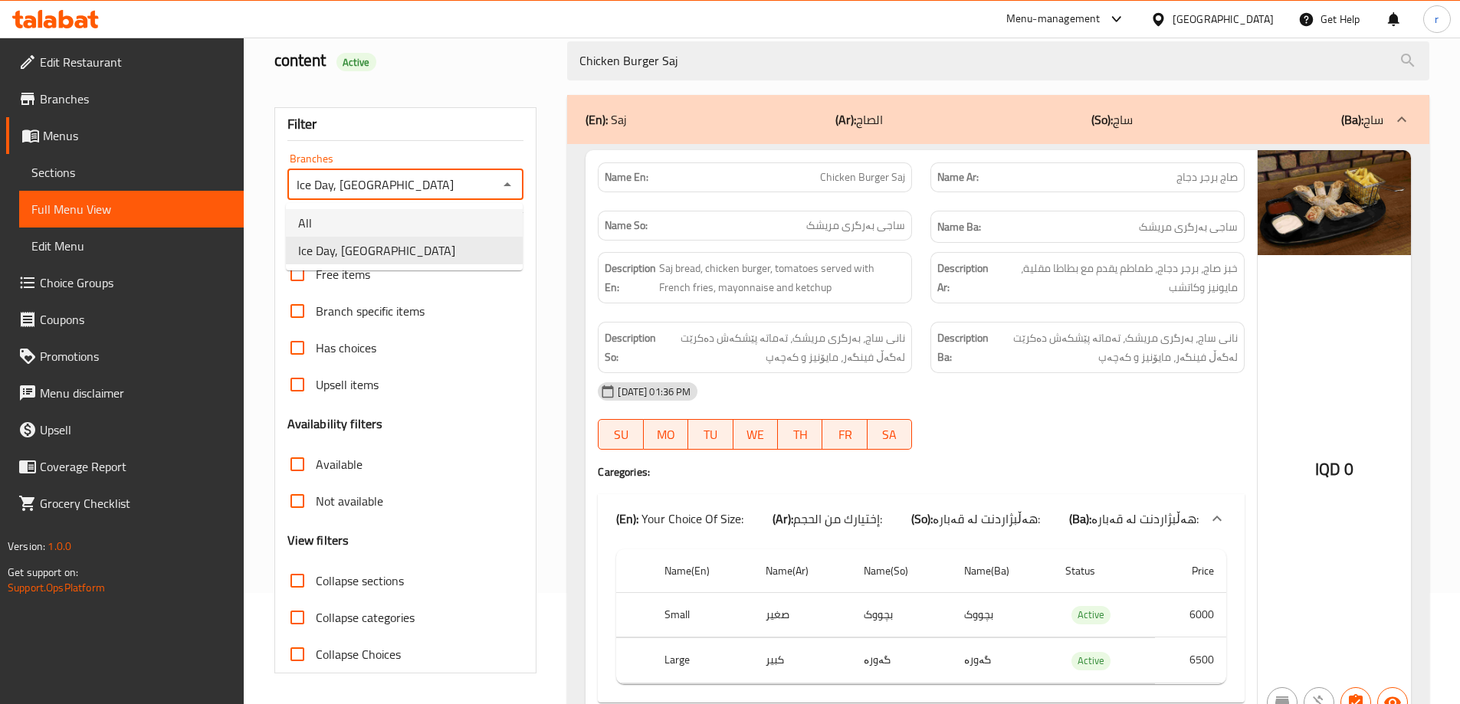
click at [408, 227] on li "All" at bounding box center [404, 223] width 237 height 28
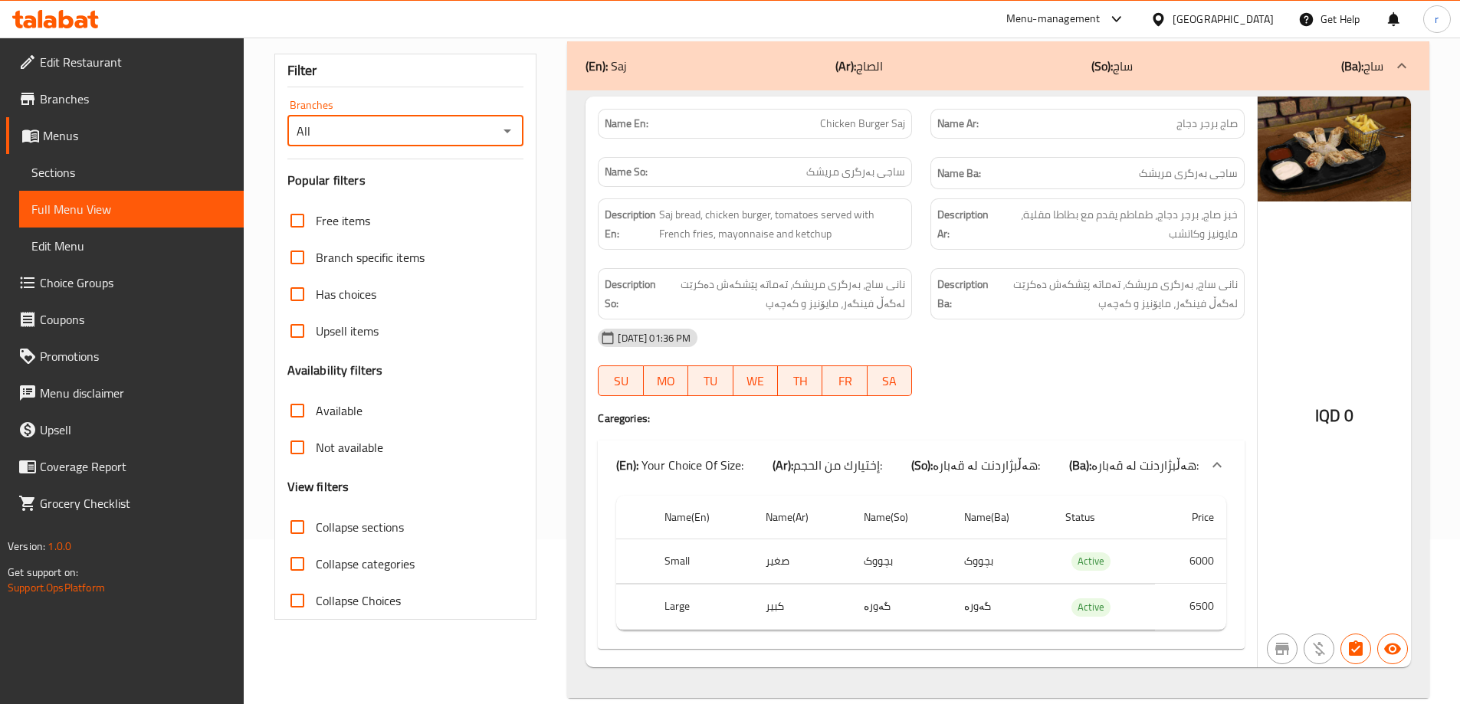
scroll to position [189, 0]
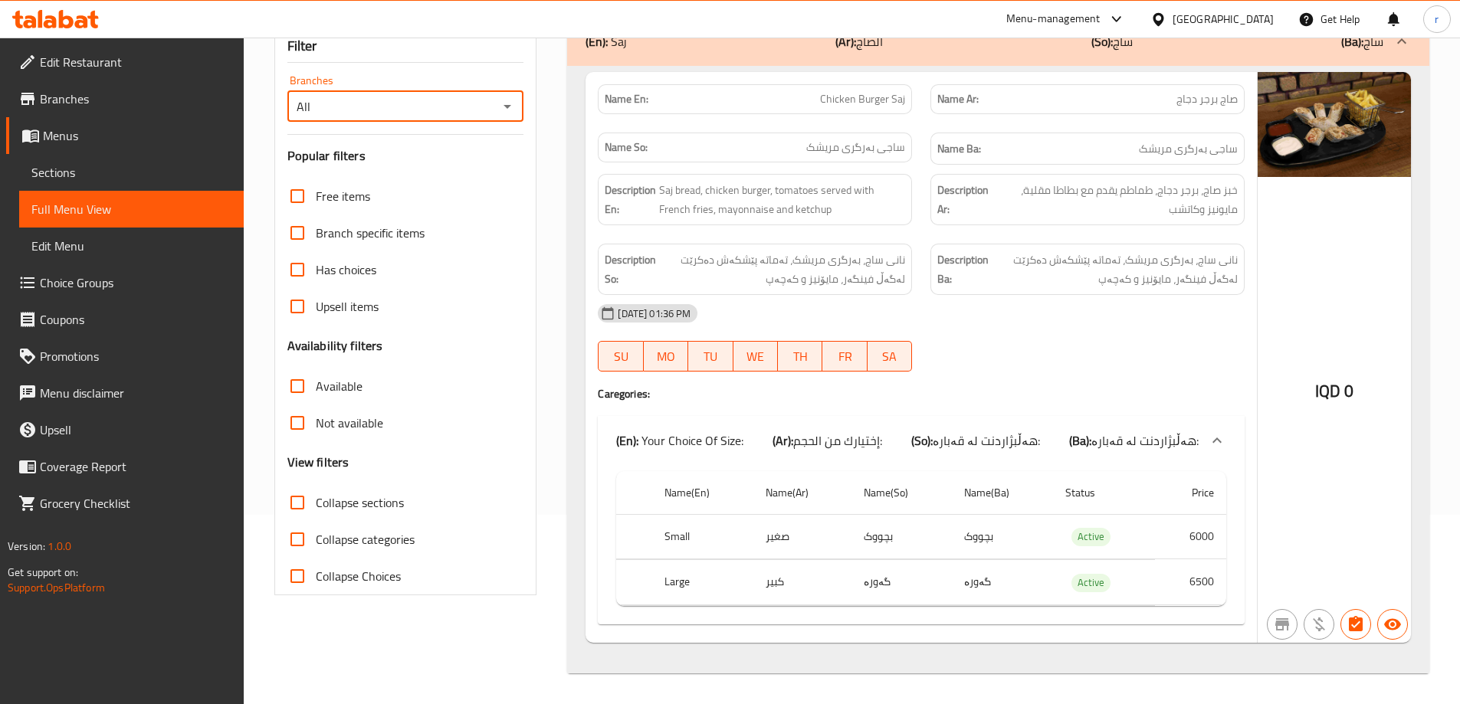
click at [506, 110] on icon "Open" at bounding box center [507, 106] width 18 height 18
click at [401, 167] on li "Ice Day, Hiwa City" at bounding box center [404, 173] width 237 height 28
type input "Ice Day, Hiwa City"
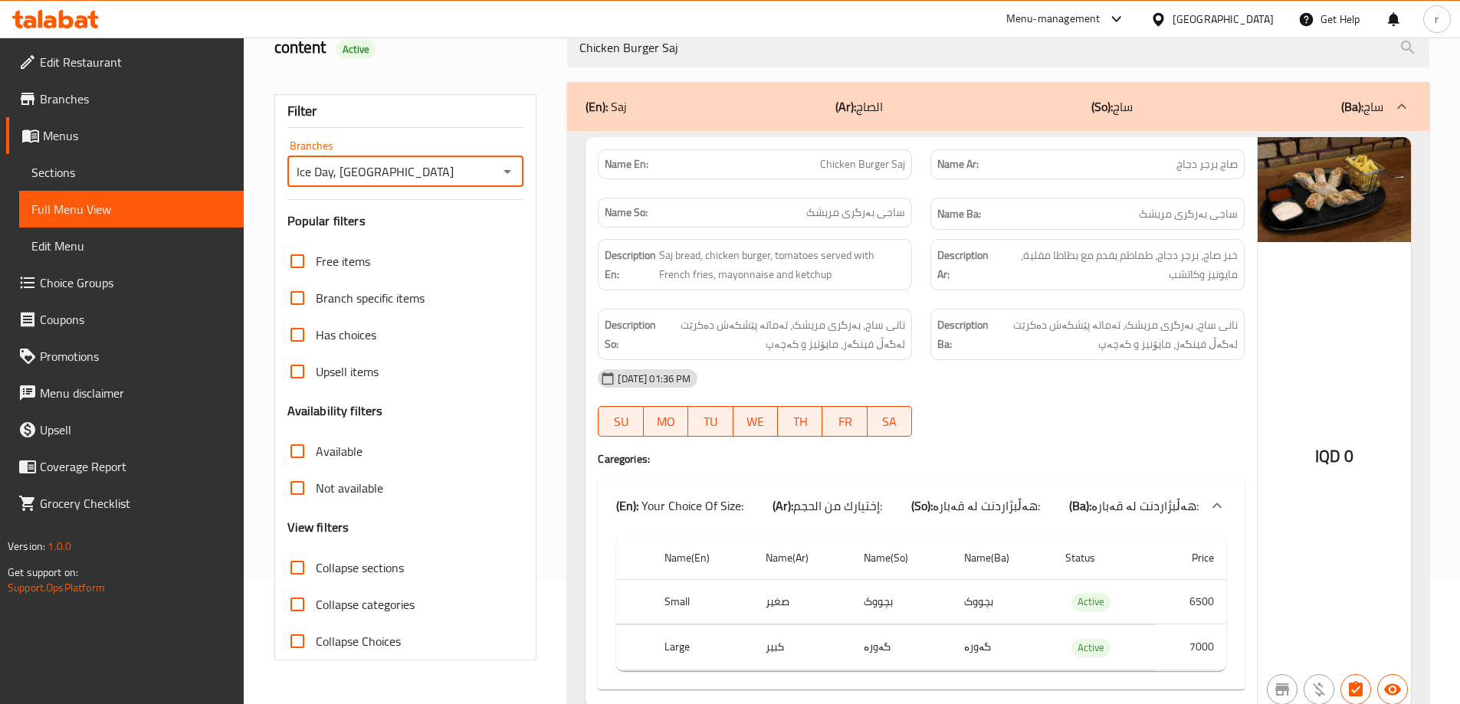
scroll to position [61, 0]
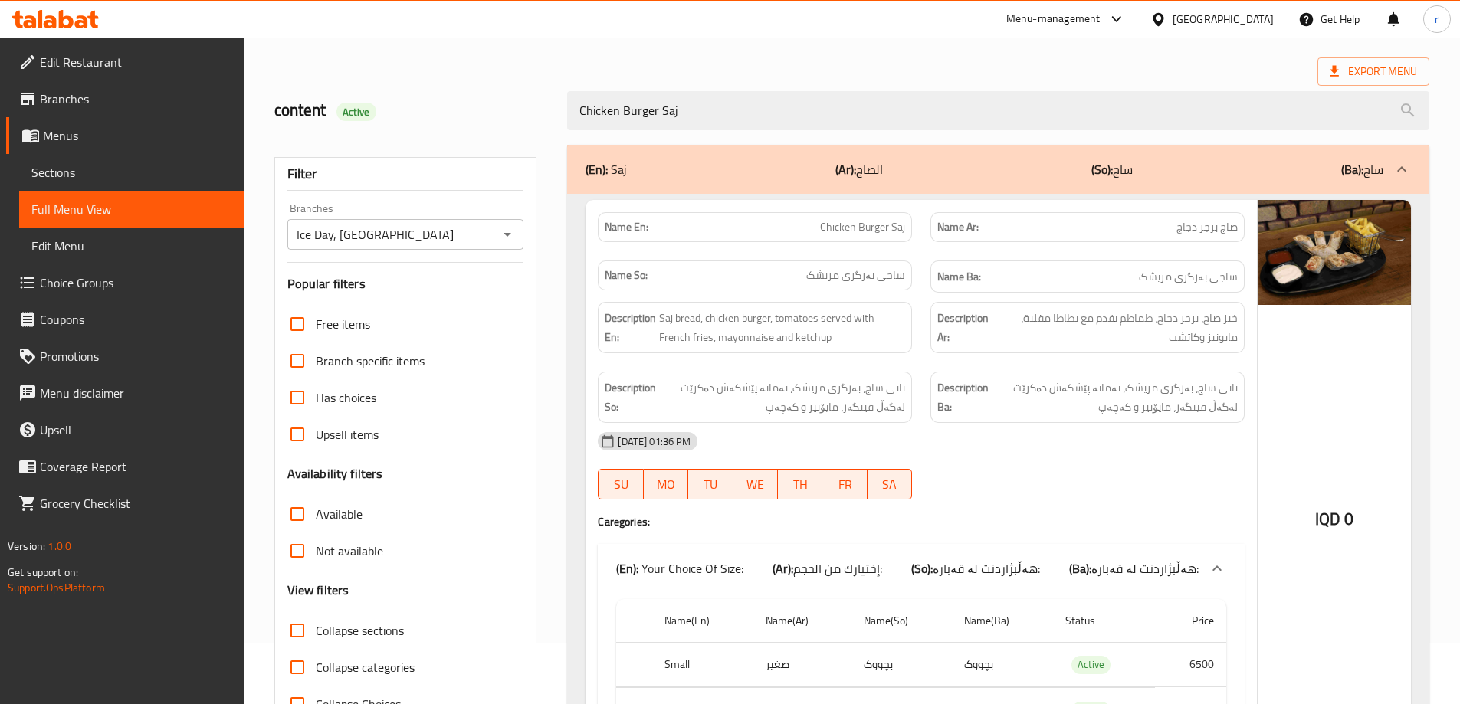
drag, startPoint x: 698, startPoint y: 103, endPoint x: 571, endPoint y: 134, distance: 130.9
click at [571, 134] on div "Chicken Burger Saj" at bounding box center [998, 110] width 881 height 57
paste input "Mixed Shawarma Dish"
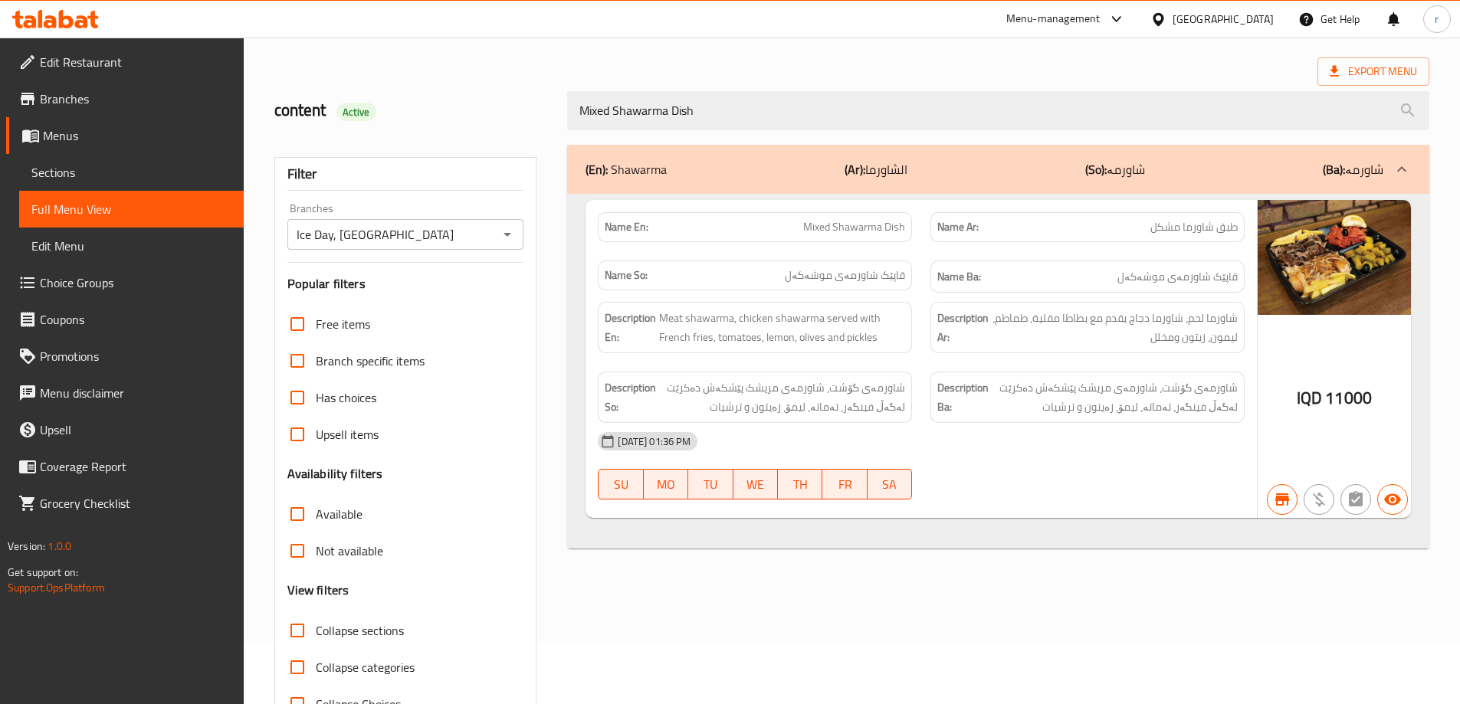
click at [506, 235] on icon "Open" at bounding box center [507, 234] width 18 height 18
type input "Mixed Shawarma Dish"
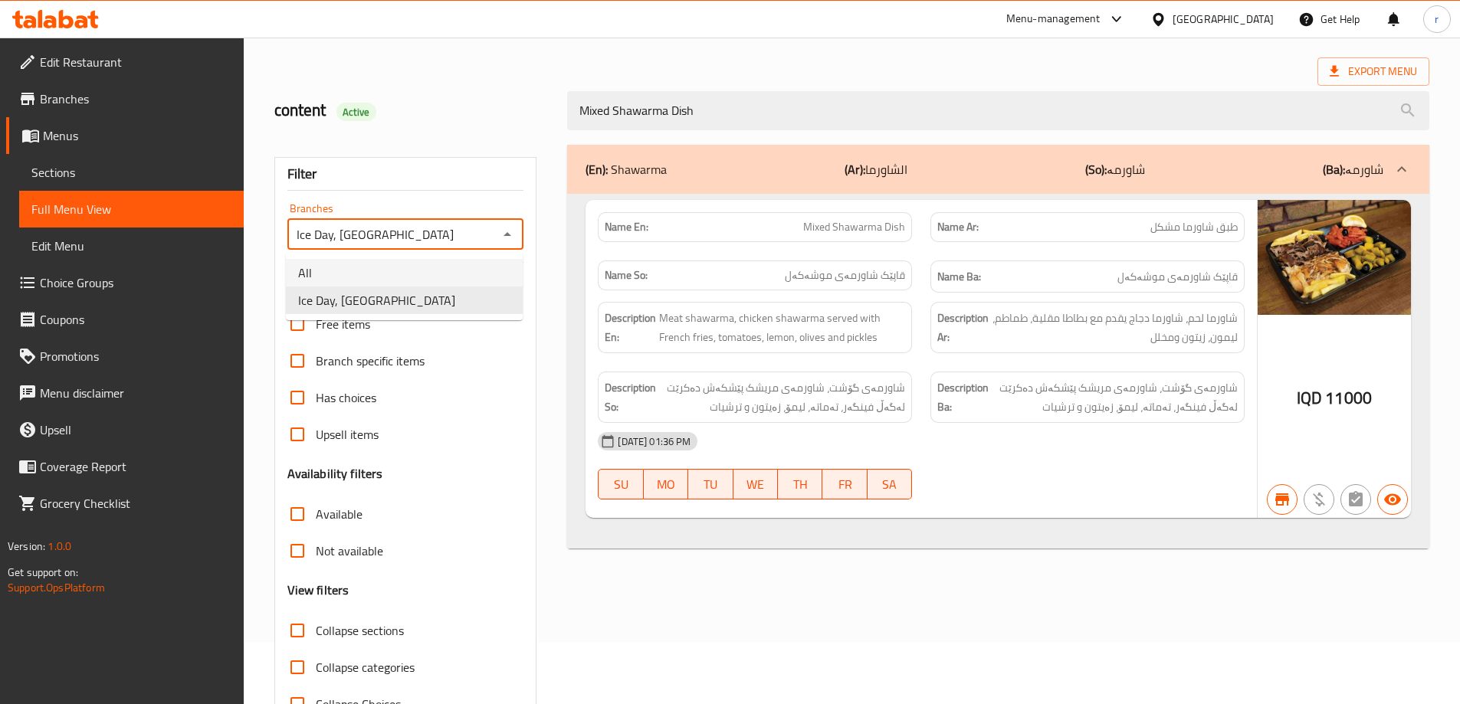
click at [451, 261] on li "All" at bounding box center [404, 273] width 237 height 28
click at [507, 229] on icon "Open" at bounding box center [507, 234] width 18 height 18
click at [431, 301] on li "Ice Day, Hiwa City" at bounding box center [404, 301] width 237 height 28
type input "Ice Day, Hiwa City"
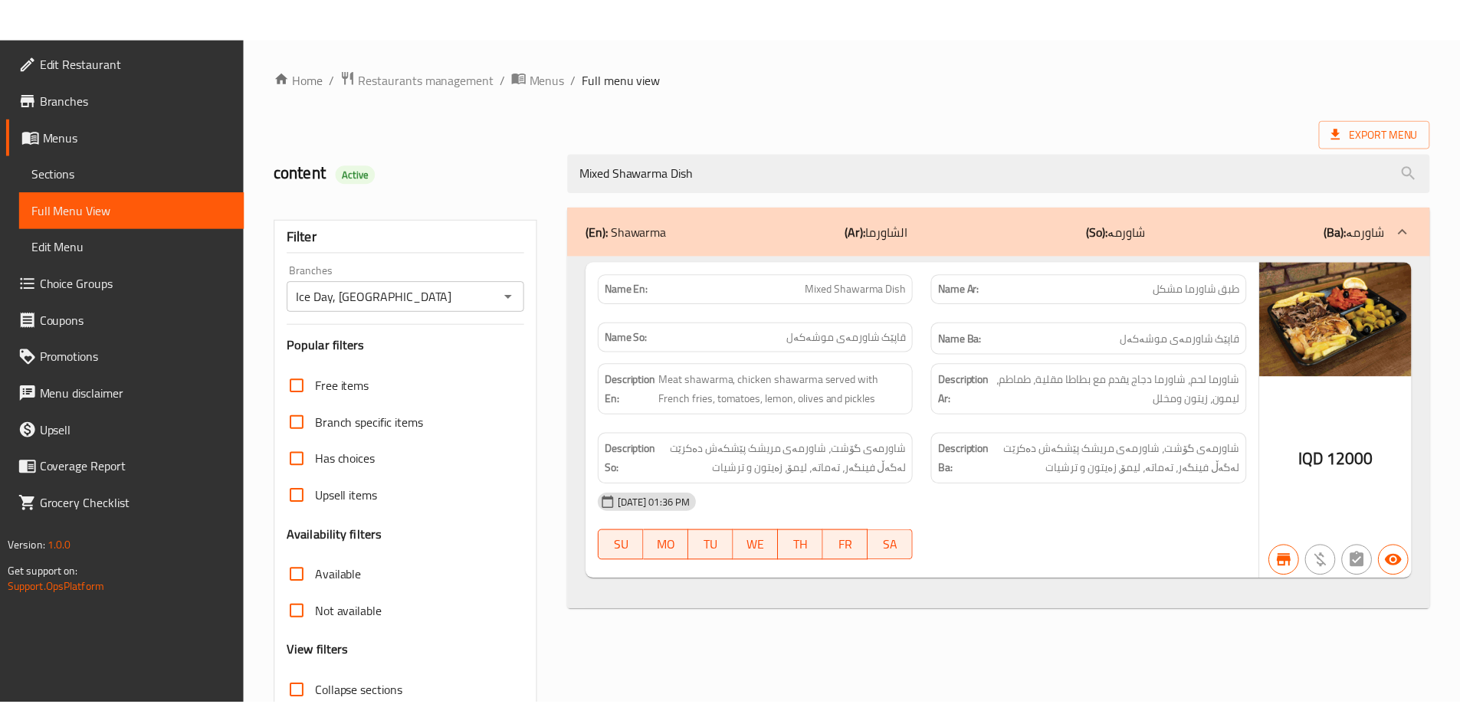
scroll to position [111, 0]
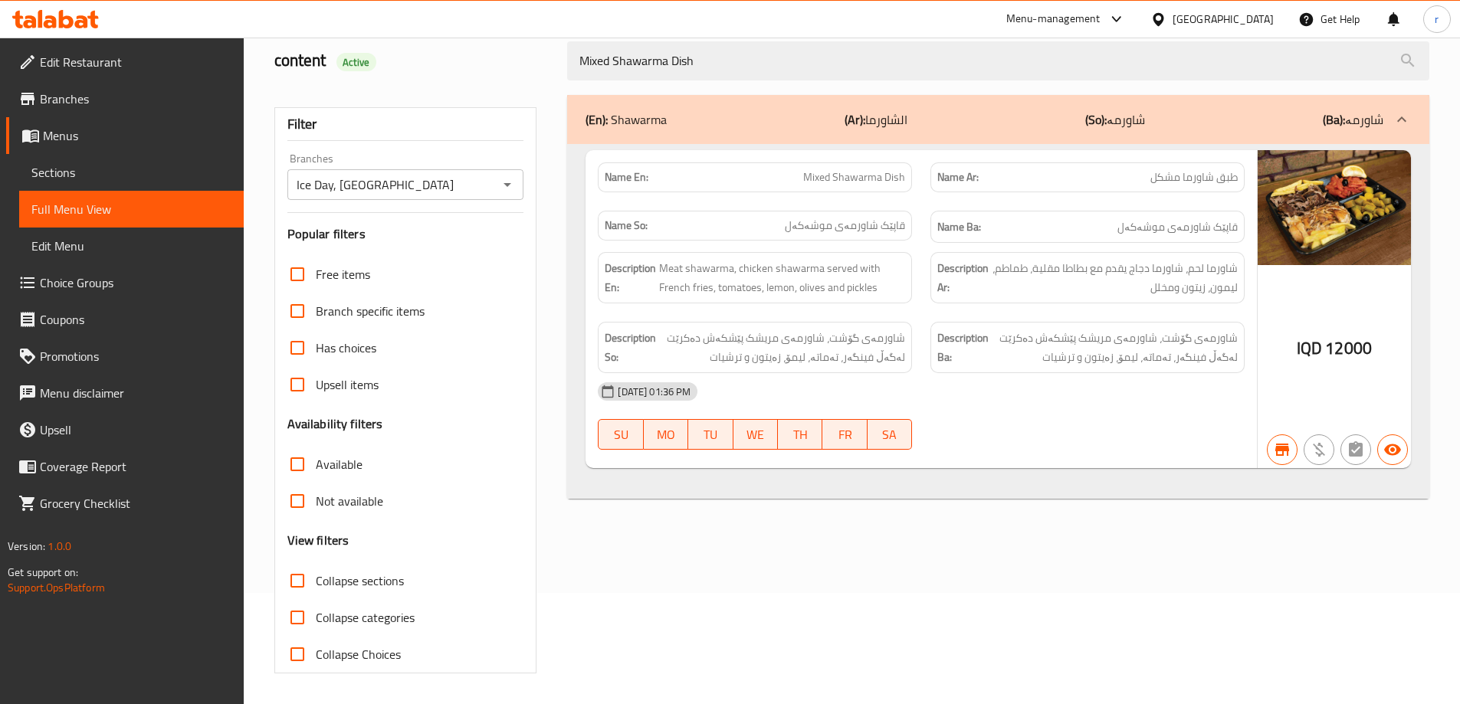
drag, startPoint x: 642, startPoint y: 84, endPoint x: 541, endPoint y: 84, distance: 101.2
click at [541, 83] on div "content Active Mixed Shawarma Dish" at bounding box center [851, 61] width 1173 height 68
paste input "Zinger Sandwic"
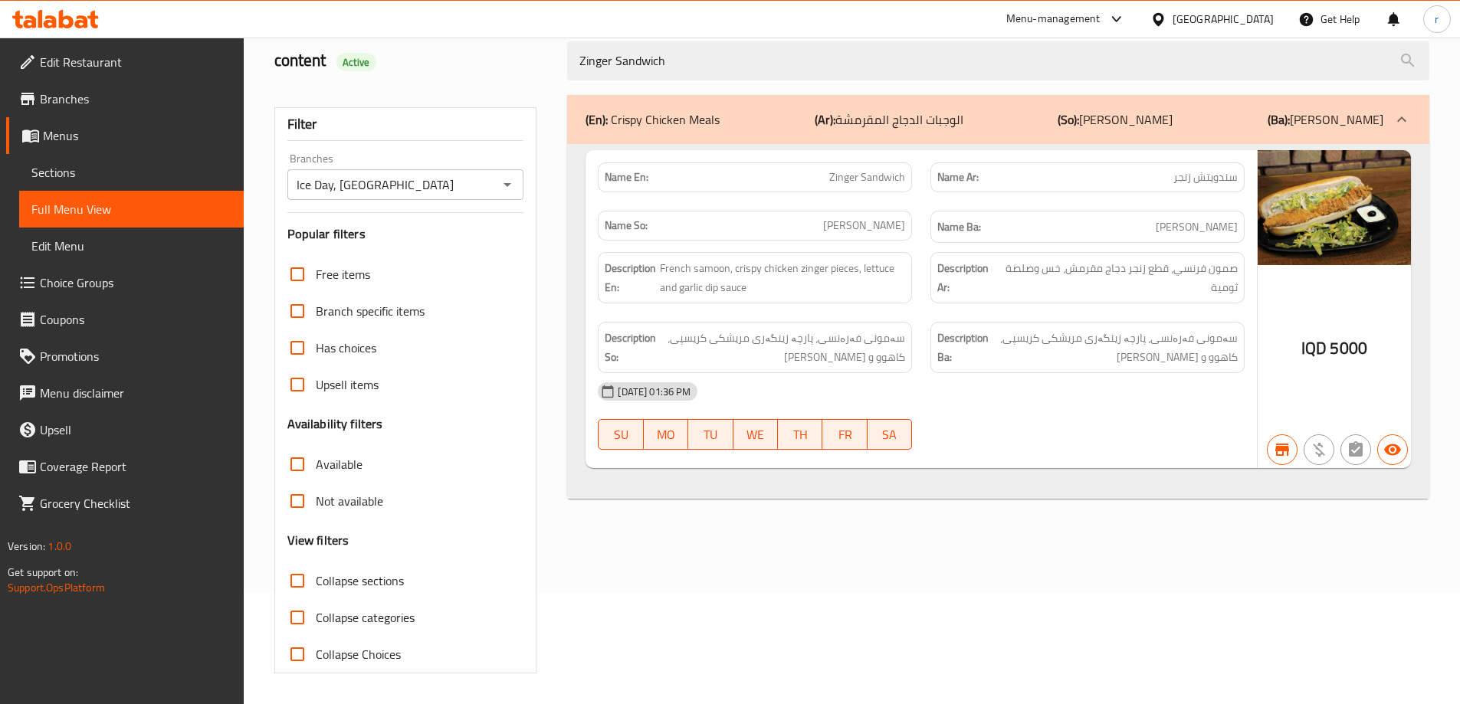
click at [505, 192] on icon "Open" at bounding box center [507, 184] width 18 height 18
type input "Zinger Sandwich"
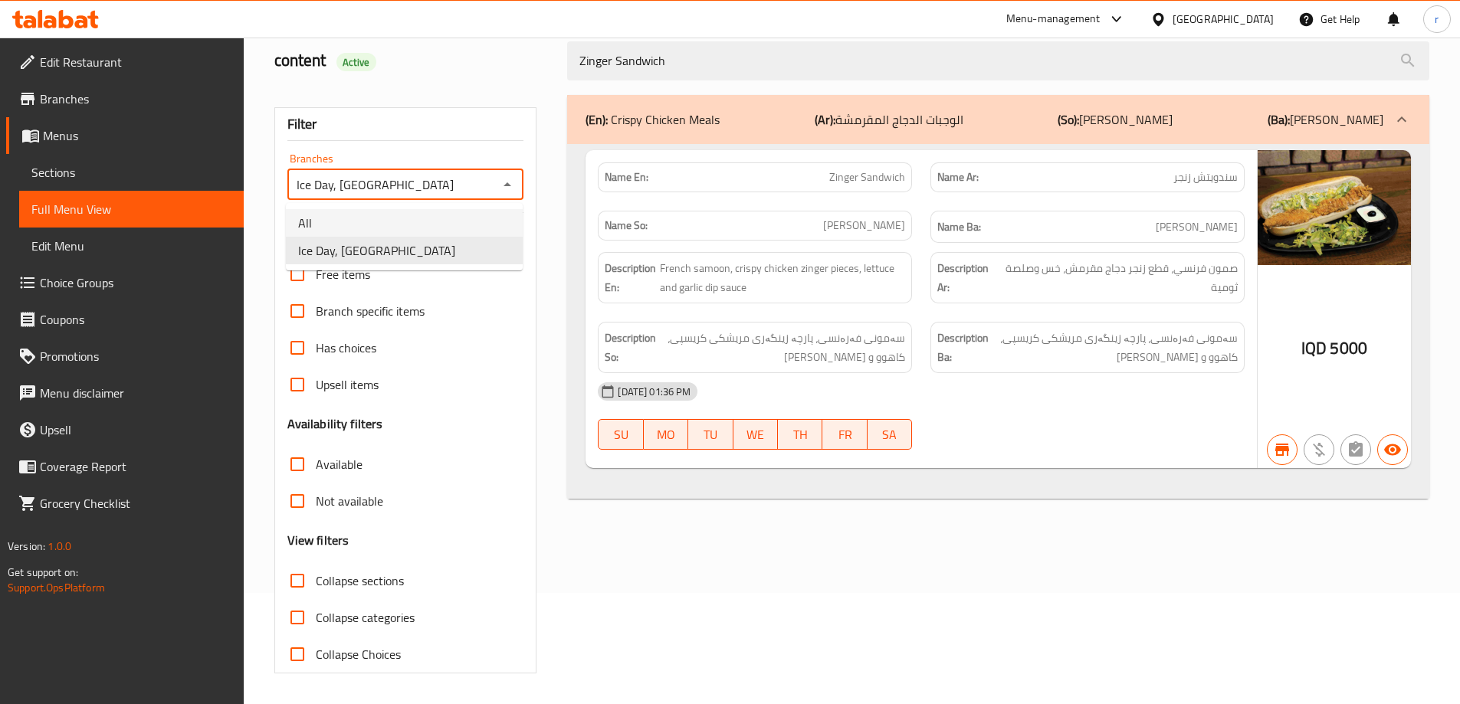
click at [434, 229] on li "All" at bounding box center [404, 223] width 237 height 28
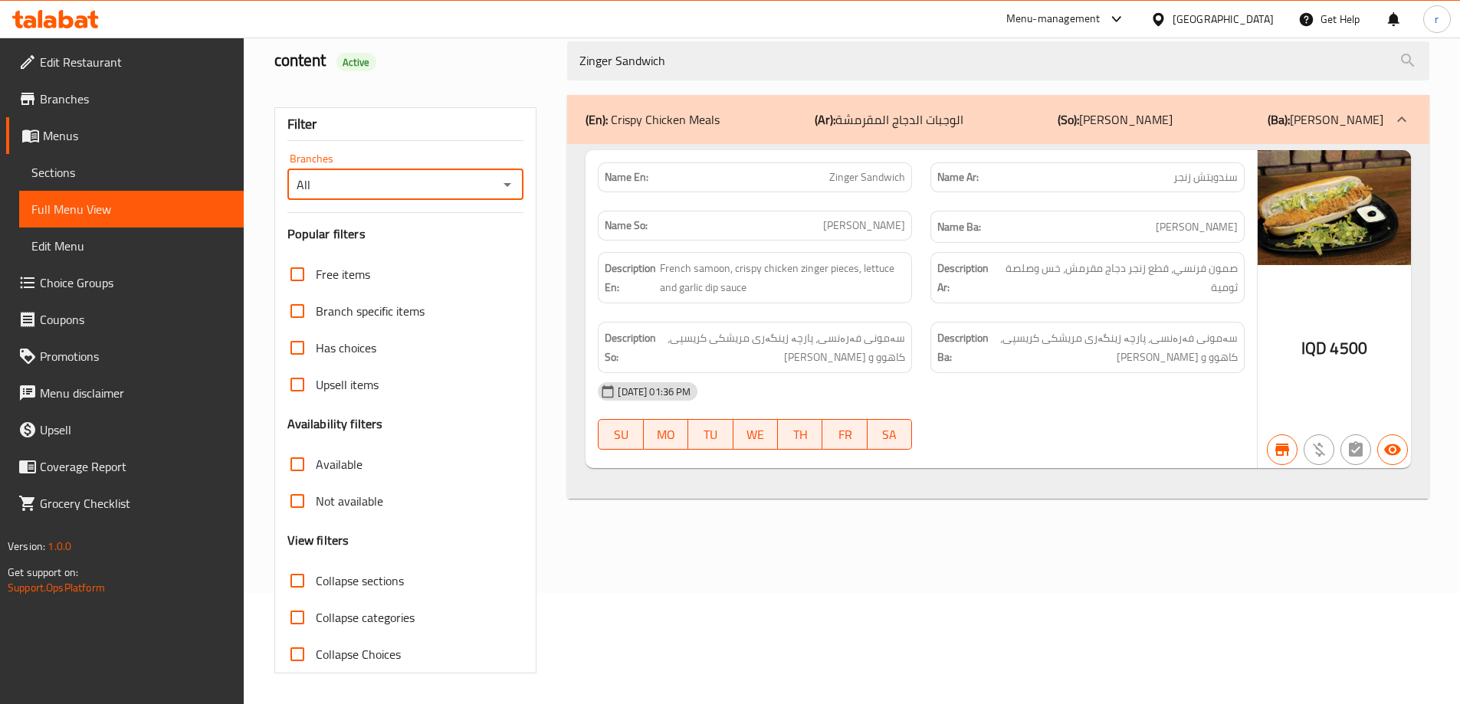
click at [510, 180] on icon "Open" at bounding box center [507, 184] width 18 height 18
click at [448, 248] on li "Ice Day, Hiwa City" at bounding box center [404, 251] width 237 height 28
type input "Ice Day, Hiwa City"
drag, startPoint x: 621, startPoint y: 71, endPoint x: 407, endPoint y: 71, distance: 214.6
click at [408, 71] on div "content Active Zinger Sandwich" at bounding box center [851, 61] width 1173 height 68
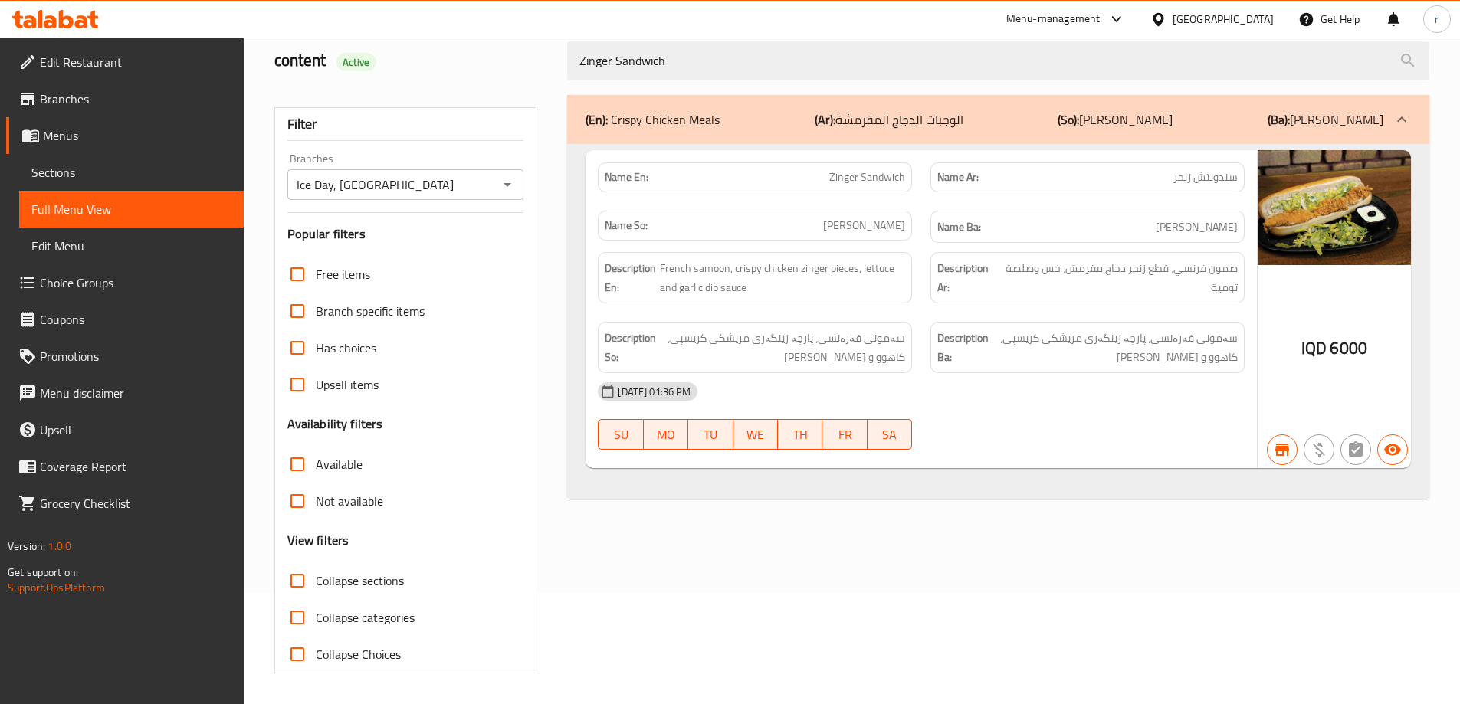
paste input "Rizo"
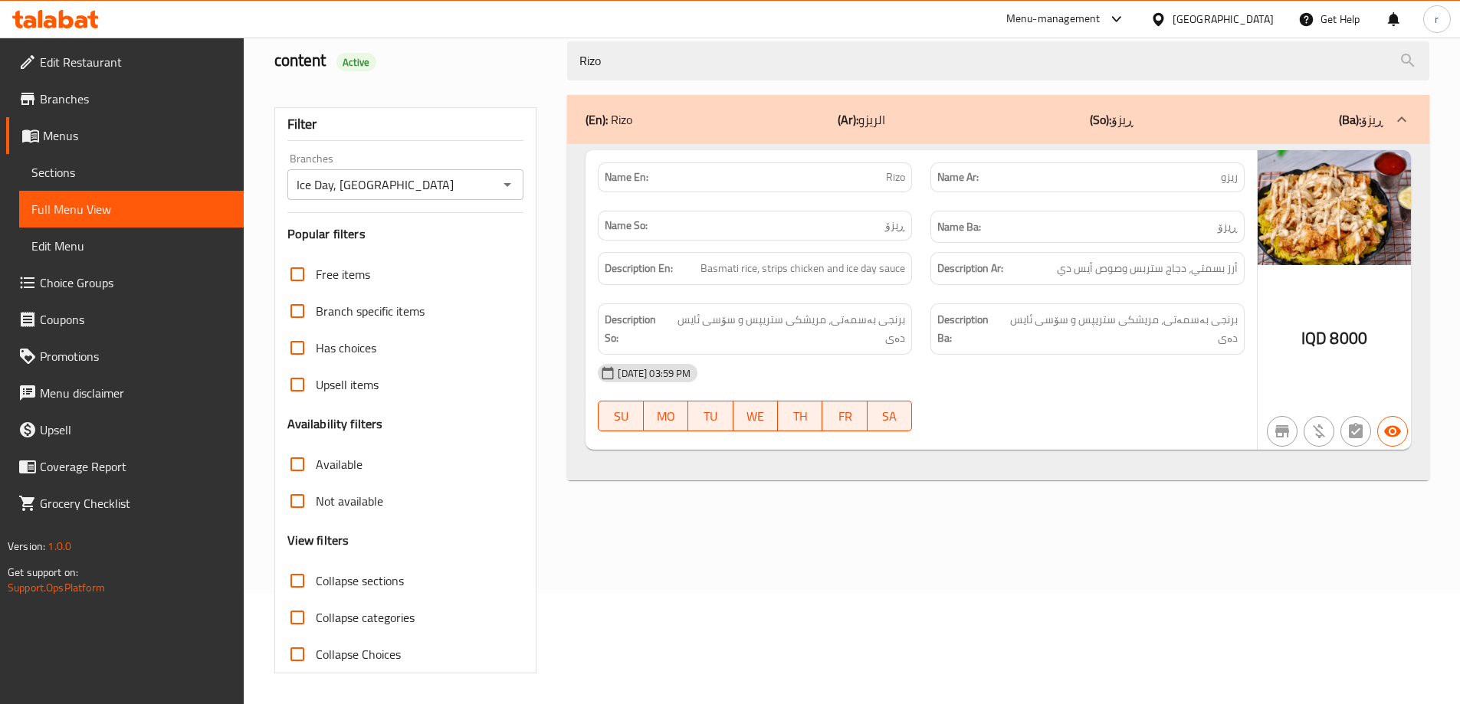
click at [506, 186] on icon "Open" at bounding box center [507, 184] width 18 height 18
type input "Rizo"
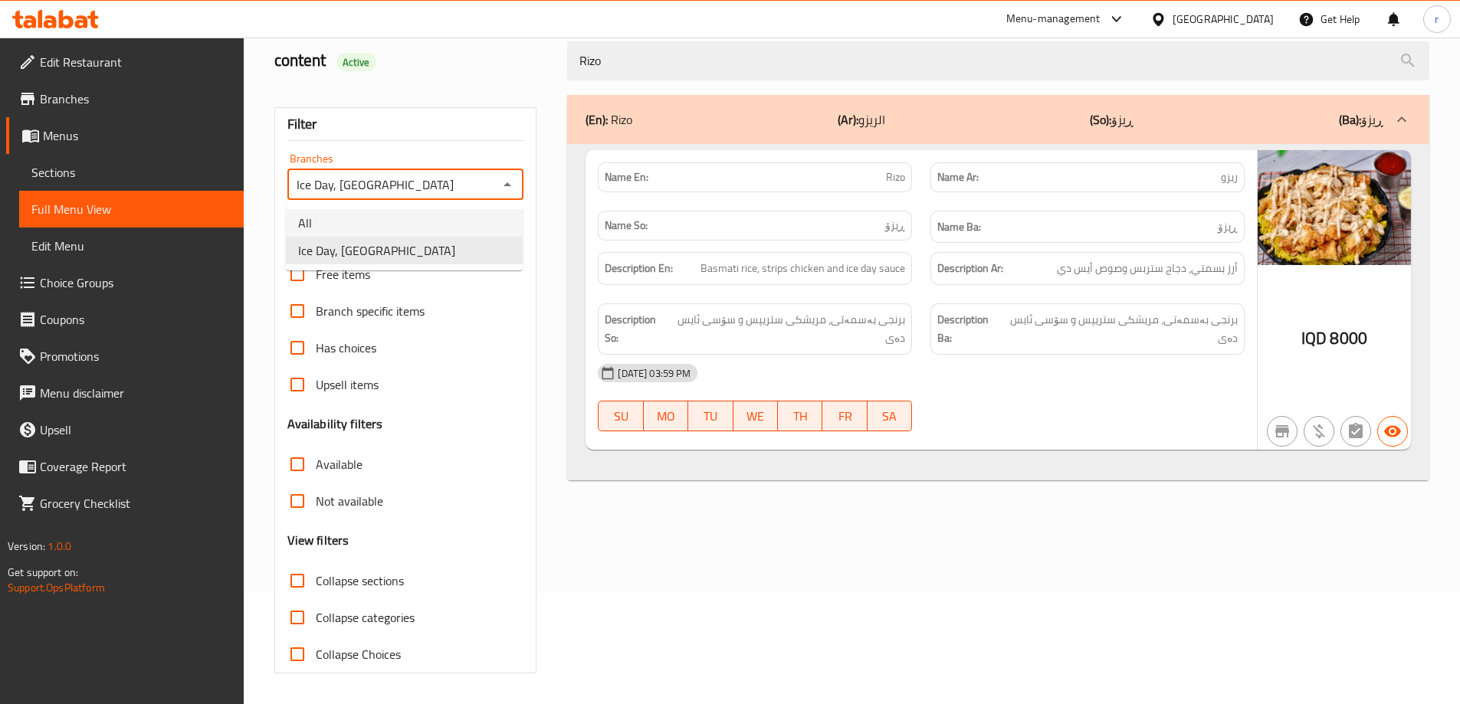
click at [401, 229] on li "All" at bounding box center [404, 223] width 237 height 28
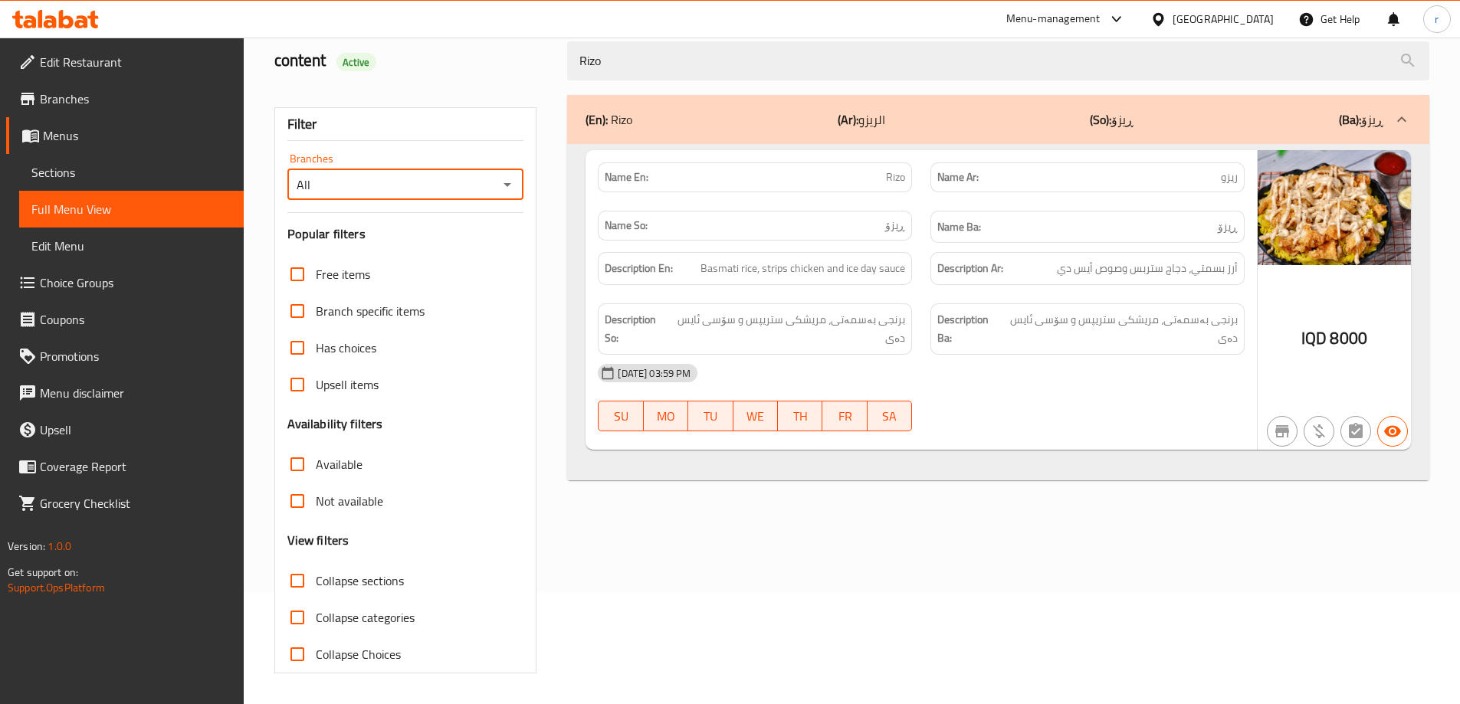
click at [516, 183] on icon "Open" at bounding box center [507, 184] width 18 height 18
click at [463, 257] on li "Ice Day, Hiwa City" at bounding box center [404, 251] width 237 height 28
type input "Ice Day, Hiwa City"
click at [69, 22] on icon at bounding box center [55, 19] width 87 height 18
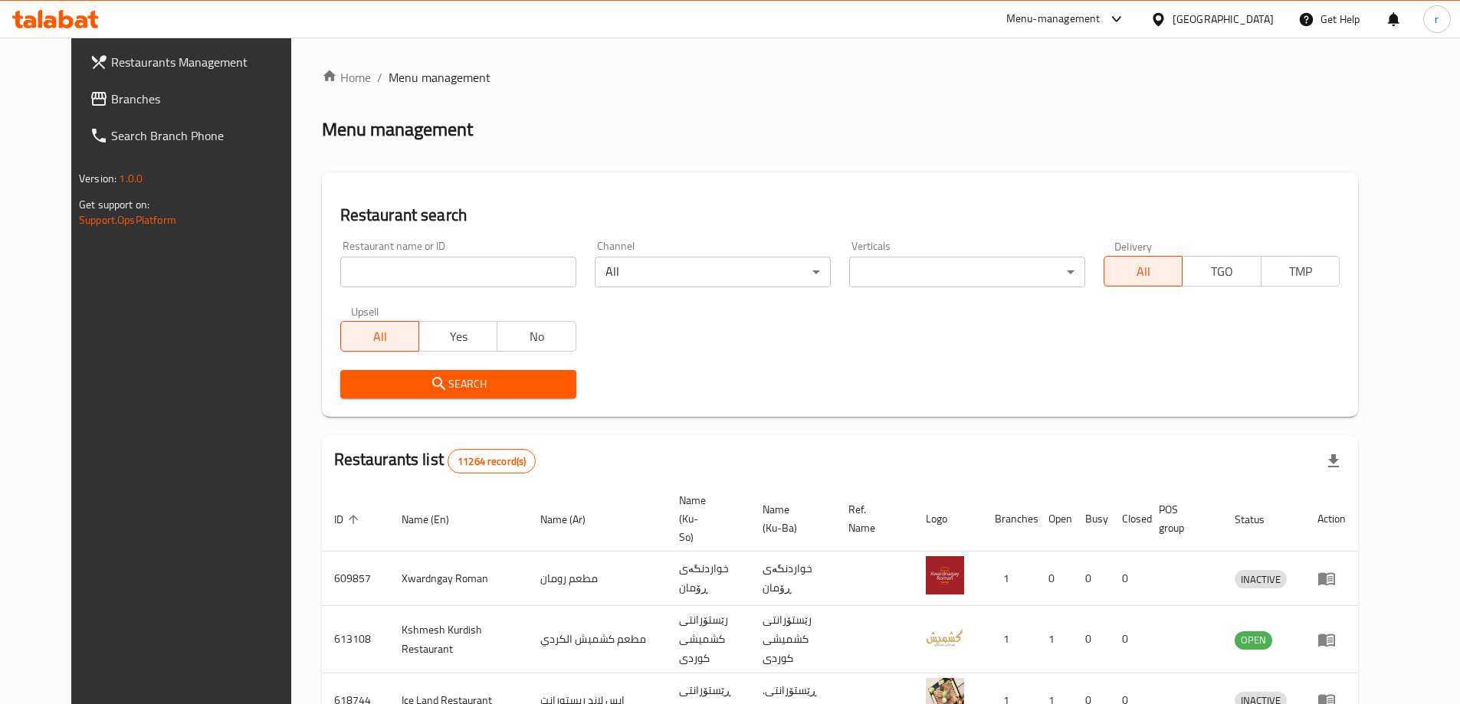
click at [111, 100] on span "Branches" at bounding box center [207, 99] width 192 height 18
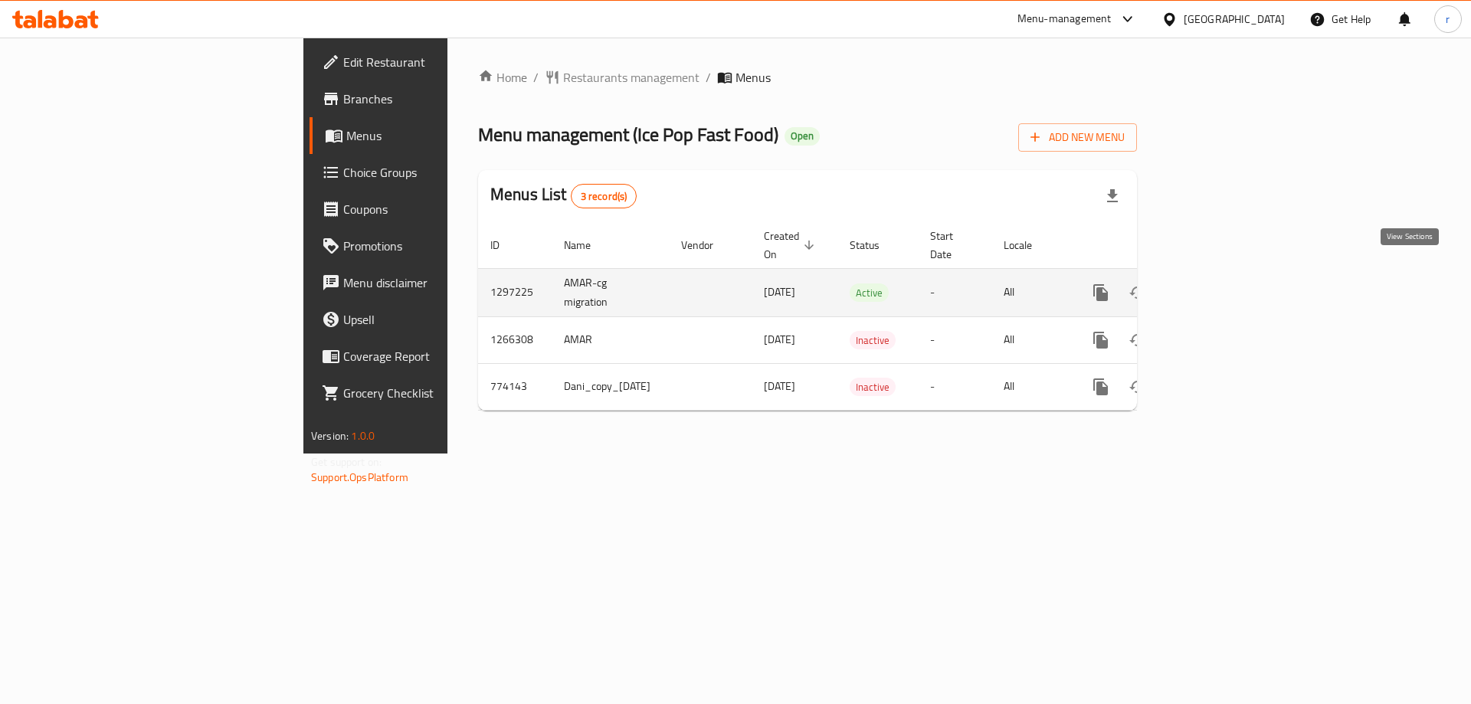
click at [1221, 284] on icon "enhanced table" at bounding box center [1211, 293] width 18 height 18
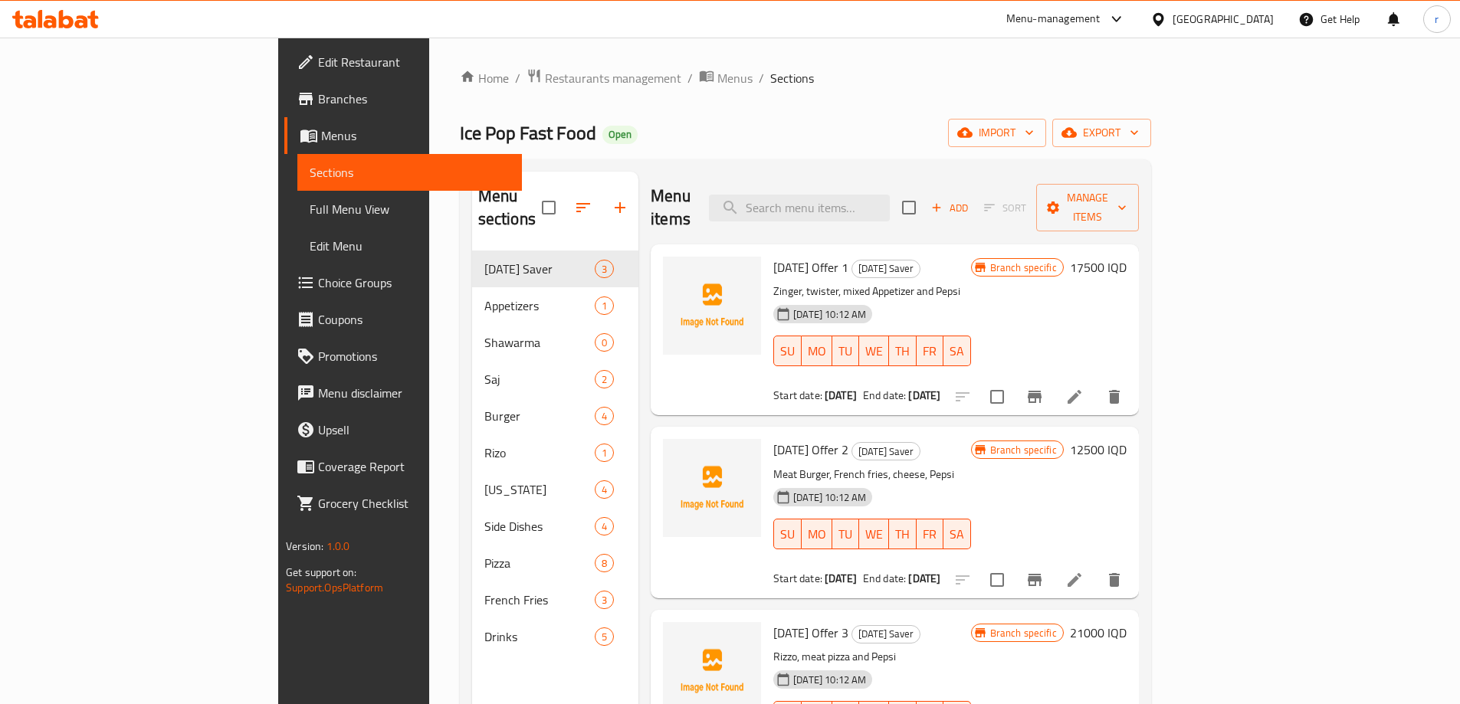
click at [310, 211] on span "Full Menu View" at bounding box center [410, 209] width 200 height 18
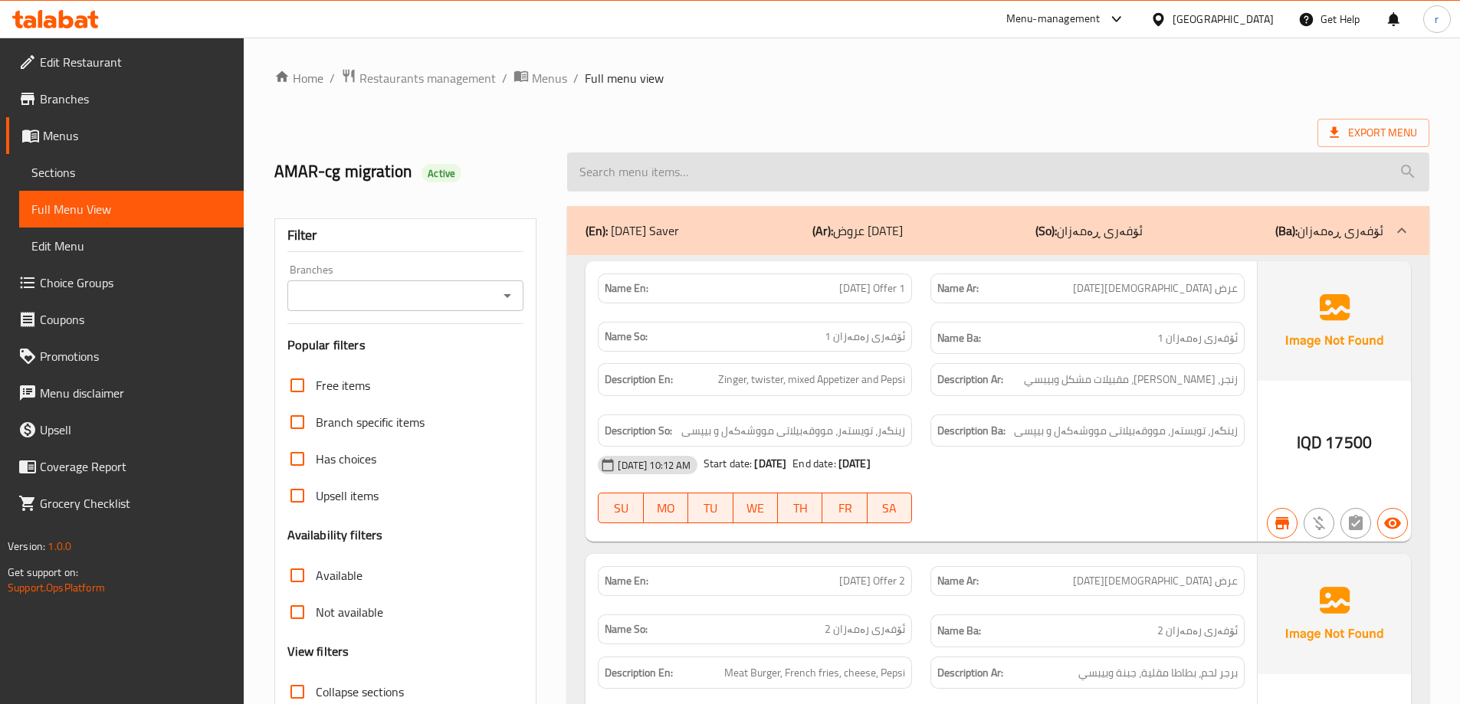
click at [650, 179] on input "search" at bounding box center [998, 171] width 862 height 39
paste input "Meat Burger"
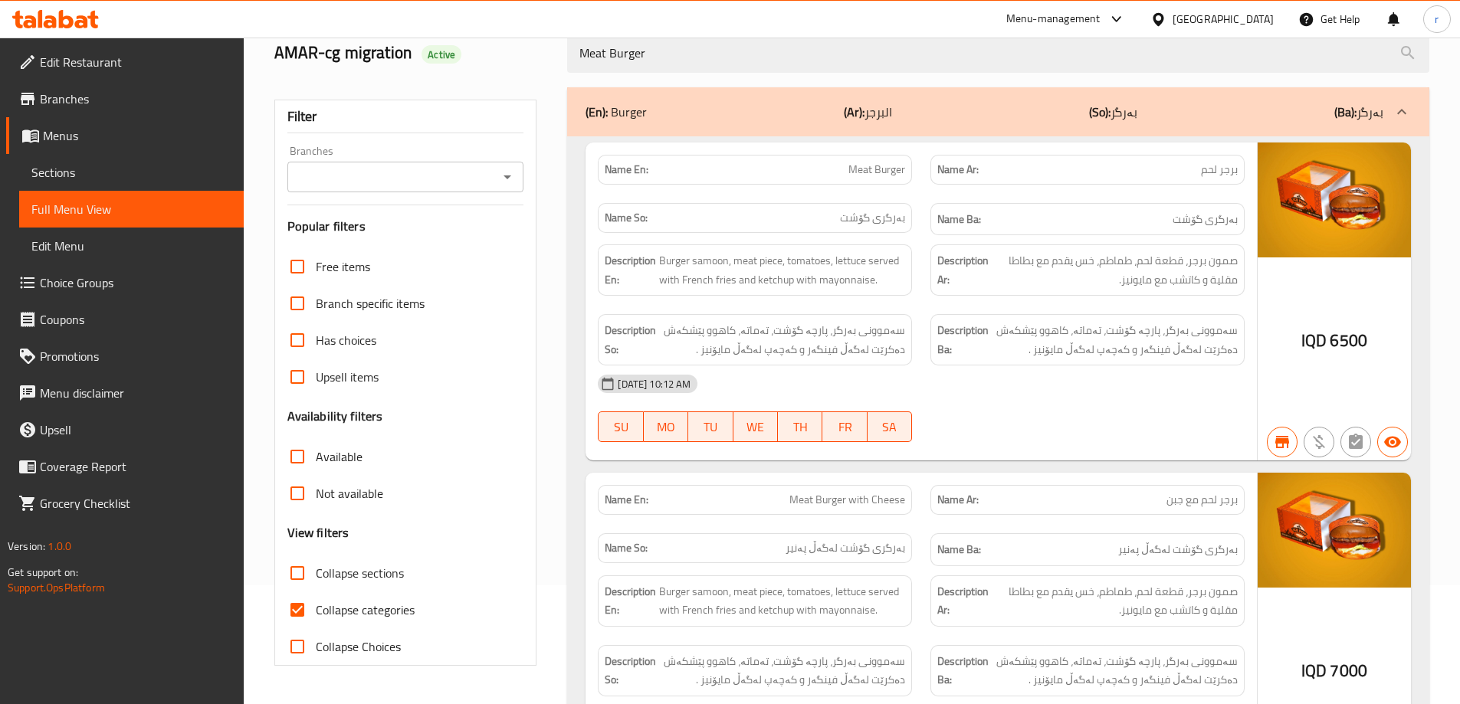
scroll to position [255, 0]
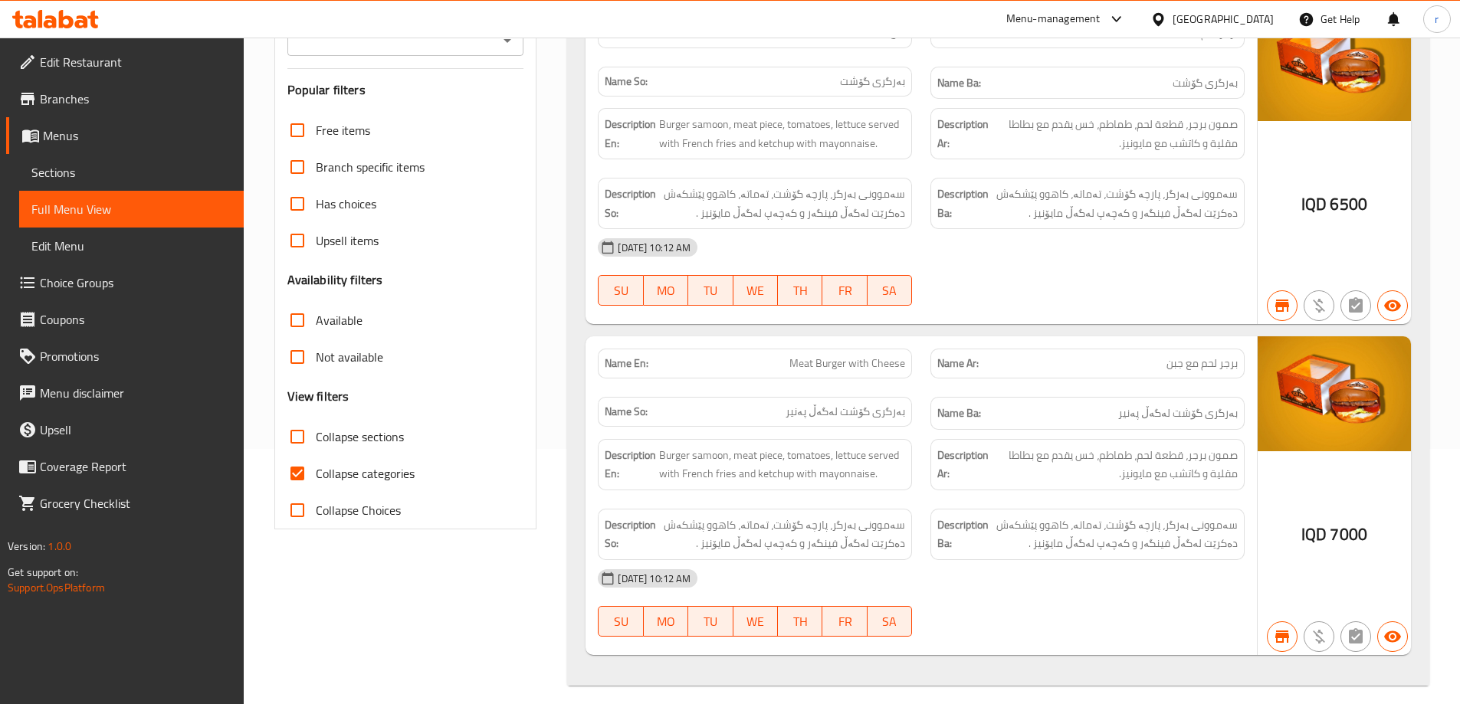
type input "Meat Burger"
click at [371, 478] on span "Collapse categories" at bounding box center [365, 473] width 99 height 18
click at [316, 478] on input "Collapse categories" at bounding box center [297, 473] width 37 height 37
checkbox input "false"
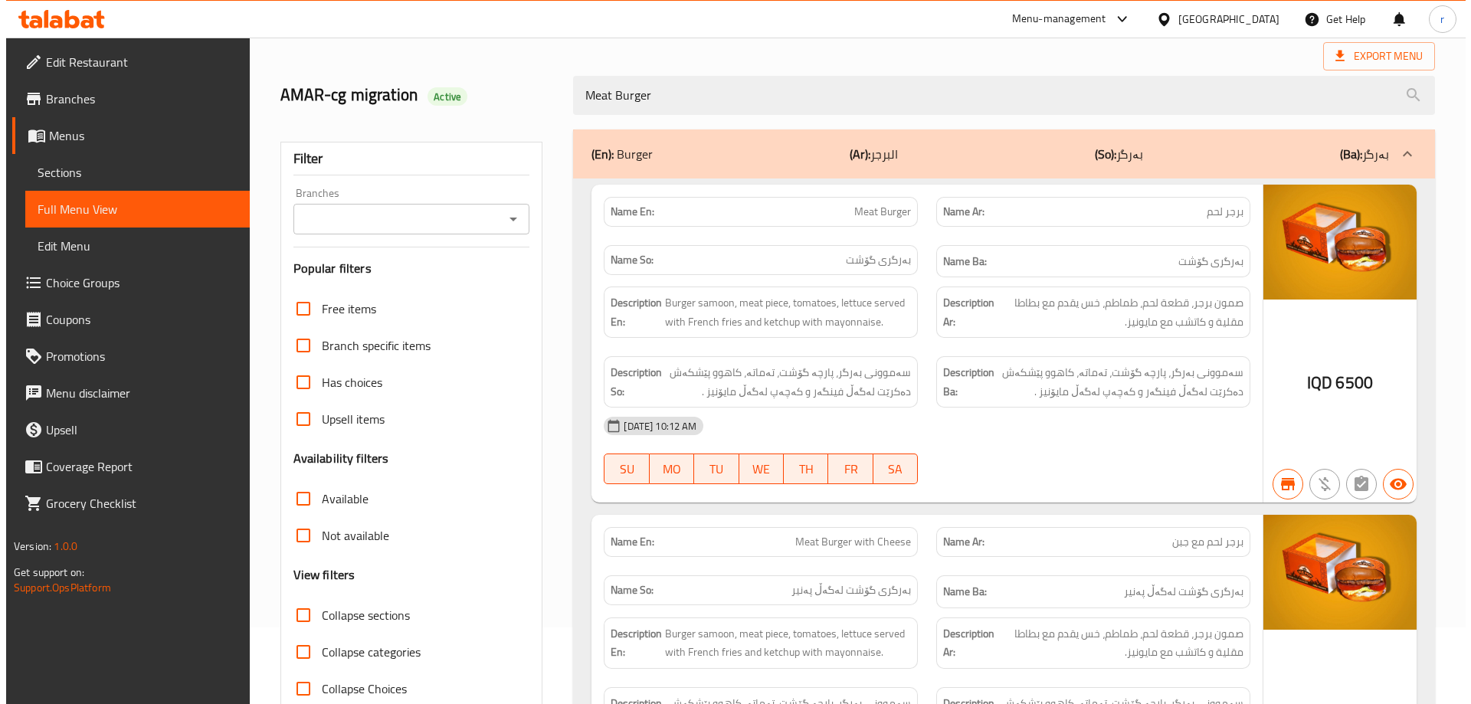
scroll to position [0, 0]
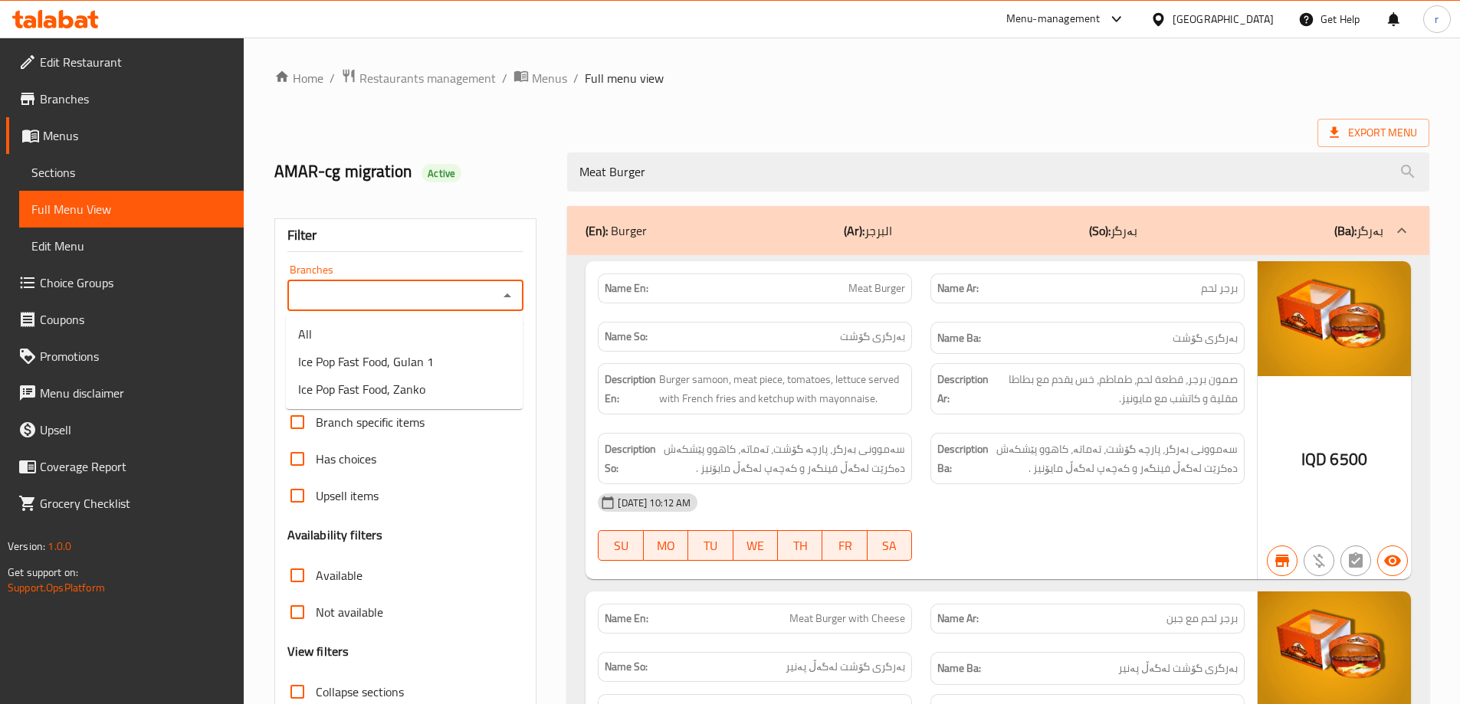
click at [454, 303] on input "Branches" at bounding box center [393, 295] width 202 height 21
click at [392, 389] on span "Ice Pop Fast Food, Zanko" at bounding box center [361, 389] width 127 height 18
type input "Ice Pop Fast Food, Zanko"
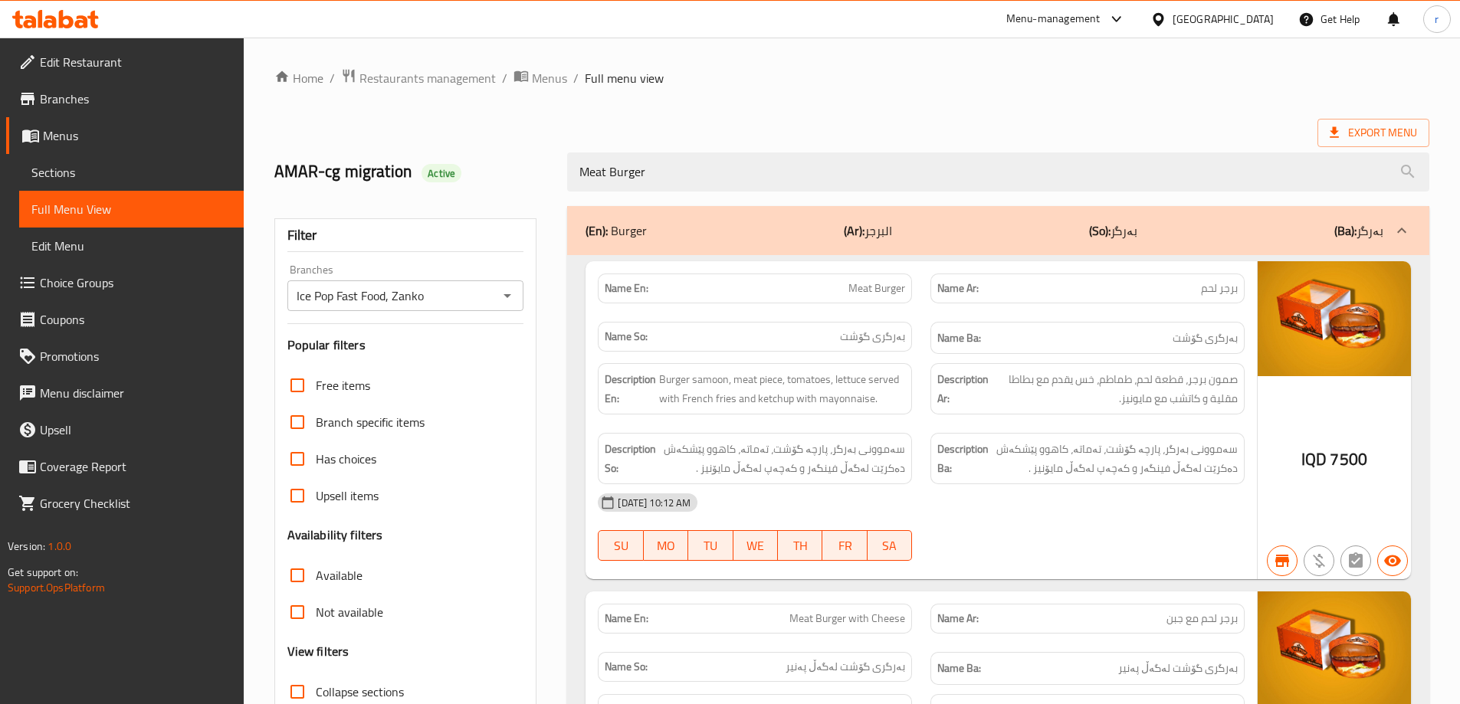
drag, startPoint x: 723, startPoint y: 173, endPoint x: 558, endPoint y: 235, distance: 176.8
click at [558, 235] on div "Home / Restaurants management / Menus / Full menu view Export Menu AMAR-cg migr…" at bounding box center [851, 504] width 1155 height 873
paste input "with Cheese"
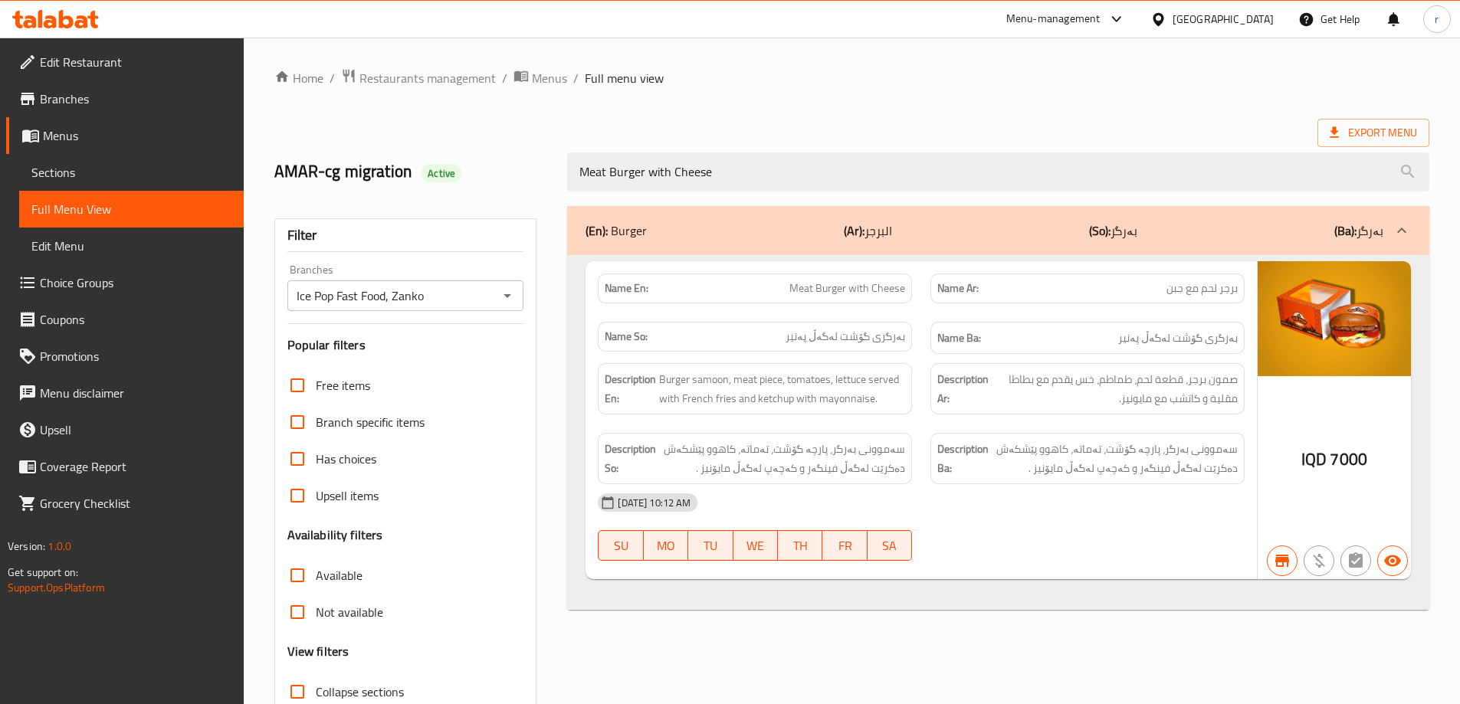
type input "Meat Burger with Cheese"
click at [507, 295] on icon "Open" at bounding box center [507, 296] width 8 height 4
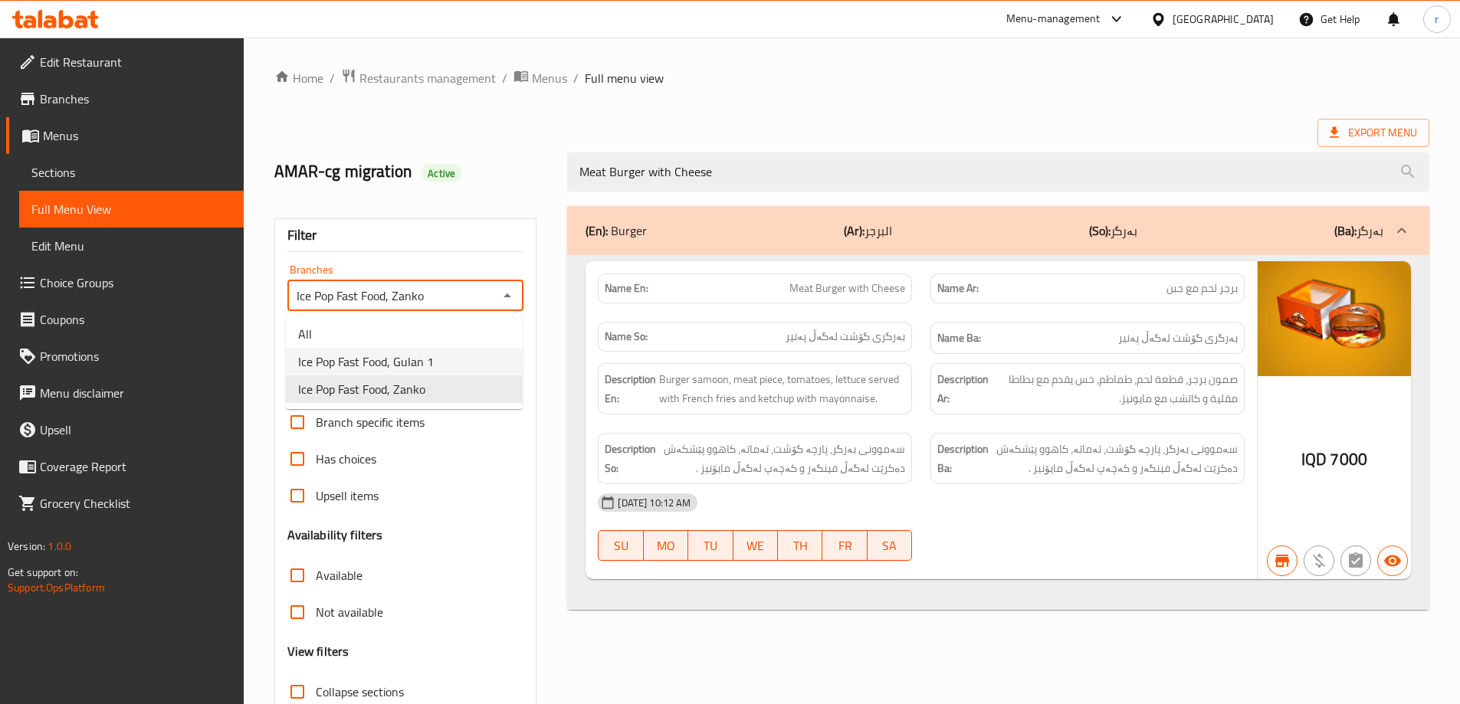
click at [446, 348] on li "Ice Pop Fast Food, Gulan 1" at bounding box center [404, 362] width 237 height 28
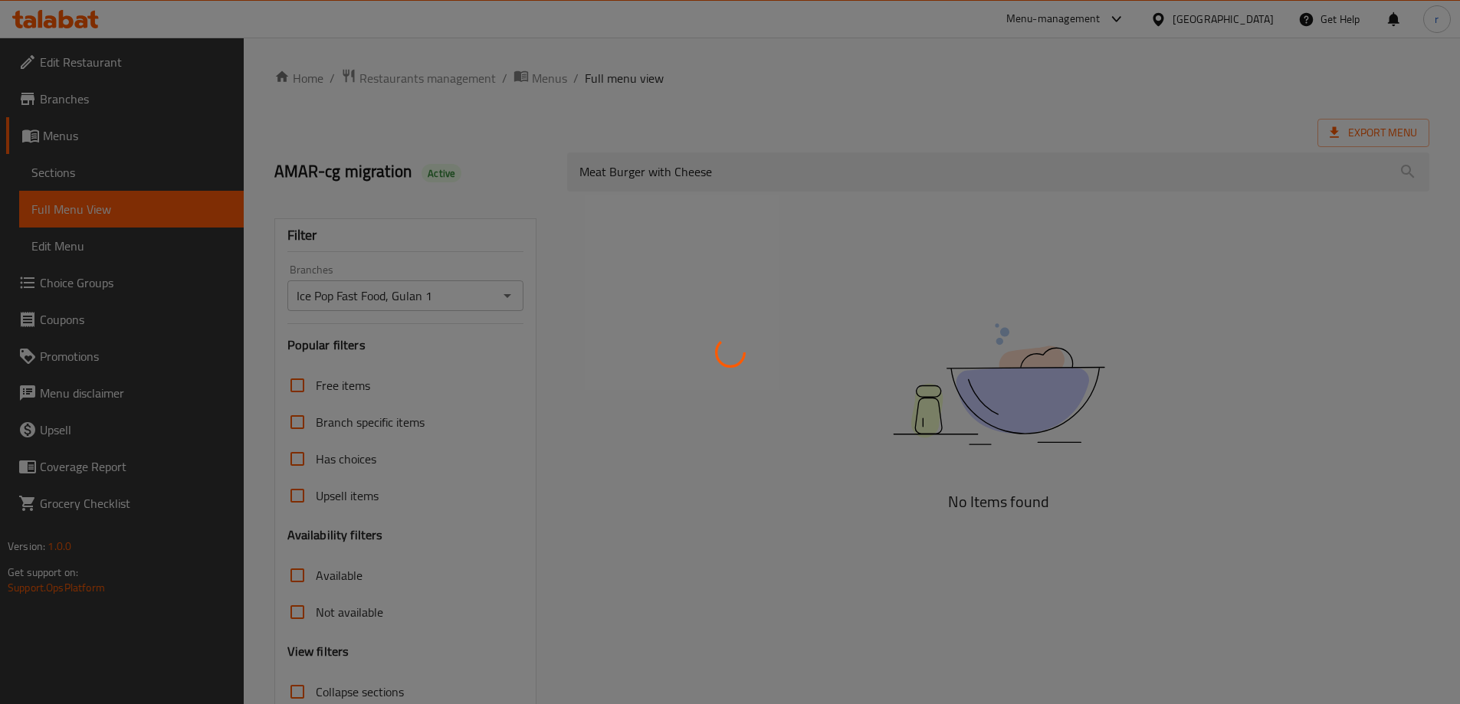
click at [504, 292] on div at bounding box center [730, 352] width 1460 height 704
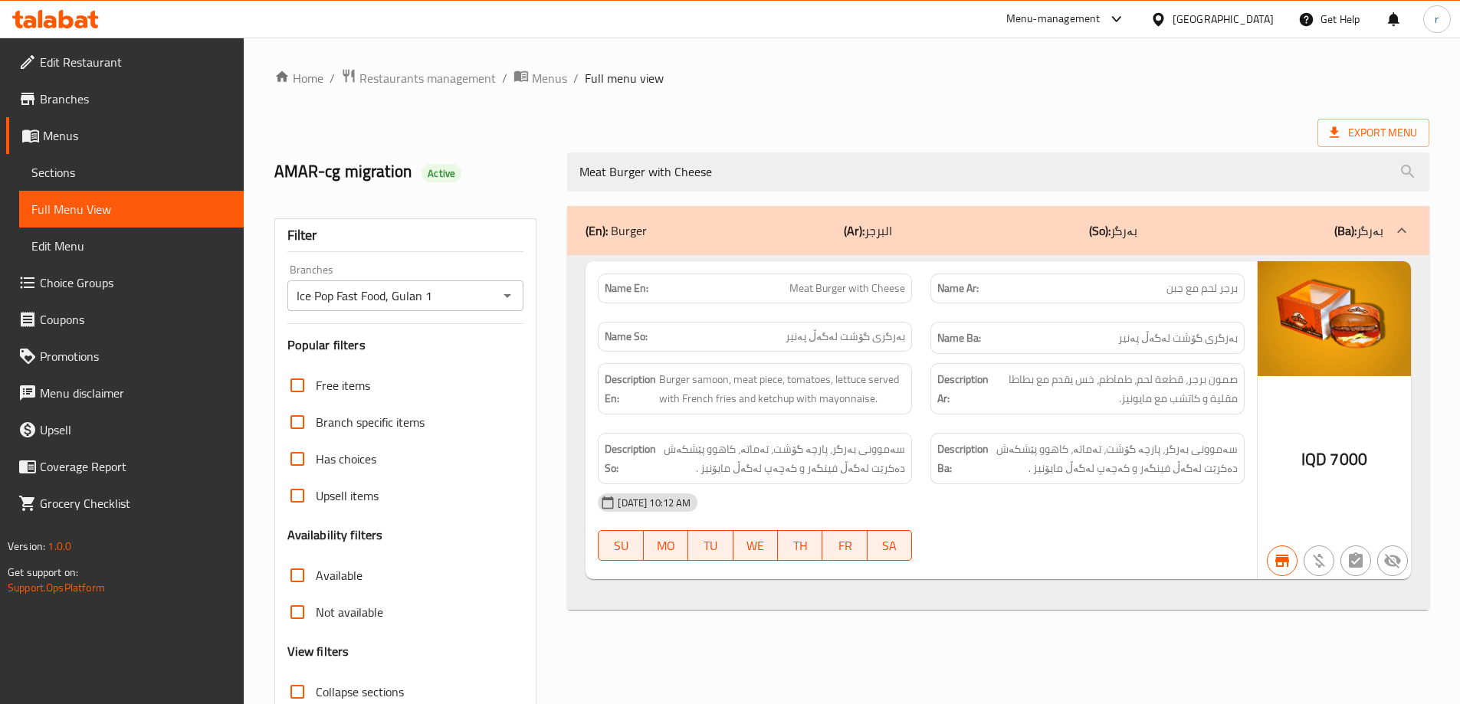
click at [505, 294] on icon "Open" at bounding box center [507, 296] width 18 height 18
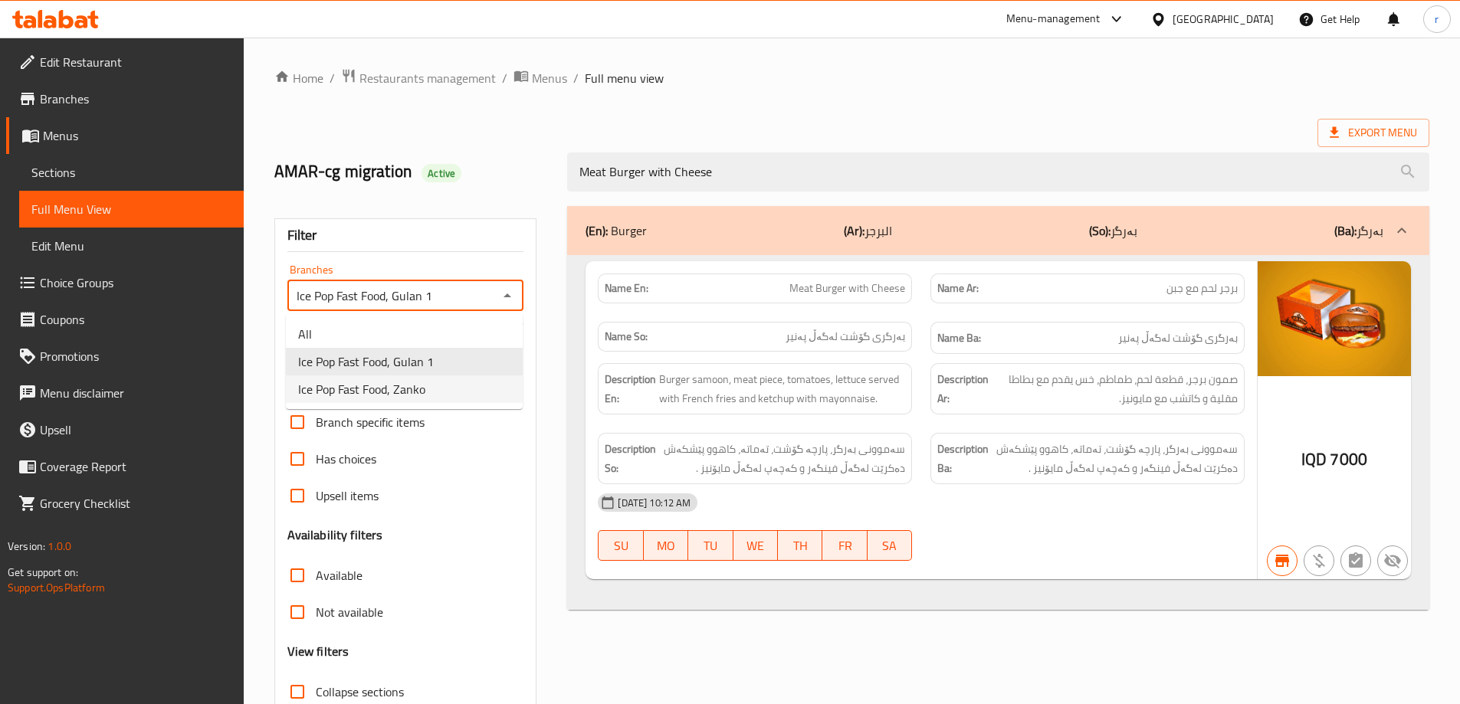
click at [439, 385] on li "Ice Pop Fast Food, Zanko" at bounding box center [404, 390] width 237 height 28
type input "Ice Pop Fast Food, Zanko"
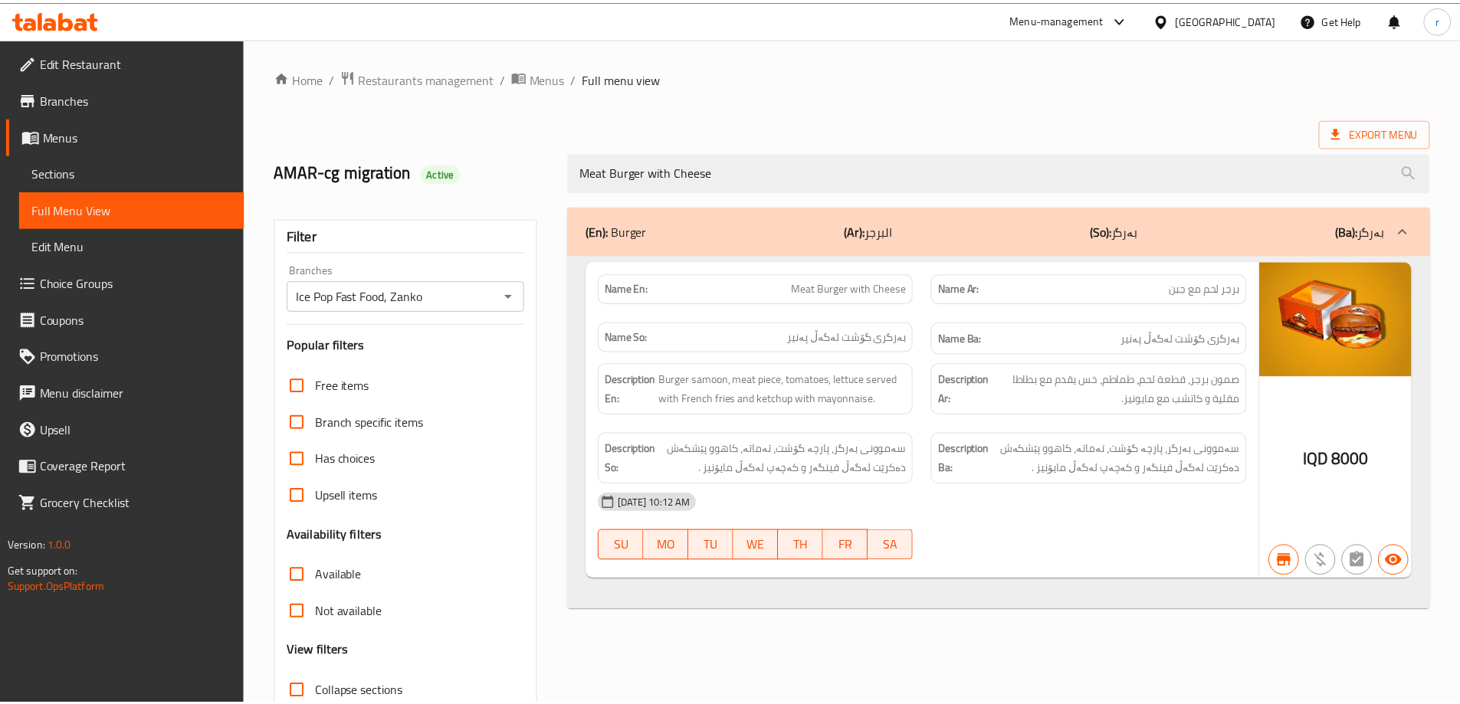
scroll to position [111, 0]
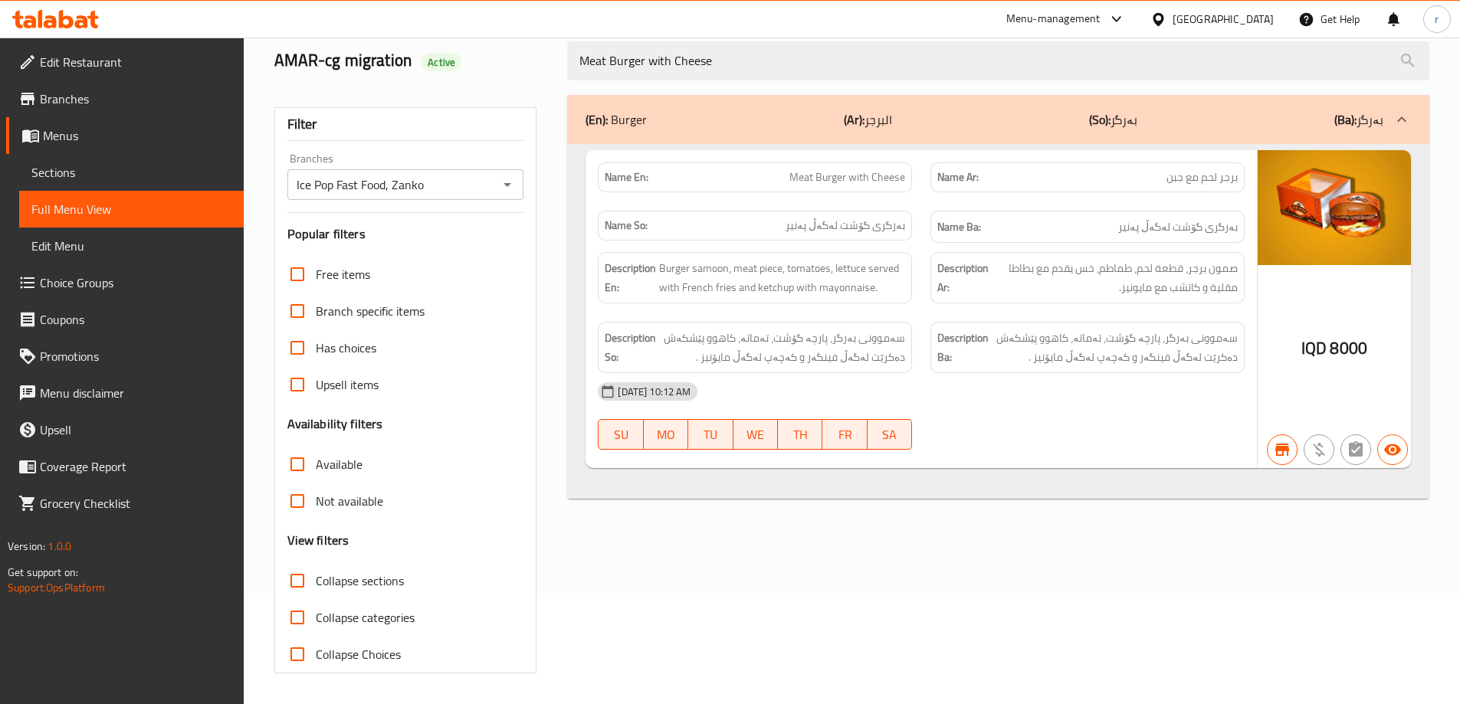
drag, startPoint x: 681, startPoint y: 66, endPoint x: 446, endPoint y: 74, distance: 235.4
click at [446, 74] on div "AMAR-cg migration Active Meat Burger with Cheese" at bounding box center [851, 61] width 1173 height 68
paste input "Chicken Burger"
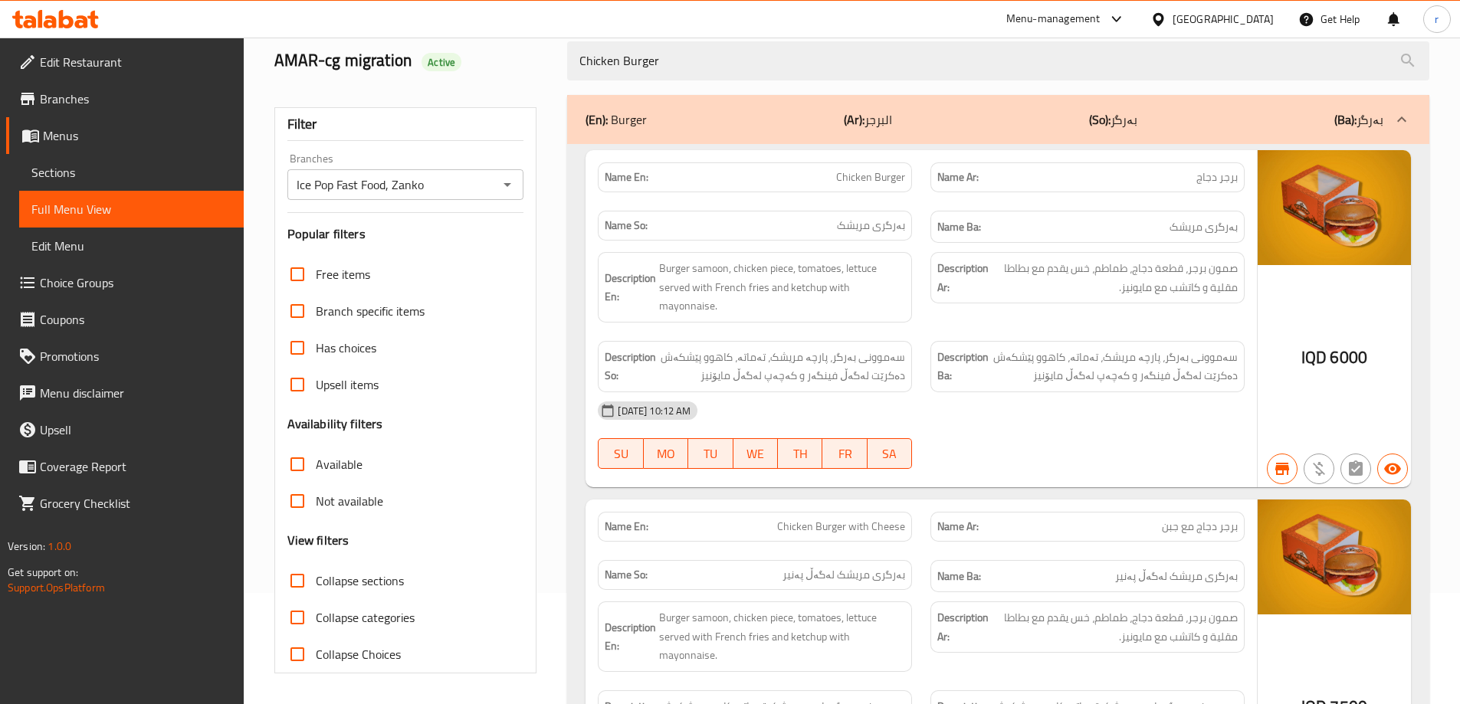
type input "Chicken Burger"
click at [513, 189] on icon "Open" at bounding box center [507, 184] width 18 height 18
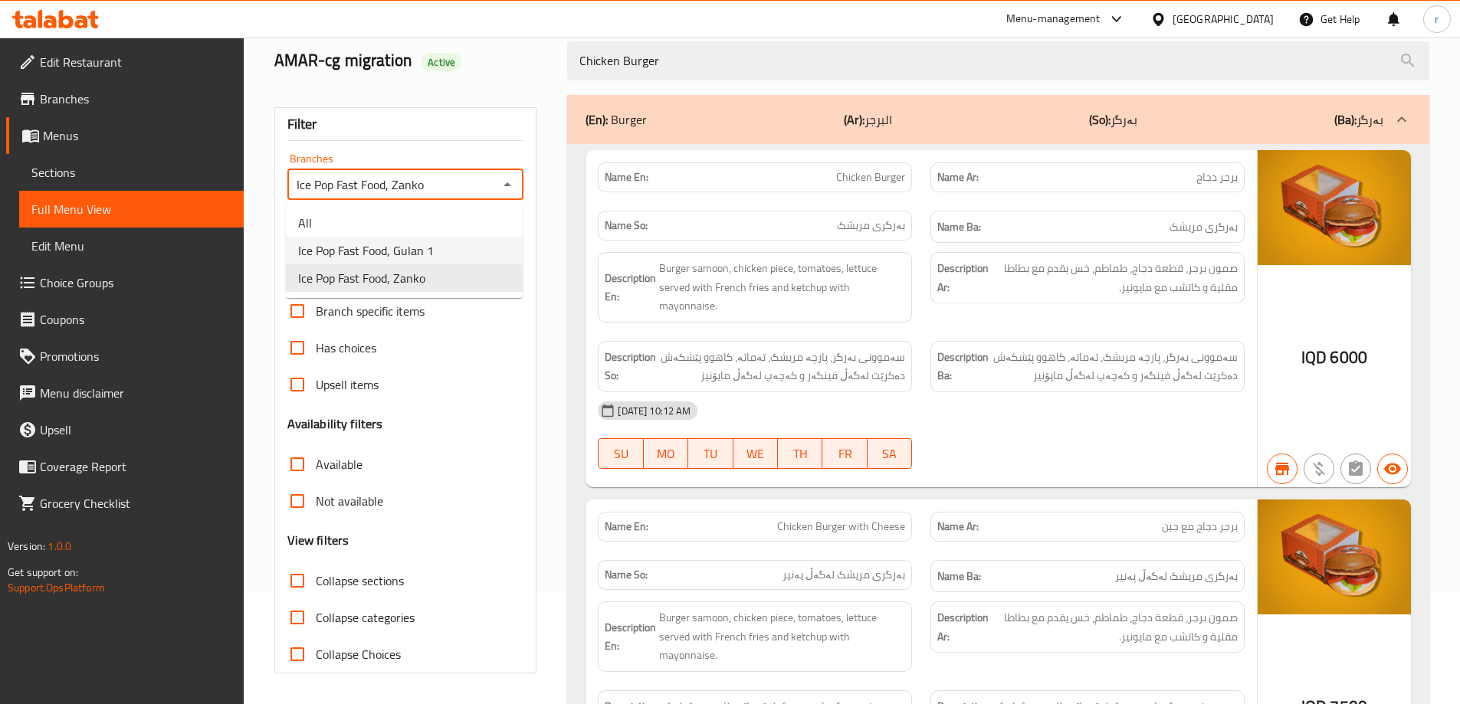
click at [437, 244] on li "Ice Pop Fast Food, Gulan 1" at bounding box center [404, 251] width 237 height 28
click at [511, 184] on icon "Open" at bounding box center [507, 184] width 18 height 18
click at [451, 279] on li "Ice Pop Fast Food, Zanko" at bounding box center [404, 278] width 237 height 28
type input "Ice Pop Fast Food, Zanko"
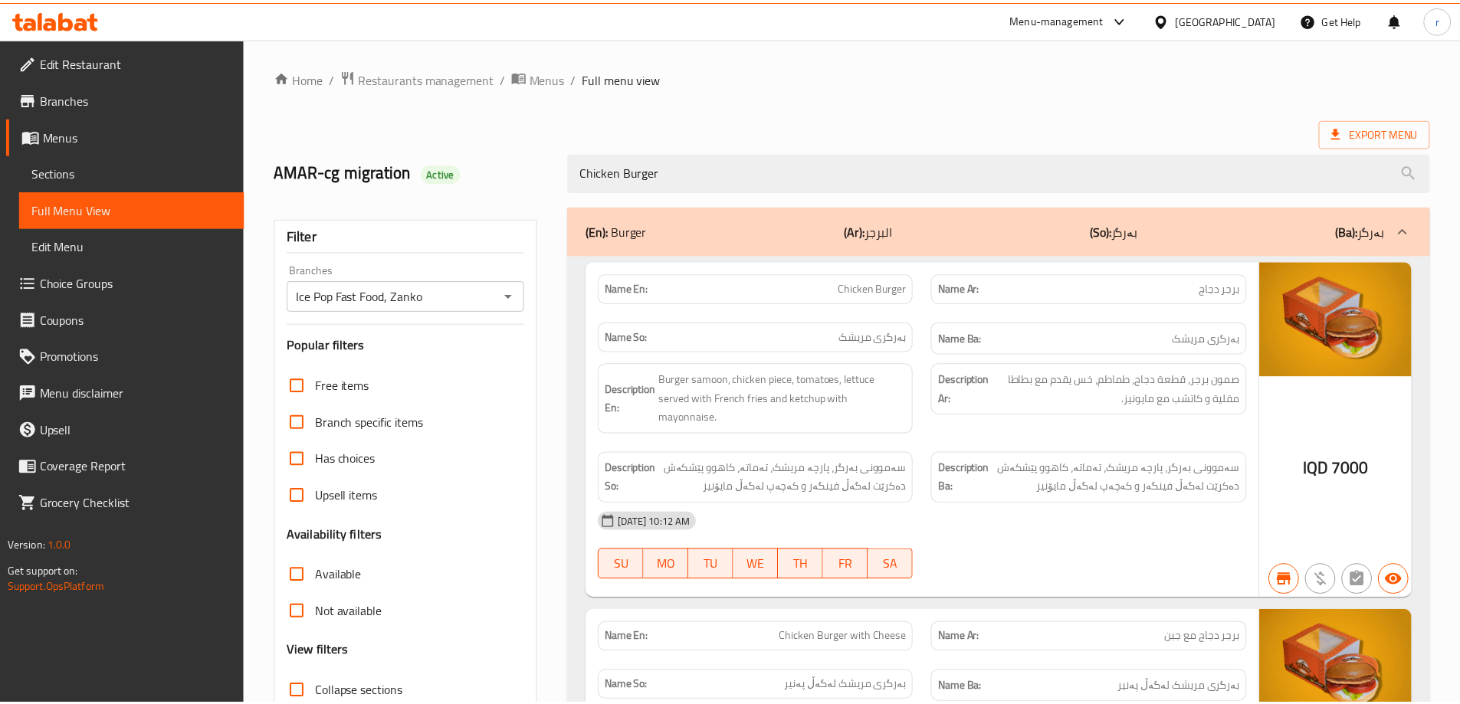
scroll to position [267, 0]
